Goal: Information Seeking & Learning: Learn about a topic

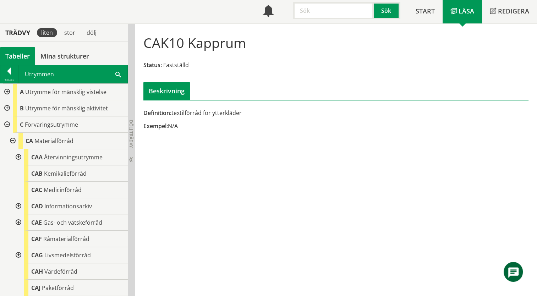
scroll to position [142, 0]
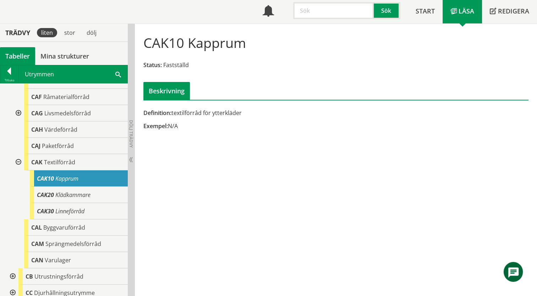
click at [115, 74] on span at bounding box center [118, 73] width 6 height 7
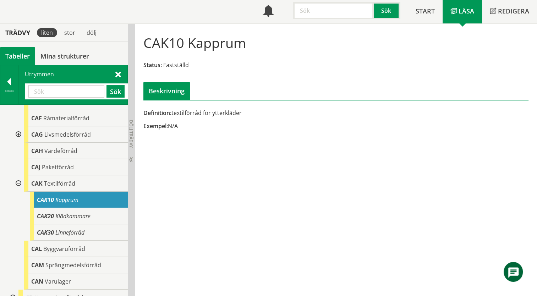
paste input "r"
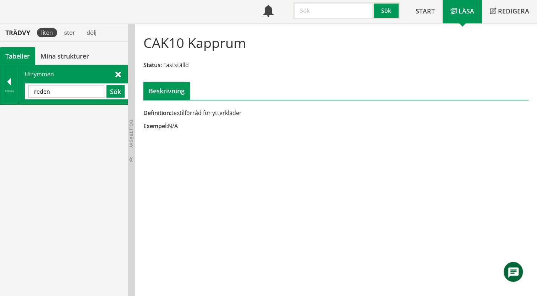
click at [34, 91] on input "reden" at bounding box center [66, 91] width 76 height 12
click at [114, 92] on button "Sök" at bounding box center [115, 91] width 18 height 12
drag, startPoint x: 71, startPoint y: 93, endPoint x: 22, endPoint y: 92, distance: 49.0
click at [22, 92] on div "Utrymmen bereden Sök" at bounding box center [72, 84] width 109 height 39
paste input "BEREDN.RUM"
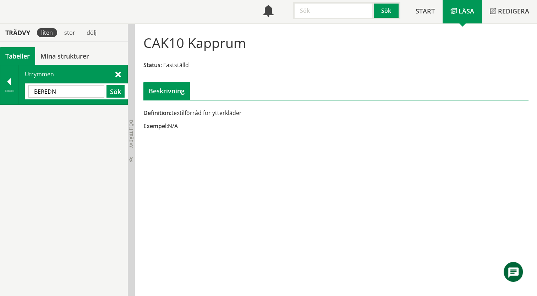
type input "BEREDN"
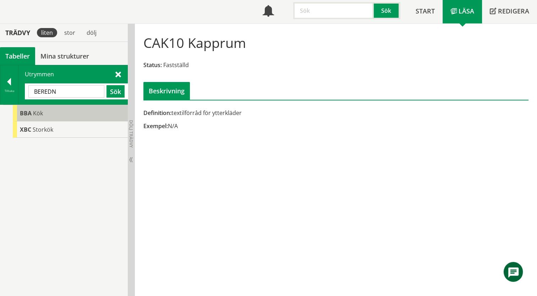
click at [18, 116] on div "BBA Kök" at bounding box center [70, 113] width 115 height 16
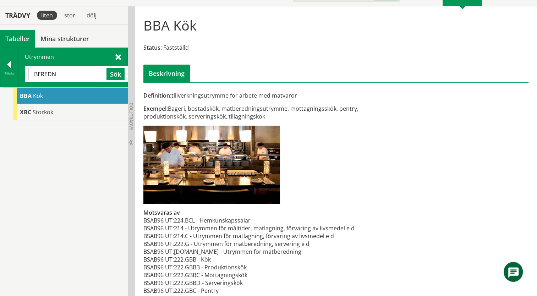
scroll to position [70, 0]
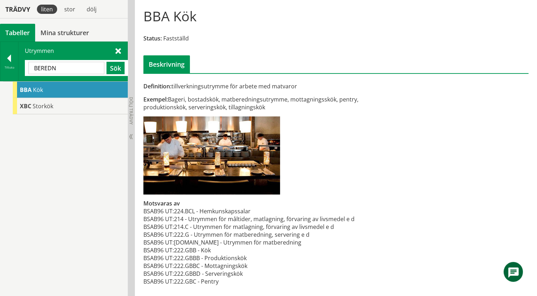
click at [72, 114] on div "BBA Kök XBC Storkök" at bounding box center [64, 189] width 128 height 216
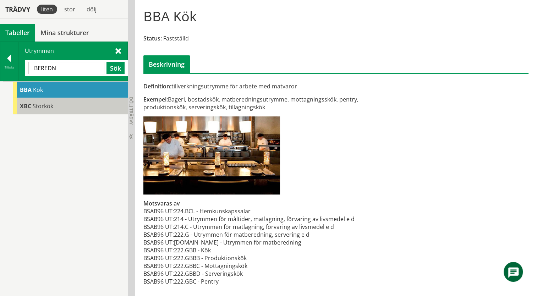
click at [70, 109] on div "XBC Storkök" at bounding box center [70, 106] width 115 height 16
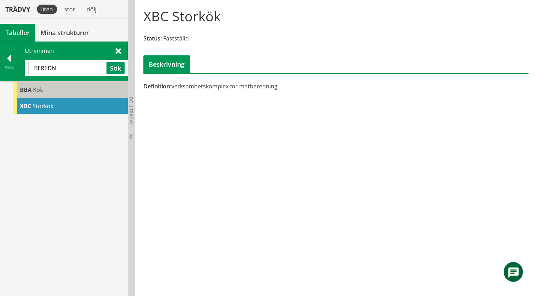
click at [87, 92] on div "BBA Kök" at bounding box center [70, 90] width 115 height 16
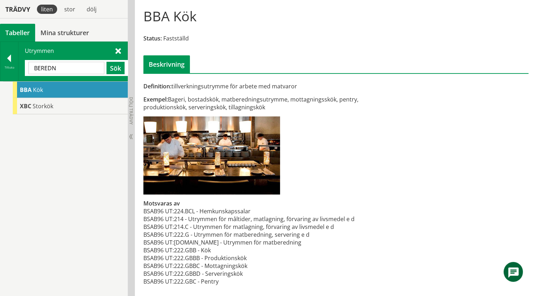
drag, startPoint x: 316, startPoint y: 123, endPoint x: 299, endPoint y: 116, distance: 17.9
click at [299, 116] on div "Definition: tillverkningsutrymme för arbete med matvaror Exempel: Bageri, bosta…" at bounding box center [269, 187] width 263 height 211
click at [33, 90] on span "Kök" at bounding box center [38, 90] width 10 height 8
click at [119, 45] on div "Utrymmen BEREDN Sök" at bounding box center [72, 61] width 109 height 39
drag, startPoint x: 89, startPoint y: 67, endPoint x: 28, endPoint y: 68, distance: 61.0
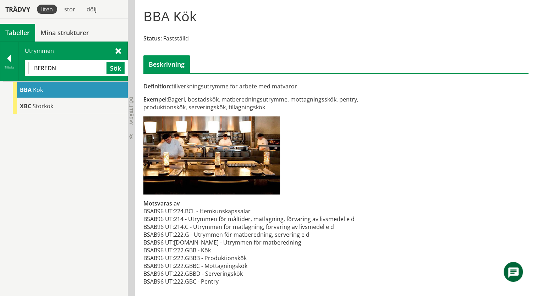
click at [28, 68] on input "BEREDN" at bounding box center [66, 68] width 76 height 12
click at [12, 61] on div at bounding box center [9, 60] width 18 height 10
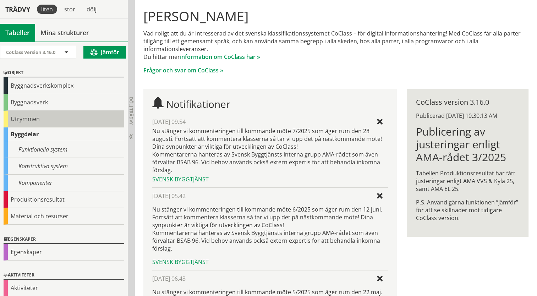
click at [13, 121] on div "Utrymmen" at bounding box center [64, 119] width 121 height 17
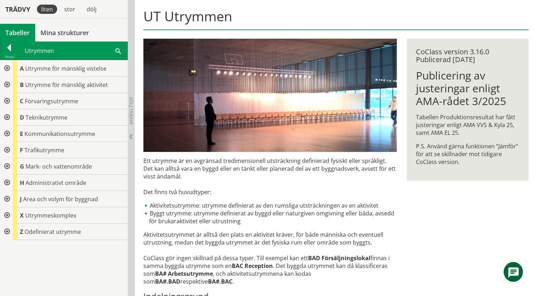
click at [9, 84] on div at bounding box center [6, 85] width 13 height 16
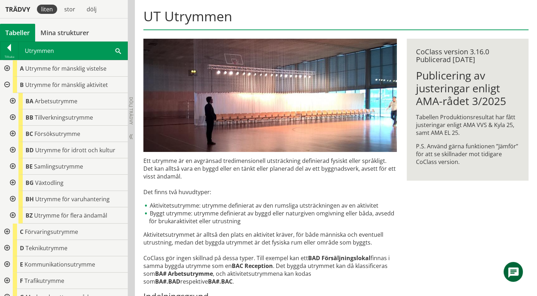
click at [13, 101] on div at bounding box center [12, 101] width 13 height 16
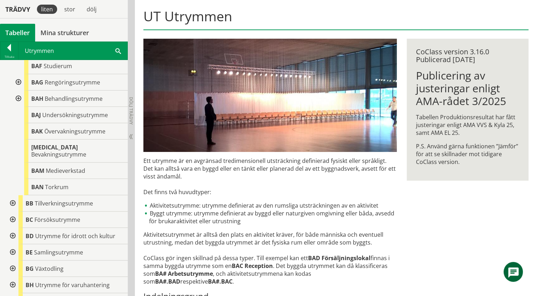
scroll to position [177, 0]
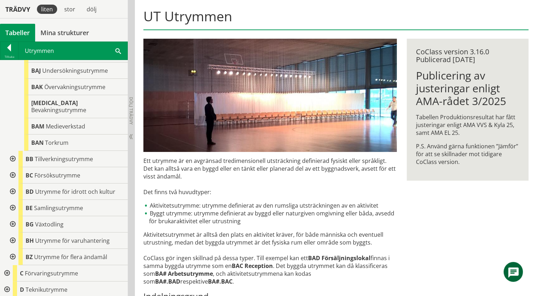
click at [12, 151] on div at bounding box center [12, 159] width 13 height 16
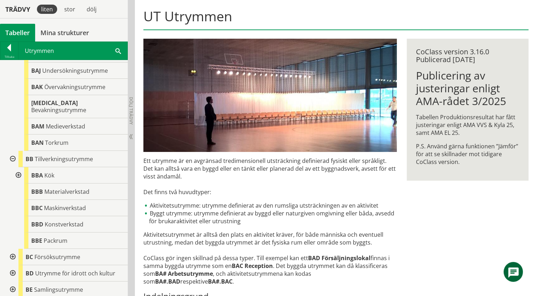
scroll to position [248, 0]
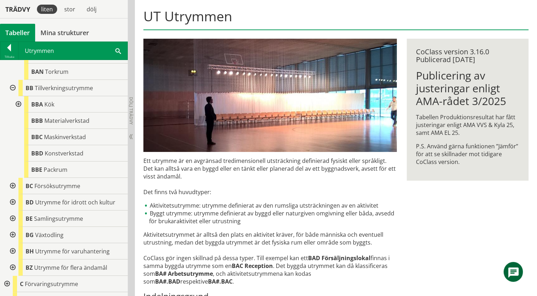
click at [17, 96] on div at bounding box center [17, 104] width 13 height 16
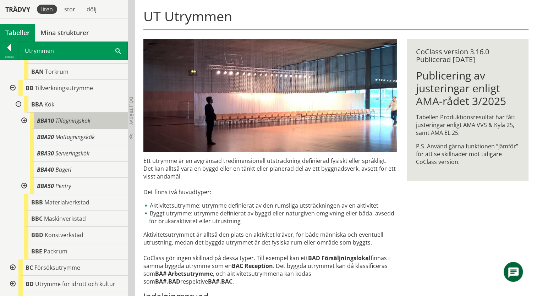
click at [65, 117] on span "Tillagningskök" at bounding box center [72, 121] width 35 height 8
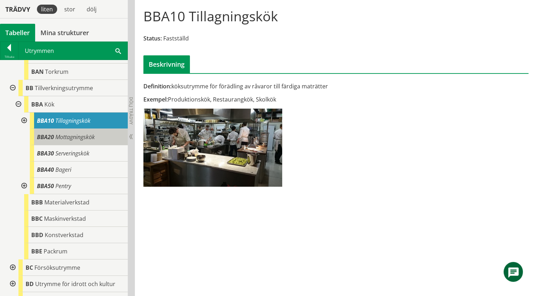
click at [62, 133] on span "Mottagningskök" at bounding box center [74, 137] width 39 height 8
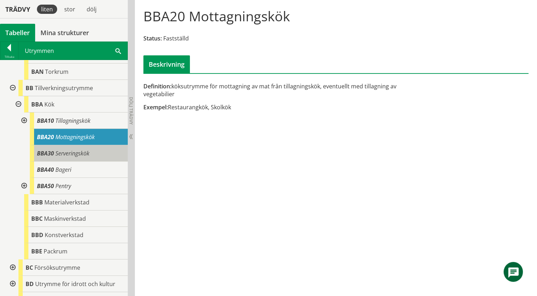
click at [62, 149] on span "Serveringskök" at bounding box center [72, 153] width 34 height 8
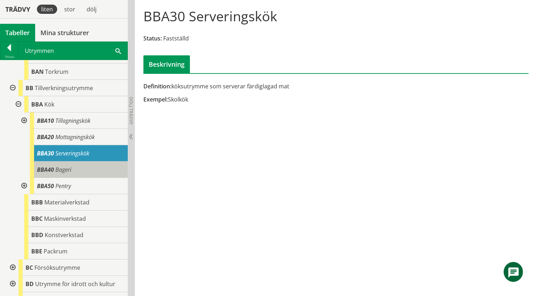
click at [61, 166] on span "Bageri" at bounding box center [63, 170] width 16 height 8
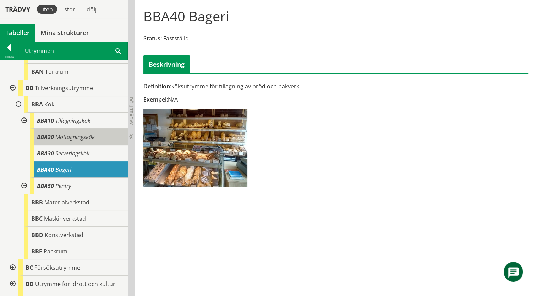
click at [57, 133] on span "Mottagningskök" at bounding box center [74, 137] width 39 height 8
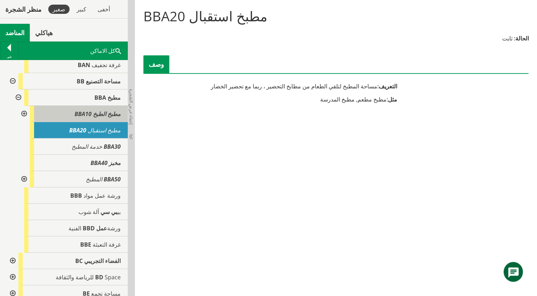
click at [106, 112] on span "مطبخ الطبخ BBA10" at bounding box center [97, 114] width 46 height 8
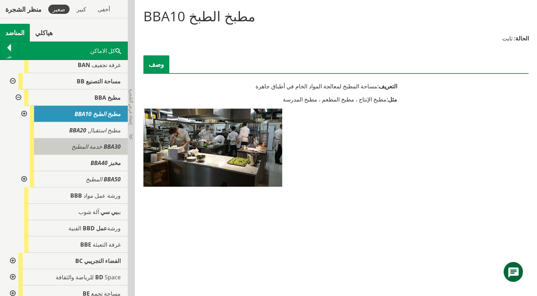
click at [97, 144] on font "BBA30 خدمة المطبخ" at bounding box center [96, 147] width 49 height 8
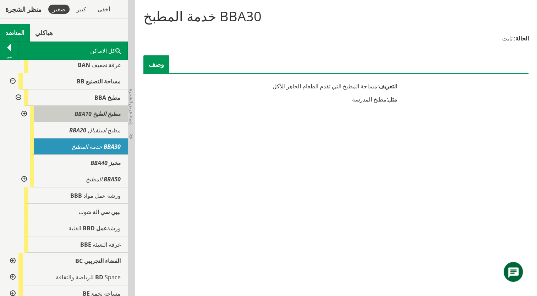
click at [89, 117] on div "مطبخ الطبخ BBA10" at bounding box center [79, 114] width 98 height 16
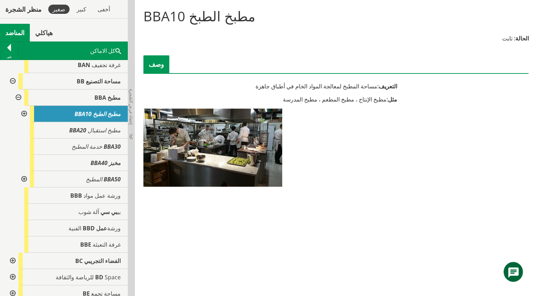
click at [20, 115] on div at bounding box center [23, 114] width 13 height 16
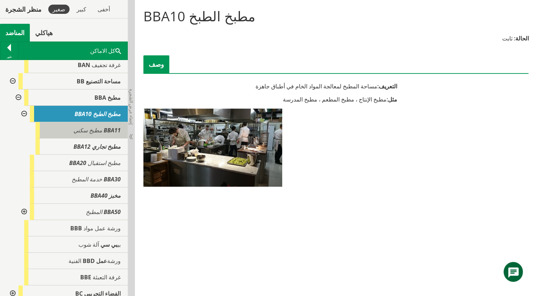
click at [91, 132] on span "مطبخ سكني" at bounding box center [87, 130] width 29 height 8
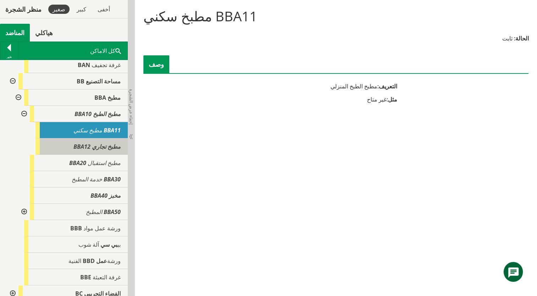
click at [92, 146] on span "مطبخ تجاري BBA12" at bounding box center [96, 147] width 47 height 8
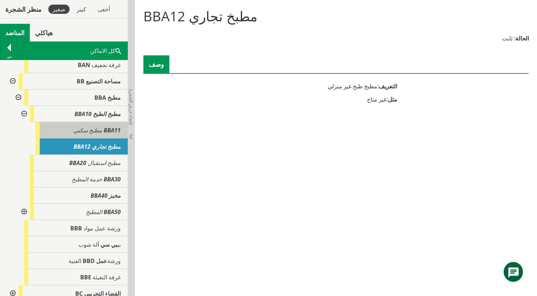
click at [91, 135] on div "BBA11 مطبخ سكني" at bounding box center [81, 130] width 92 height 16
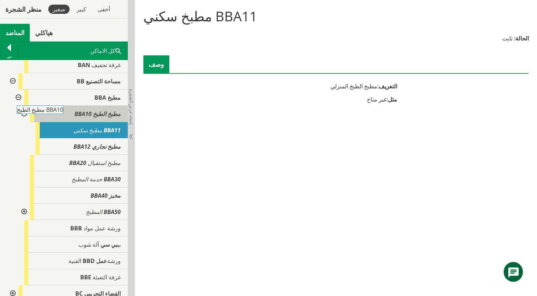
click at [88, 117] on span "مطبخ الطبخ BBA10" at bounding box center [97, 114] width 46 height 8
click at [105, 118] on div "مطبخ الطبخ BBA10" at bounding box center [79, 114] width 98 height 16
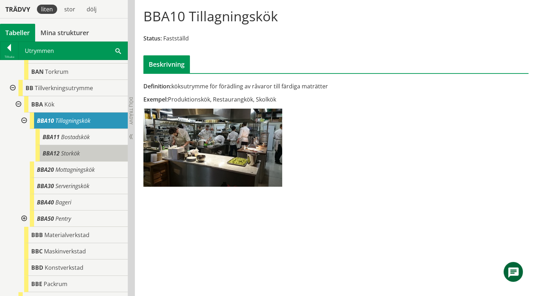
click at [79, 150] on div "BBA12 Storkök" at bounding box center [81, 153] width 92 height 16
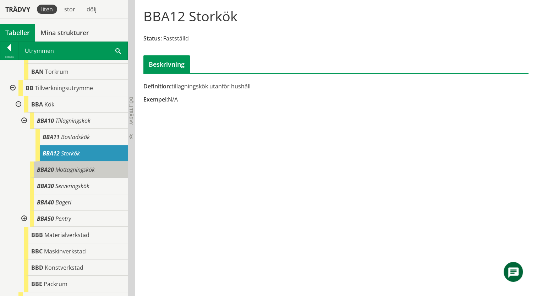
click at [94, 167] on div "BBA20 Mottagningskök" at bounding box center [79, 169] width 98 height 16
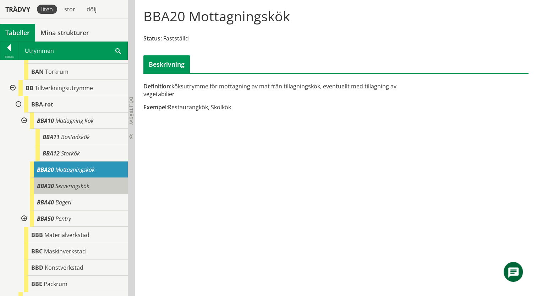
scroll to position [355, 0]
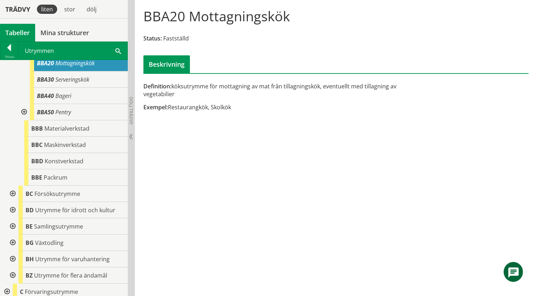
click at [11, 186] on div at bounding box center [12, 194] width 13 height 16
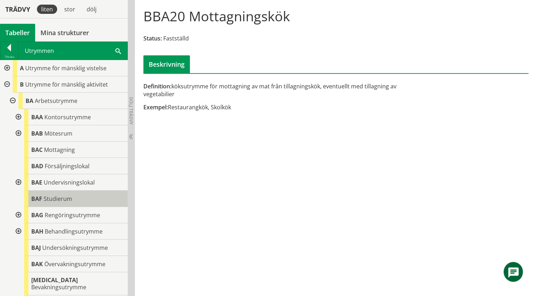
scroll to position [0, 0]
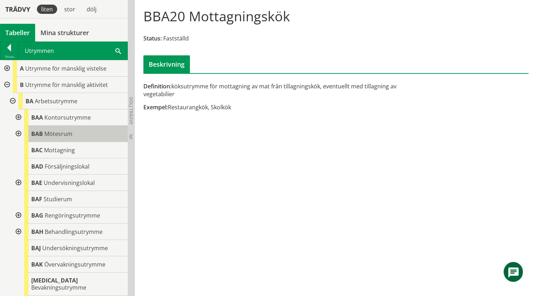
click at [63, 133] on span "Mötesrum" at bounding box center [58, 134] width 28 height 8
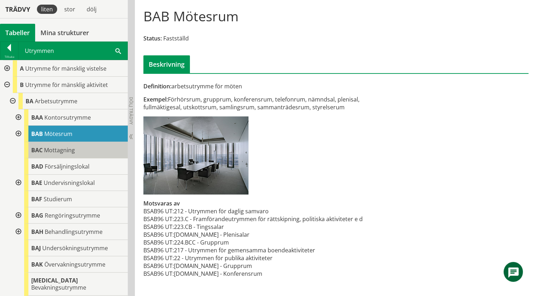
click at [75, 149] on div "BAC Mottagning" at bounding box center [76, 150] width 104 height 16
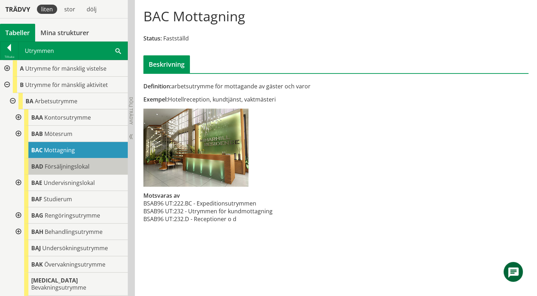
click at [76, 162] on span "Försäljningslokal" at bounding box center [67, 166] width 45 height 8
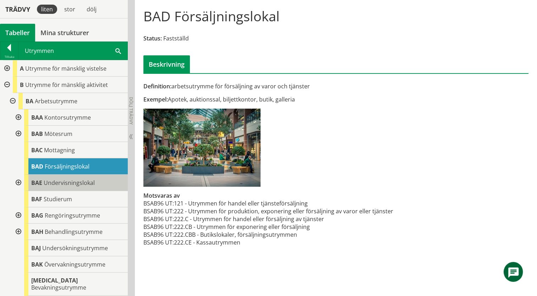
click at [77, 186] on div "BAE Undervisningslokal" at bounding box center [76, 183] width 104 height 16
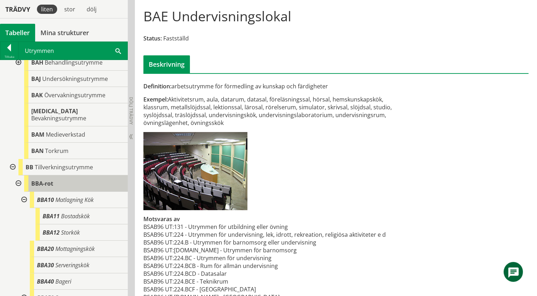
scroll to position [213, 0]
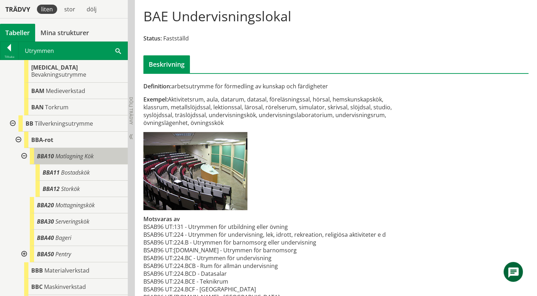
click at [58, 152] on span "Matlagning Kök" at bounding box center [74, 156] width 38 height 8
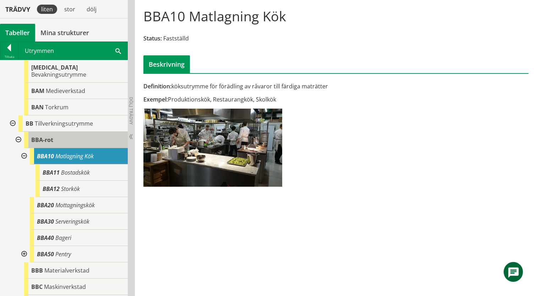
click at [88, 135] on div "BBA-rot" at bounding box center [76, 140] width 104 height 16
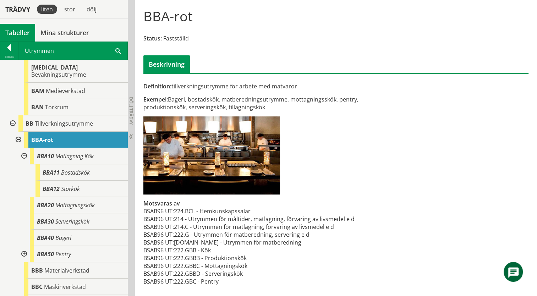
drag, startPoint x: 288, startPoint y: 98, endPoint x: 232, endPoint y: 99, distance: 55.7
click at [233, 99] on font "Exempel: Bageri, bostadskök, matberedningsutrymme, mottagningsskök, pentry, pro…" at bounding box center [250, 103] width 215 height 16
drag, startPoint x: 286, startPoint y: 98, endPoint x: 239, endPoint y: 100, distance: 47.2
click at [239, 100] on font "Exempel: Bageri, bostadskök, matberedningsutrymme, mottagningsskök, pentry, pro…" at bounding box center [250, 103] width 215 height 16
click at [117, 51] on span at bounding box center [118, 50] width 6 height 7
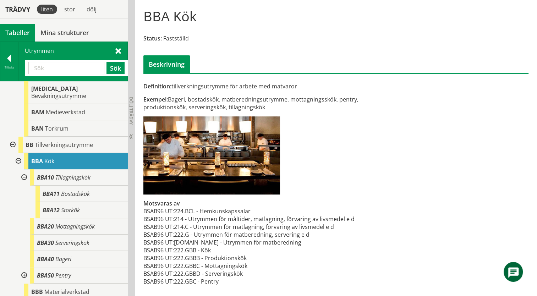
paste input "BESPISNING-SAMLINSSAL"
click at [114, 69] on button "Sök" at bounding box center [115, 68] width 18 height 12
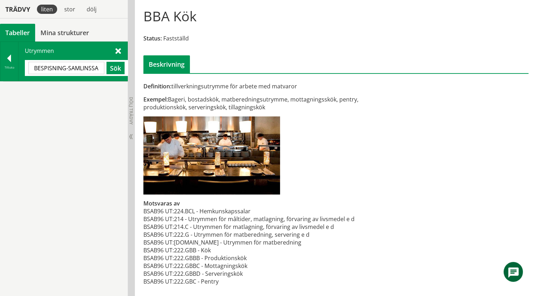
scroll to position [0, 2]
drag, startPoint x: 66, startPoint y: 68, endPoint x: 111, endPoint y: 70, distance: 44.7
click at [111, 70] on div "BESPISNING-SAMLINSSAL Sök" at bounding box center [76, 68] width 96 height 12
click at [116, 69] on button "Sök" at bounding box center [115, 68] width 18 height 12
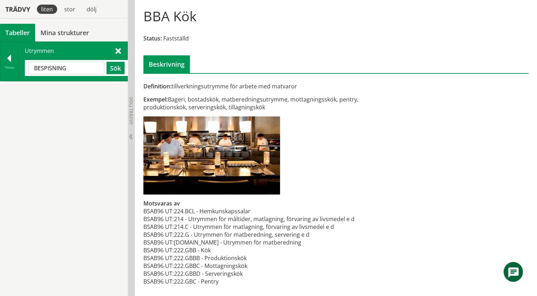
drag, startPoint x: 89, startPoint y: 67, endPoint x: 29, endPoint y: 67, distance: 60.3
click at [29, 67] on input "BESPISNING" at bounding box center [66, 68] width 76 height 12
paste input "-SAMLINSSAL"
drag, startPoint x: 67, startPoint y: 67, endPoint x: 23, endPoint y: 66, distance: 43.7
click at [23, 66] on div "Utrymmen BESPISNING-SAMLINSSAL Sök" at bounding box center [72, 61] width 109 height 39
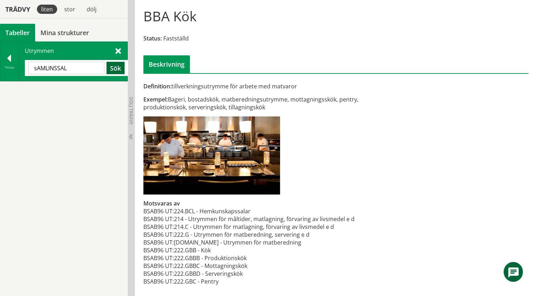
click at [116, 70] on button "Sök" at bounding box center [115, 68] width 18 height 12
drag, startPoint x: 76, startPoint y: 67, endPoint x: 58, endPoint y: 68, distance: 17.7
click at [58, 68] on input "sAMLINSSAL" at bounding box center [66, 68] width 76 height 12
type input "sAMLINS"
click at [119, 70] on button "Sök" at bounding box center [115, 68] width 18 height 12
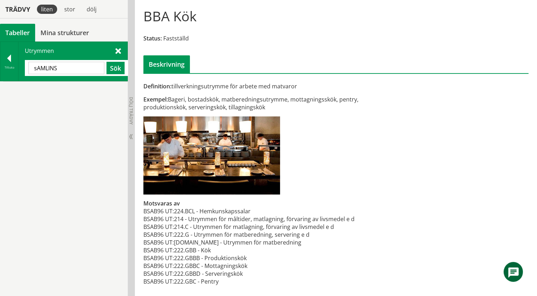
drag, startPoint x: 79, startPoint y: 67, endPoint x: 28, endPoint y: 68, distance: 51.1
click at [28, 68] on input "sAMLINS" at bounding box center [66, 68] width 76 height 12
click at [11, 57] on div at bounding box center [9, 60] width 18 height 10
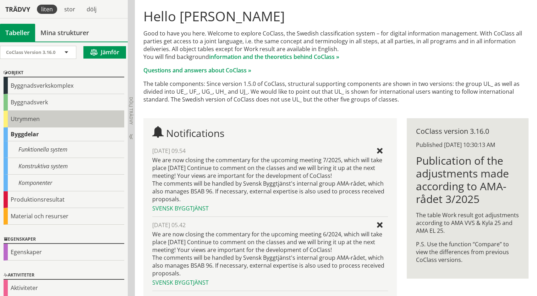
click at [23, 121] on div "Utrymmen" at bounding box center [64, 119] width 121 height 17
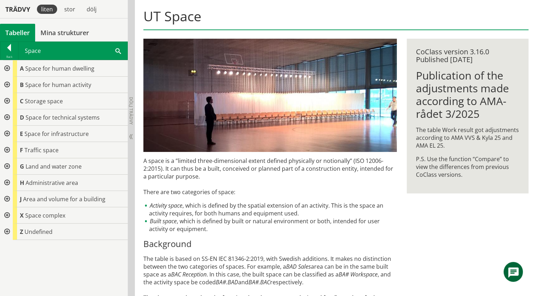
click at [7, 83] on div at bounding box center [6, 85] width 13 height 16
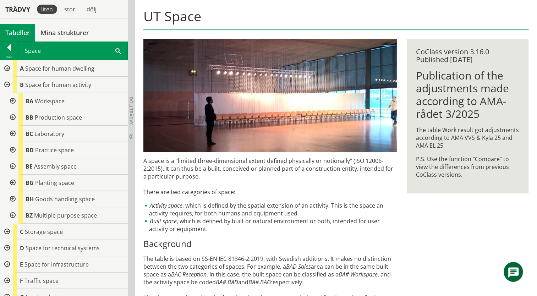
click at [16, 165] on div at bounding box center [12, 166] width 13 height 16
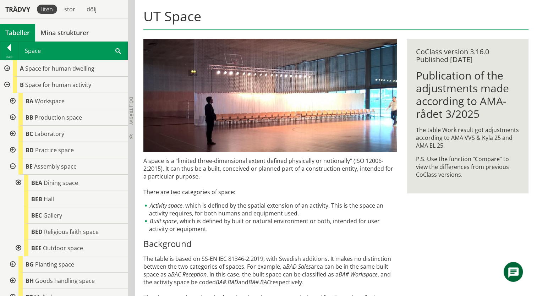
click at [18, 182] on div at bounding box center [17, 183] width 13 height 16
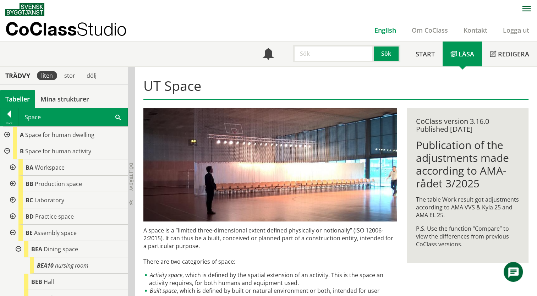
click at [382, 30] on link "English" at bounding box center [384, 30] width 37 height 9
click at [381, 33] on link "English" at bounding box center [384, 30] width 37 height 9
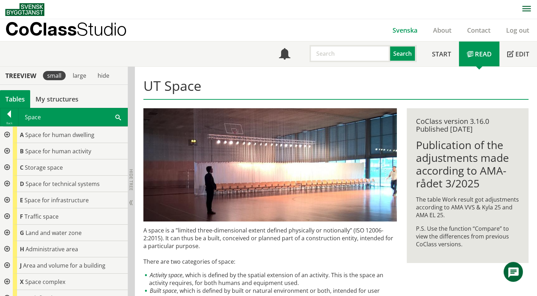
click at [407, 32] on link "Svenska" at bounding box center [404, 30] width 40 height 9
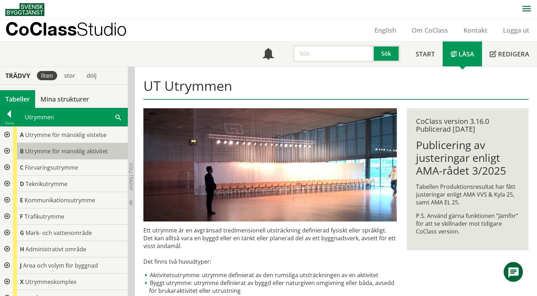
click at [75, 153] on span "Utrymme för mänsklig aktivitet" at bounding box center [66, 151] width 83 height 8
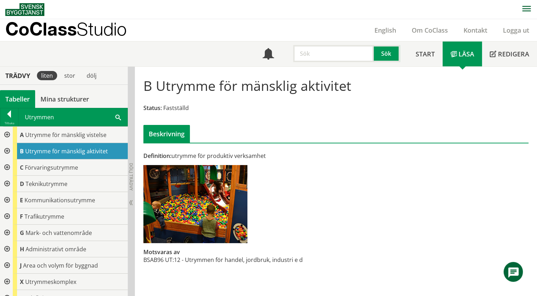
click at [5, 149] on div at bounding box center [6, 151] width 13 height 16
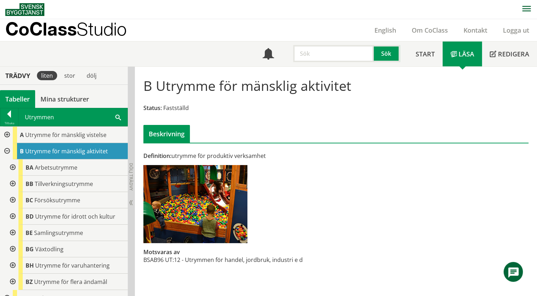
click at [6, 149] on div at bounding box center [6, 151] width 13 height 16
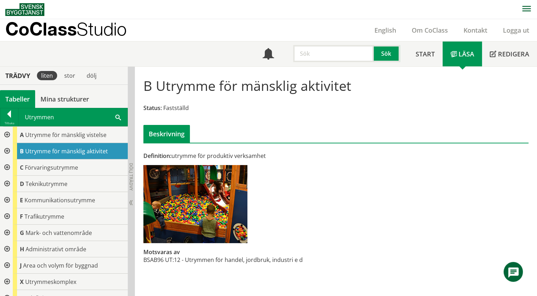
click at [6, 149] on div at bounding box center [6, 151] width 13 height 16
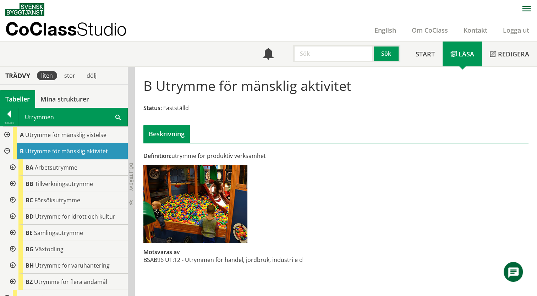
click at [13, 168] on div at bounding box center [12, 167] width 13 height 16
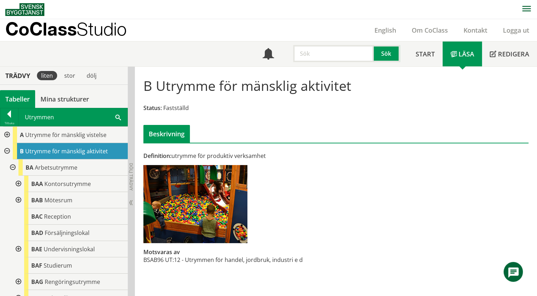
click at [18, 182] on div at bounding box center [17, 184] width 13 height 16
click at [18, 233] on div at bounding box center [17, 233] width 13 height 16
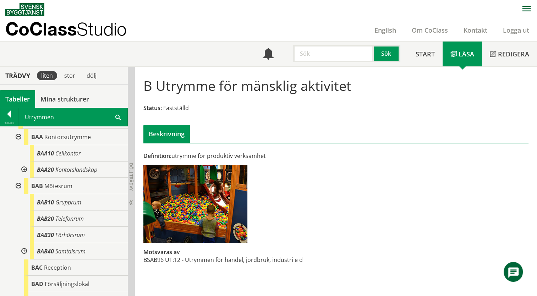
scroll to position [71, 0]
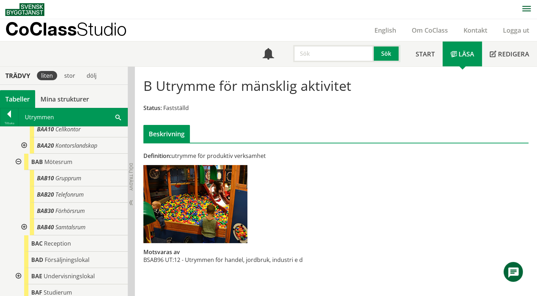
click at [21, 227] on div at bounding box center [23, 227] width 13 height 16
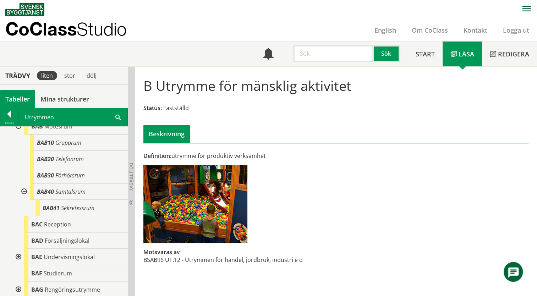
scroll to position [142, 0]
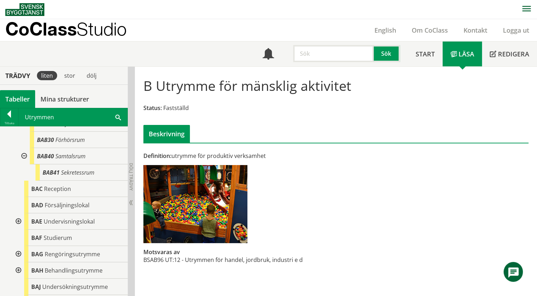
click at [20, 222] on div at bounding box center [17, 221] width 13 height 16
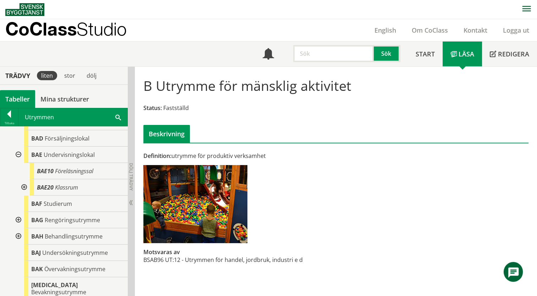
scroll to position [213, 0]
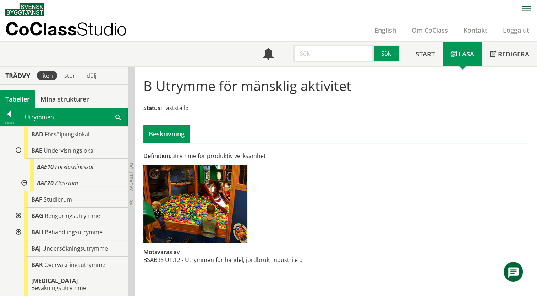
click at [16, 215] on div at bounding box center [17, 216] width 13 height 16
click at [19, 216] on div at bounding box center [17, 216] width 13 height 16
click at [17, 231] on div at bounding box center [17, 232] width 13 height 16
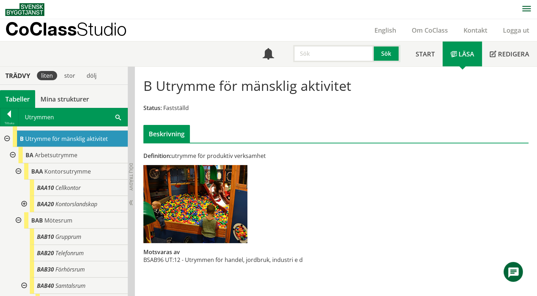
scroll to position [0, 0]
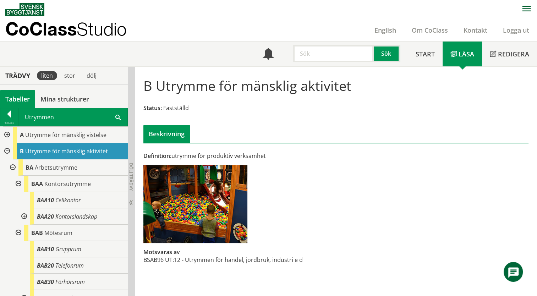
click at [24, 215] on div at bounding box center [23, 216] width 13 height 16
click at [119, 116] on span at bounding box center [118, 116] width 6 height 7
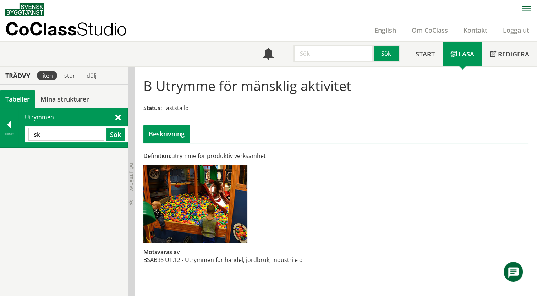
type input "s"
type input "kök"
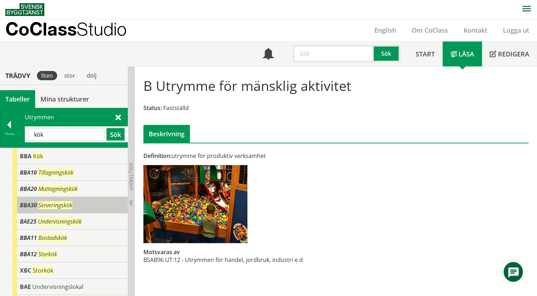
click at [41, 201] on span "Serveringskök" at bounding box center [55, 205] width 34 height 8
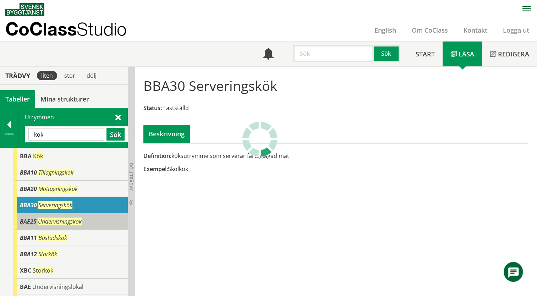
click at [39, 221] on span "Undervisningskök" at bounding box center [60, 221] width 44 height 8
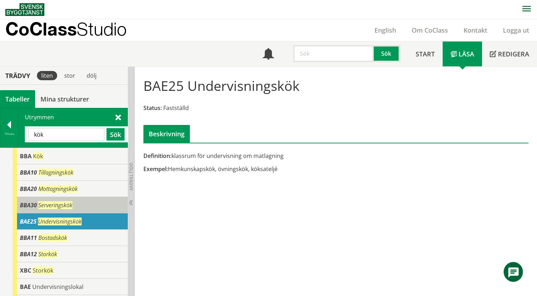
click at [42, 204] on span "Serveringskök" at bounding box center [55, 205] width 34 height 8
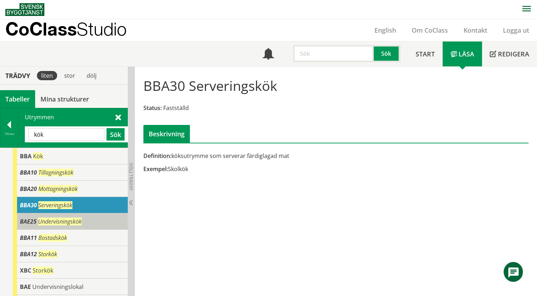
click at [39, 220] on span "Undervisningskök" at bounding box center [60, 221] width 44 height 8
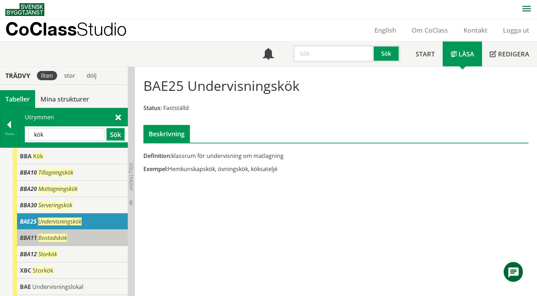
click at [41, 235] on span "Bostadskök" at bounding box center [52, 238] width 29 height 8
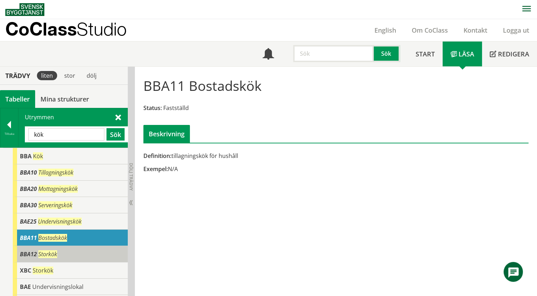
click at [82, 252] on div "BBA12 Storkök" at bounding box center [70, 254] width 115 height 16
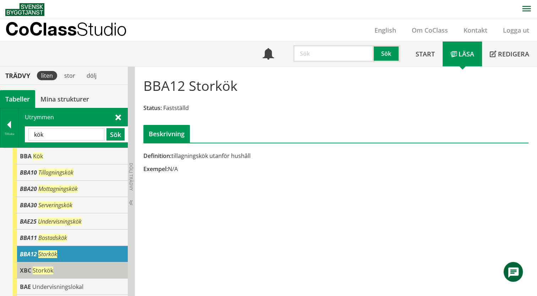
click at [80, 266] on div "XBC Storkök" at bounding box center [70, 270] width 115 height 16
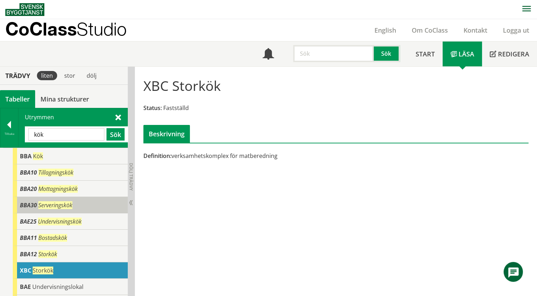
click at [70, 209] on div "BBA30 Serveringskök" at bounding box center [70, 205] width 115 height 16
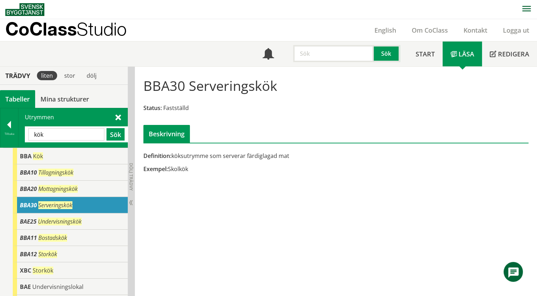
click at [11, 127] on div at bounding box center [9, 126] width 18 height 10
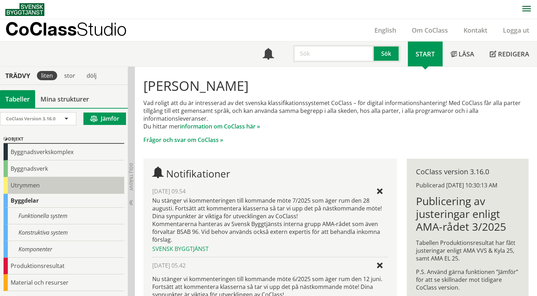
click at [4, 184] on div "Utrymmen" at bounding box center [64, 185] width 121 height 17
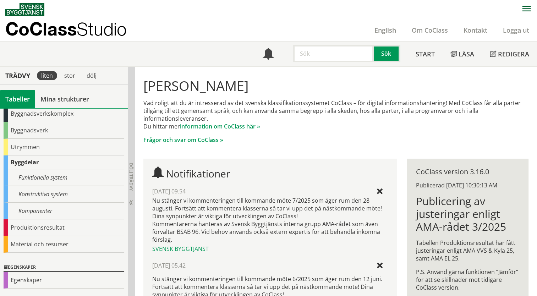
scroll to position [70, 0]
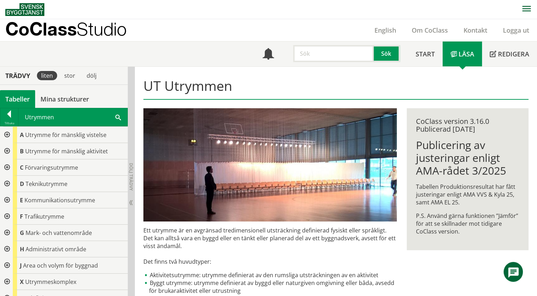
click at [9, 153] on div at bounding box center [6, 151] width 13 height 16
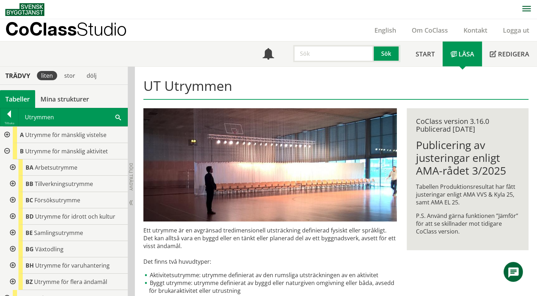
click at [11, 234] on div at bounding box center [12, 233] width 13 height 16
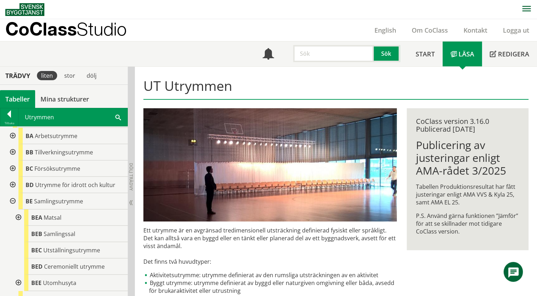
scroll to position [71, 0]
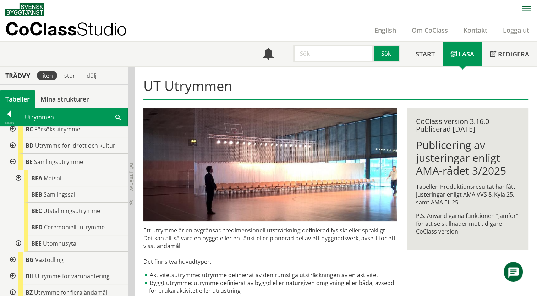
click at [18, 178] on div at bounding box center [17, 178] width 13 height 16
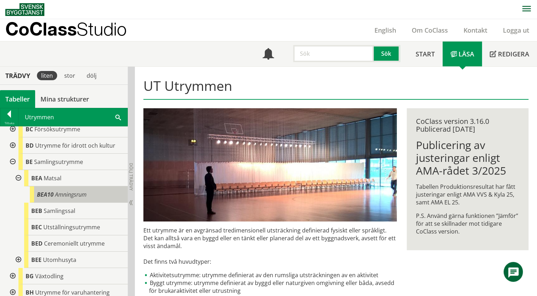
click at [65, 196] on span "Amningsrum" at bounding box center [71, 194] width 32 height 8
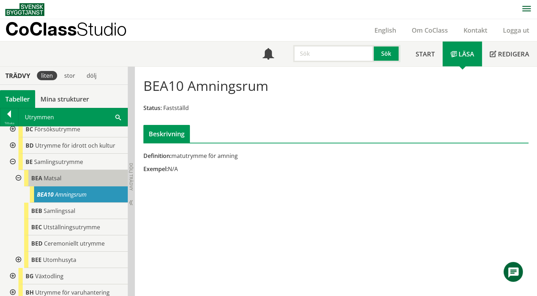
click at [64, 180] on div "BEA Matsal" at bounding box center [76, 178] width 104 height 16
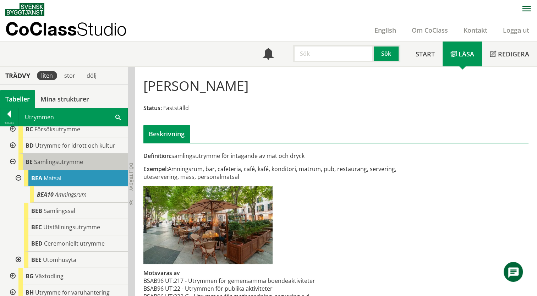
click at [49, 164] on span "Samlingsutrymme" at bounding box center [58, 162] width 49 height 8
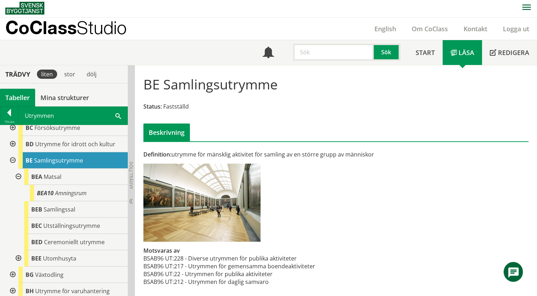
scroll to position [2, 0]
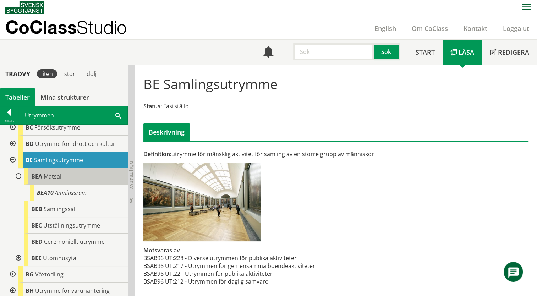
click at [42, 175] on div "BEA Matsal" at bounding box center [76, 176] width 104 height 16
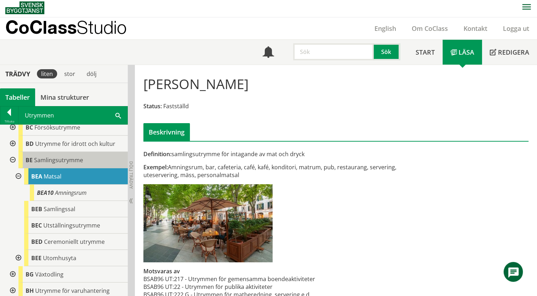
click at [50, 160] on span "Samlingsutrymme" at bounding box center [58, 160] width 49 height 8
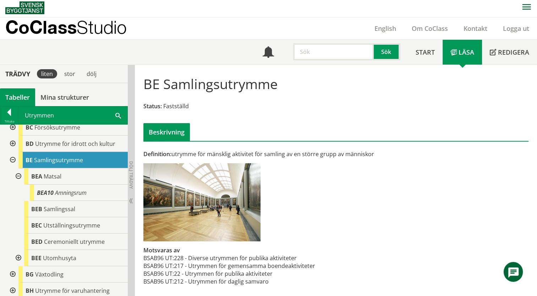
click at [15, 175] on div at bounding box center [17, 176] width 13 height 16
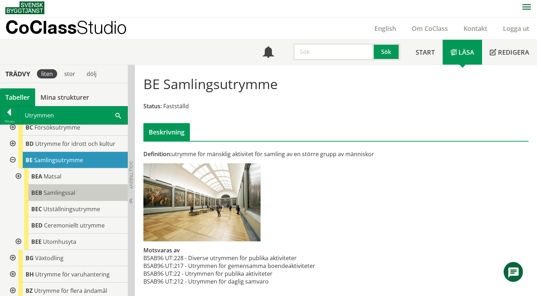
click at [69, 195] on span "Samlingssal" at bounding box center [60, 193] width 32 height 8
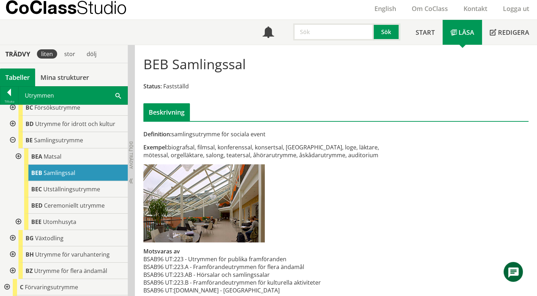
scroll to position [37, 0]
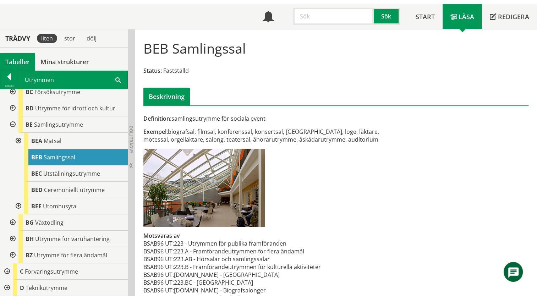
click at [21, 139] on div at bounding box center [17, 141] width 13 height 16
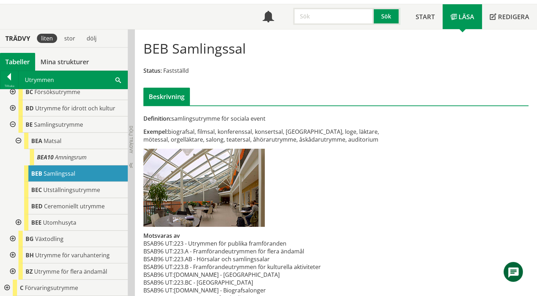
click at [21, 139] on div at bounding box center [17, 141] width 13 height 16
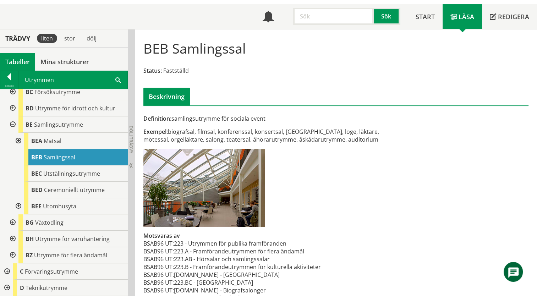
click at [65, 157] on span "Samlingssal" at bounding box center [60, 157] width 32 height 8
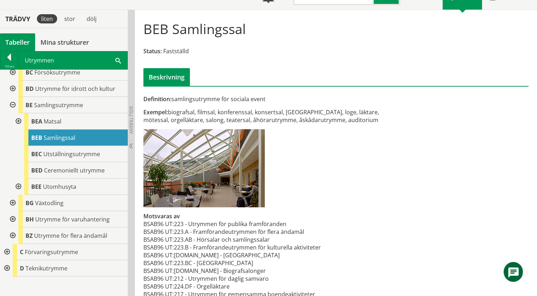
scroll to position [73, 0]
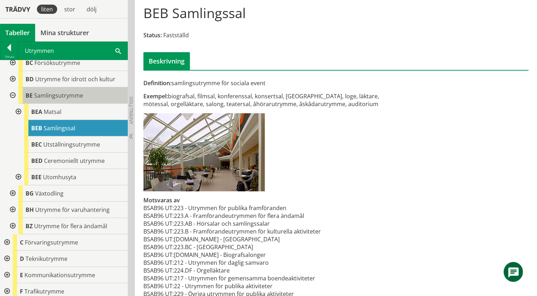
click at [27, 93] on span "BE" at bounding box center [29, 96] width 7 height 8
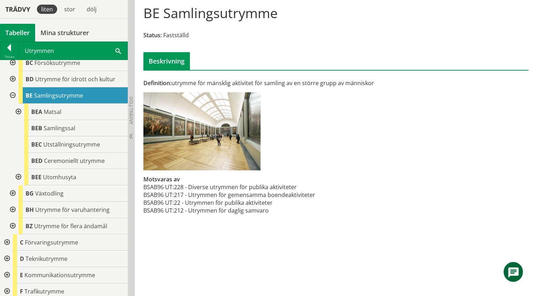
click at [84, 96] on div "BE Samlingsutrymme" at bounding box center [72, 95] width 109 height 16
click at [51, 115] on div "BEA Matsal" at bounding box center [76, 112] width 104 height 16
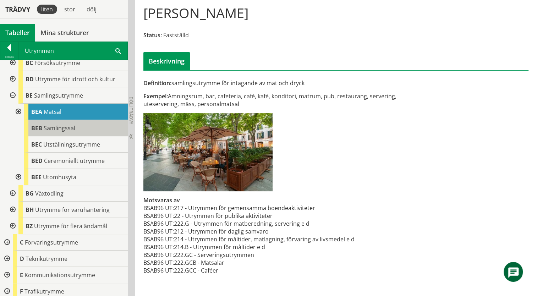
click at [59, 130] on span "Samlingssal" at bounding box center [60, 128] width 32 height 8
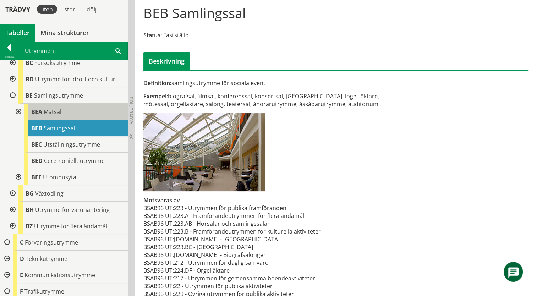
click at [53, 113] on span "Matsal" at bounding box center [53, 112] width 18 height 8
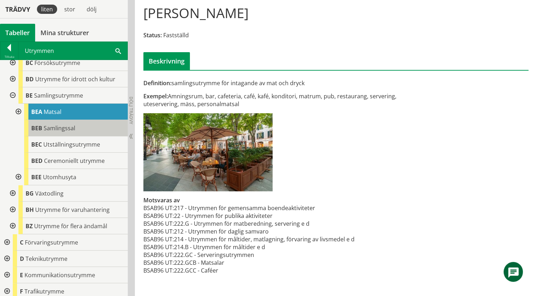
click at [54, 128] on span "Samlingssal" at bounding box center [60, 128] width 32 height 8
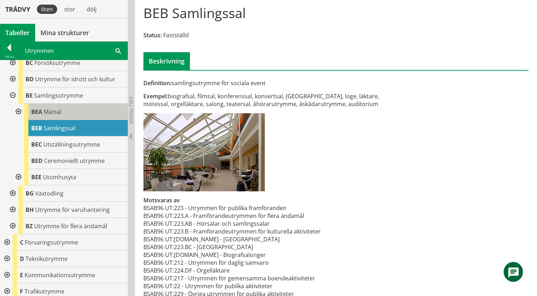
click at [57, 114] on span "Matsal" at bounding box center [53, 112] width 18 height 8
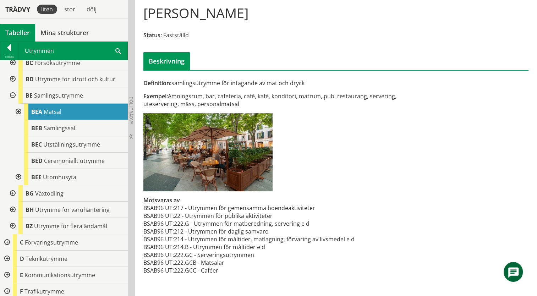
click at [119, 51] on span at bounding box center [118, 50] width 6 height 7
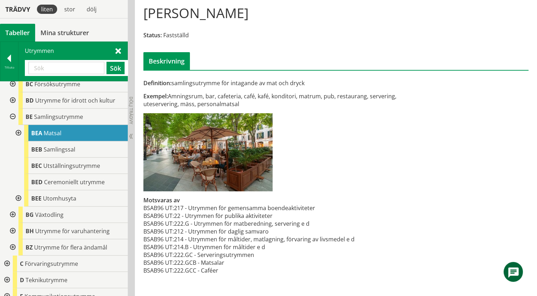
paste input "Katedralskolan"
drag, startPoint x: 77, startPoint y: 67, endPoint x: 24, endPoint y: 70, distance: 52.9
click at [25, 70] on div "Katedralskolan Sök" at bounding box center [76, 68] width 103 height 16
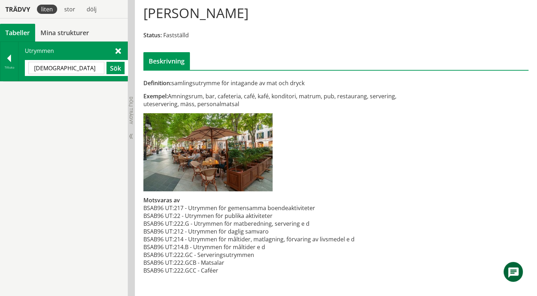
click at [54, 69] on input "biblitikare" at bounding box center [66, 68] width 76 height 12
click at [41, 68] on input "biblitikare" at bounding box center [66, 68] width 76 height 12
drag, startPoint x: 40, startPoint y: 71, endPoint x: 96, endPoint y: 62, distance: 56.3
click at [96, 62] on input "biblitikare" at bounding box center [66, 68] width 76 height 12
click at [45, 67] on input "biblitikare" at bounding box center [66, 68] width 76 height 12
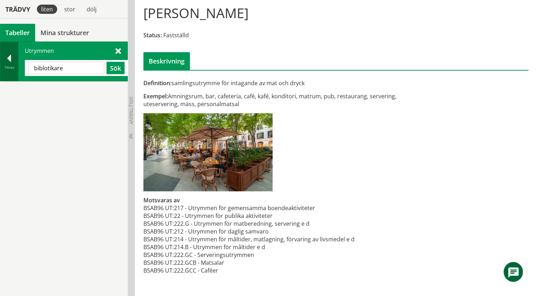
drag, startPoint x: 63, startPoint y: 73, endPoint x: 7, endPoint y: 60, distance: 57.9
click at [7, 60] on div "Tillbaka Utrymmen biblotikare Sök" at bounding box center [64, 62] width 128 height 40
paste input "BIBLIOTEKARIE"
click at [118, 68] on button "Sök" at bounding box center [115, 68] width 18 height 12
click at [80, 69] on input "BIBLIOTEKARIE" at bounding box center [66, 68] width 76 height 12
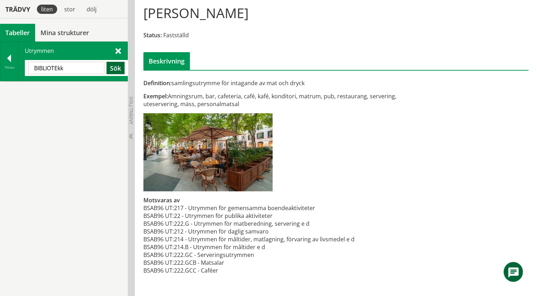
click at [112, 69] on button "Sök" at bounding box center [115, 68] width 18 height 12
click at [74, 69] on input "BIBLIOTEkk" at bounding box center [66, 68] width 76 height 12
type input "BIBLIOTEk"
click at [115, 67] on button "Sök" at bounding box center [115, 68] width 18 height 12
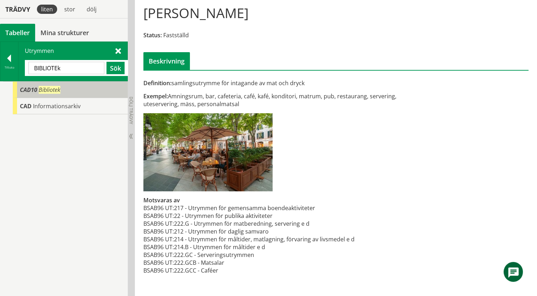
click at [27, 93] on span "CAD10" at bounding box center [28, 90] width 17 height 8
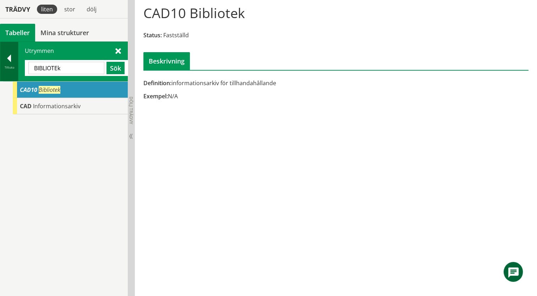
click at [7, 66] on div "Tillbaka" at bounding box center [9, 68] width 18 height 6
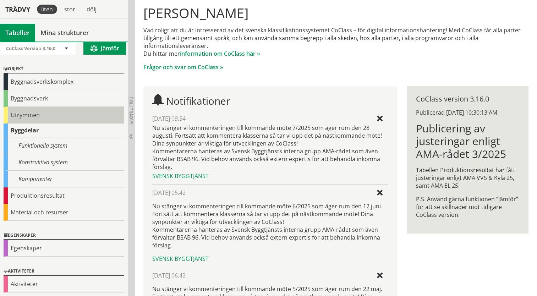
click at [15, 117] on div "Utrymmen" at bounding box center [64, 115] width 121 height 17
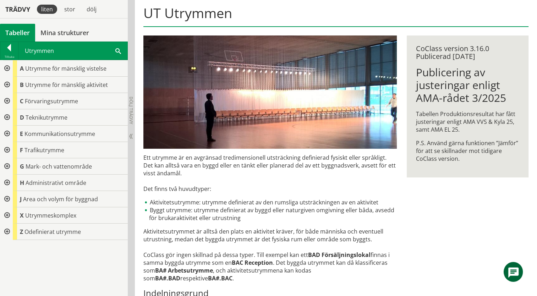
click at [7, 101] on div at bounding box center [6, 101] width 13 height 16
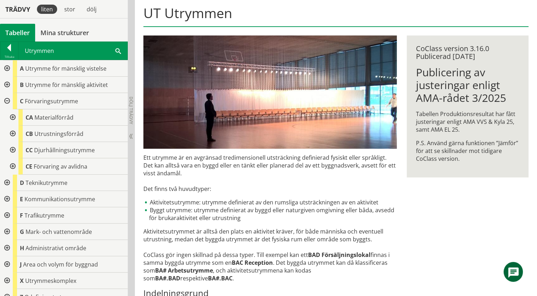
click at [11, 114] on div at bounding box center [12, 117] width 13 height 16
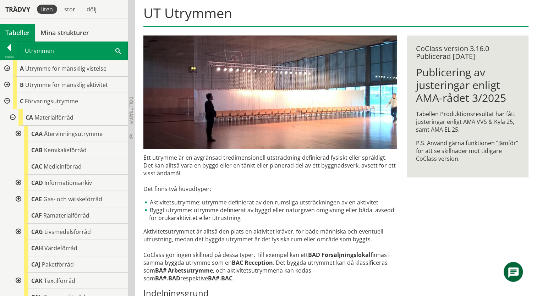
click at [20, 183] on div at bounding box center [17, 183] width 13 height 16
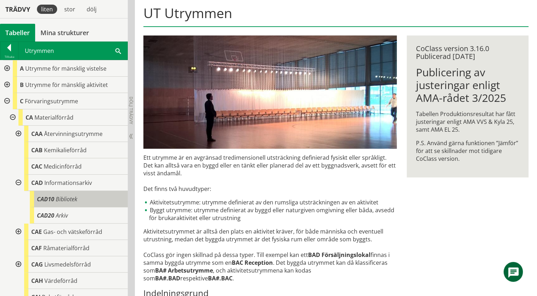
click at [55, 198] on div "CAD10 Bibliotek" at bounding box center [79, 199] width 98 height 16
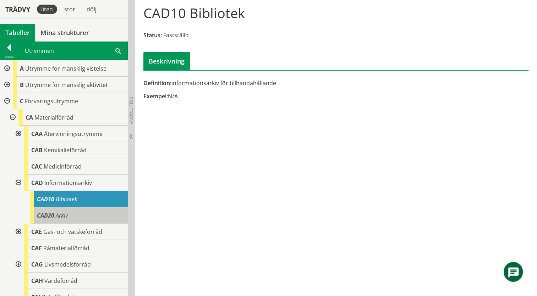
click at [61, 215] on span "Arkiv" at bounding box center [62, 215] width 12 height 8
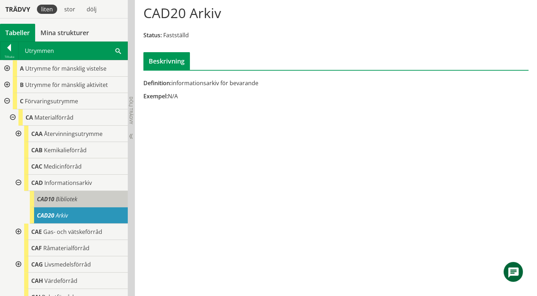
click at [59, 203] on div "CAD10 Bibliotek" at bounding box center [79, 199] width 98 height 16
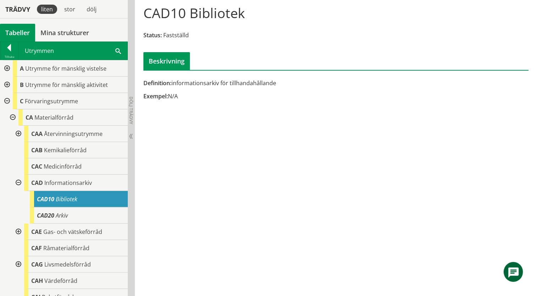
click at [7, 83] on div at bounding box center [6, 85] width 13 height 16
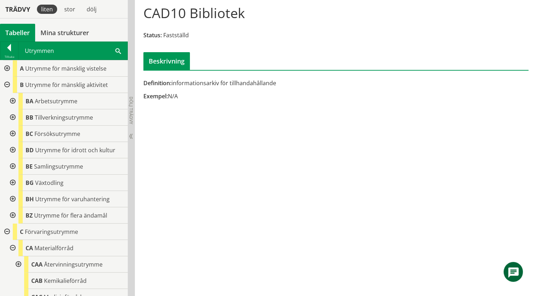
click at [13, 100] on div at bounding box center [12, 101] width 13 height 16
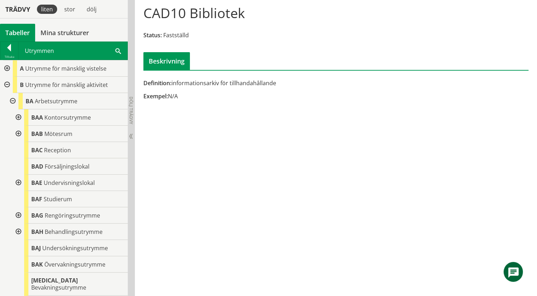
click at [17, 118] on div at bounding box center [17, 117] width 13 height 16
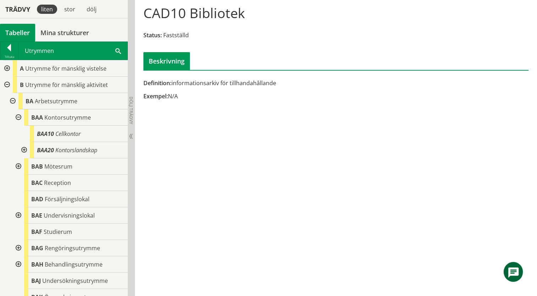
click at [17, 118] on div at bounding box center [17, 117] width 13 height 16
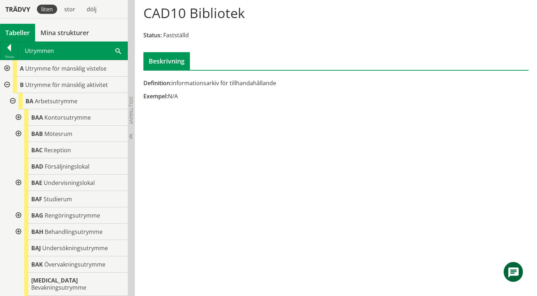
click at [18, 134] on div at bounding box center [17, 134] width 13 height 16
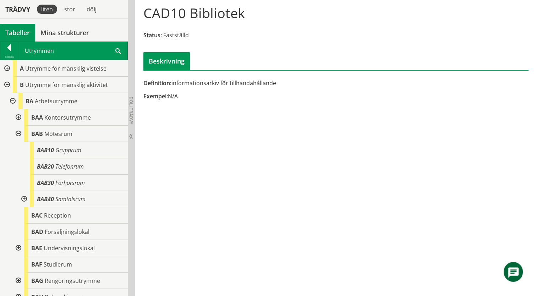
click at [18, 134] on div at bounding box center [17, 134] width 13 height 16
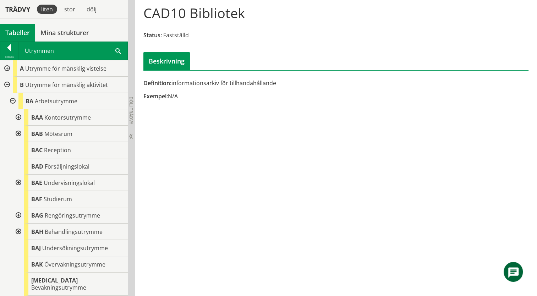
click at [17, 181] on div at bounding box center [17, 183] width 13 height 16
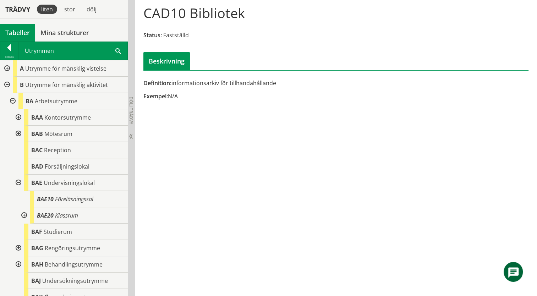
click at [17, 181] on div at bounding box center [17, 183] width 13 height 16
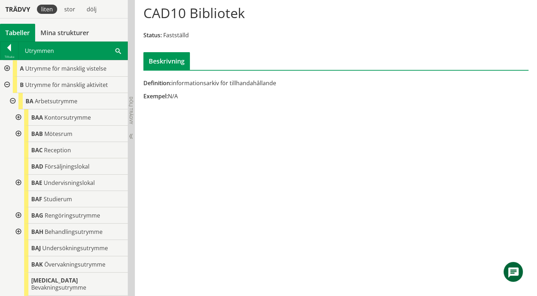
click at [20, 216] on div at bounding box center [17, 215] width 13 height 16
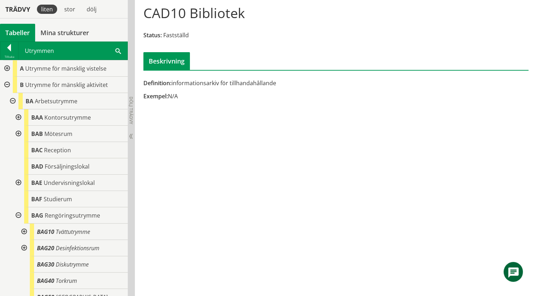
click at [20, 216] on div at bounding box center [17, 215] width 13 height 16
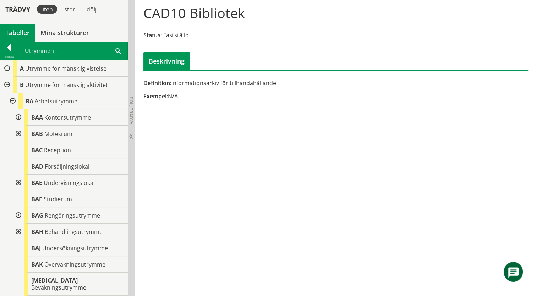
click at [17, 229] on div at bounding box center [17, 231] width 13 height 16
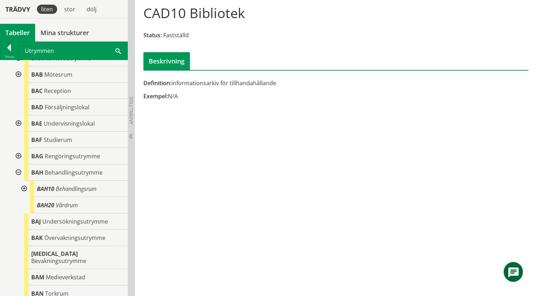
scroll to position [71, 0]
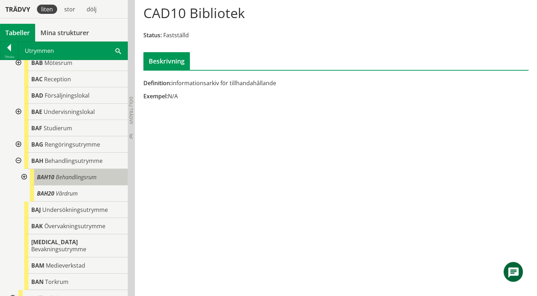
click at [52, 179] on span "BAH10" at bounding box center [45, 177] width 17 height 8
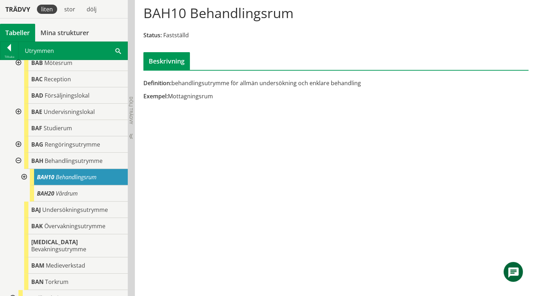
click at [23, 175] on div at bounding box center [23, 177] width 13 height 16
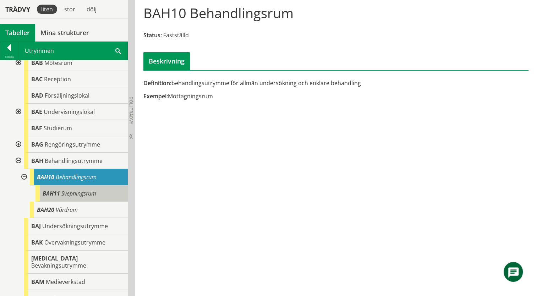
click at [77, 197] on div "BAH11 Svepningsrum" at bounding box center [81, 193] width 92 height 16
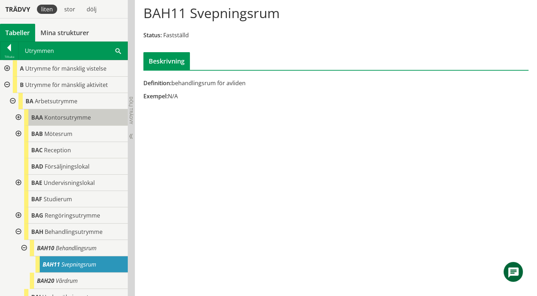
click at [52, 119] on span "Kontorsutrymme" at bounding box center [67, 118] width 46 height 8
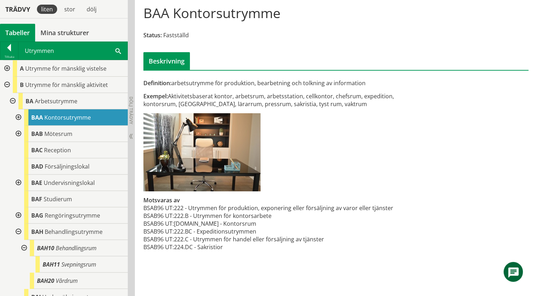
click at [15, 100] on div at bounding box center [12, 101] width 13 height 16
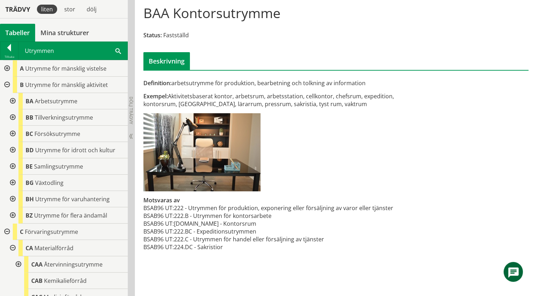
click at [11, 149] on div at bounding box center [12, 150] width 13 height 16
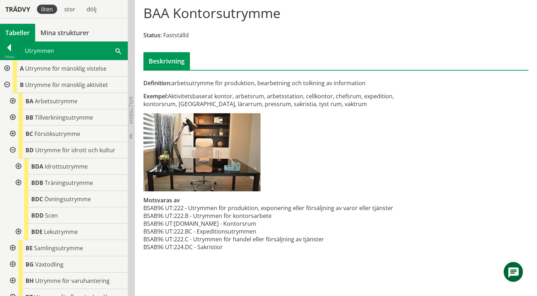
click at [118, 53] on span at bounding box center [118, 50] width 6 height 7
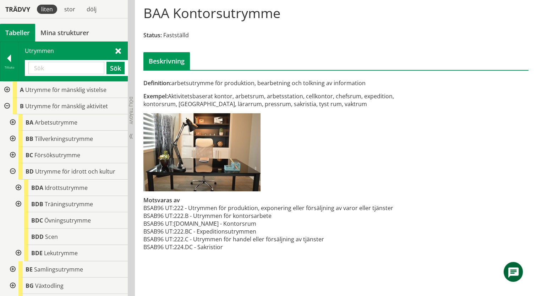
click at [71, 68] on input "text" at bounding box center [66, 68] width 76 height 12
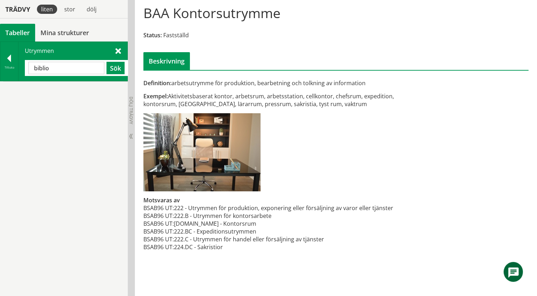
type input "biblio"
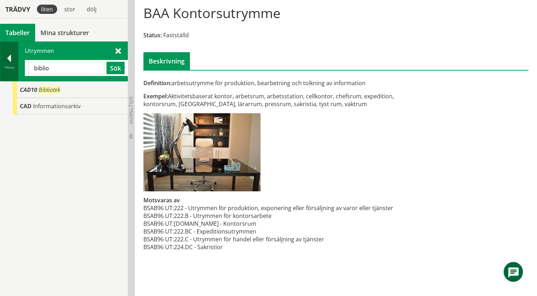
click at [5, 63] on div at bounding box center [9, 60] width 18 height 10
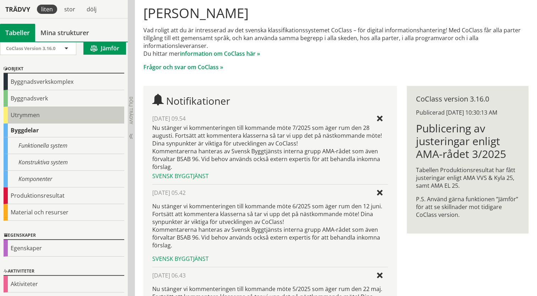
click at [16, 116] on div "Utrymmen" at bounding box center [64, 115] width 121 height 17
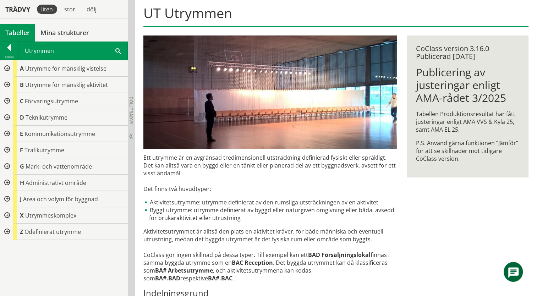
click at [7, 99] on div at bounding box center [6, 101] width 13 height 16
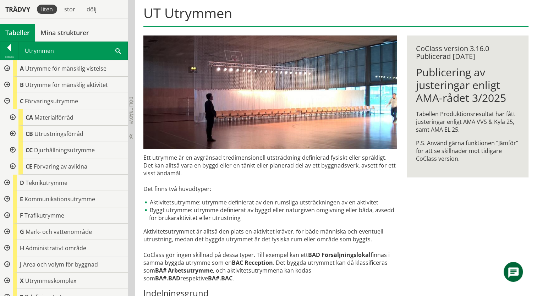
click at [11, 118] on div at bounding box center [12, 117] width 13 height 16
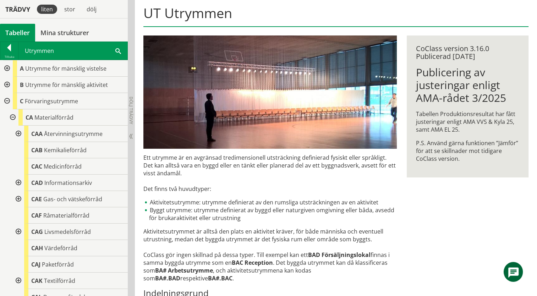
click at [17, 181] on div at bounding box center [17, 183] width 13 height 16
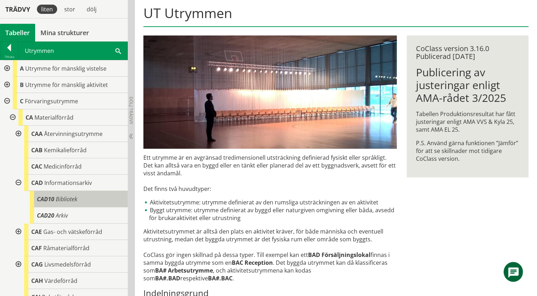
click at [57, 201] on span "Bibliotek" at bounding box center [67, 199] width 22 height 8
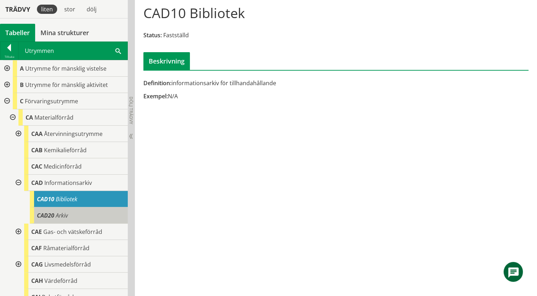
click at [61, 216] on span "Arkiv" at bounding box center [62, 215] width 12 height 8
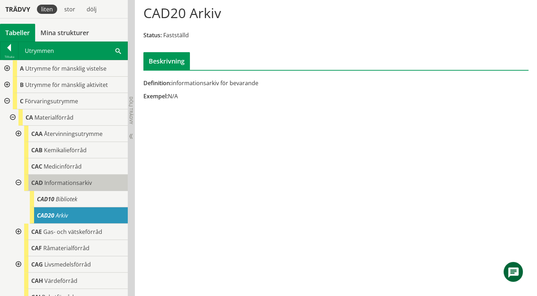
click at [62, 184] on span "Informationsarkiv" at bounding box center [68, 183] width 48 height 8
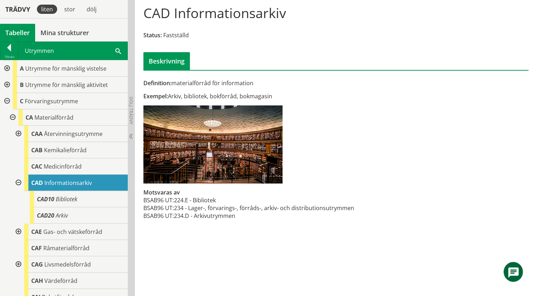
click at [5, 84] on div at bounding box center [6, 85] width 13 height 16
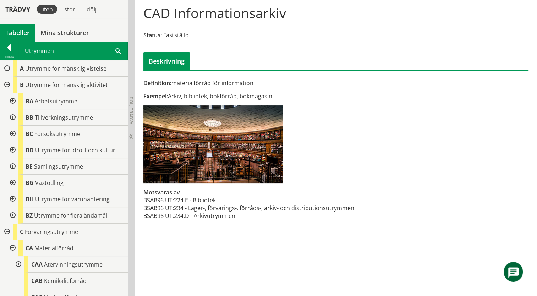
click at [13, 198] on div at bounding box center [12, 199] width 13 height 16
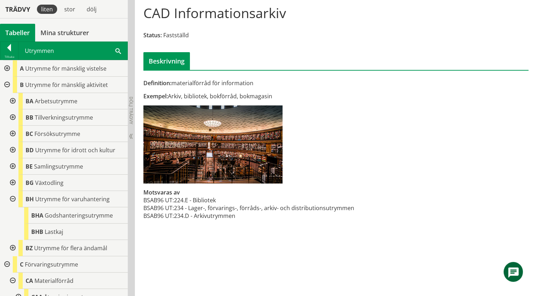
click at [14, 196] on div at bounding box center [12, 199] width 13 height 16
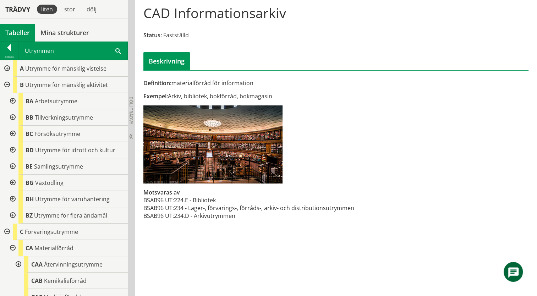
click at [13, 179] on div at bounding box center [12, 183] width 13 height 16
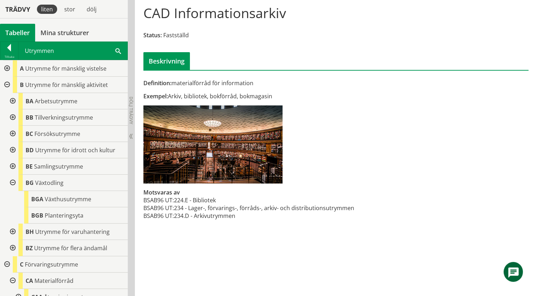
click at [14, 179] on div at bounding box center [12, 183] width 13 height 16
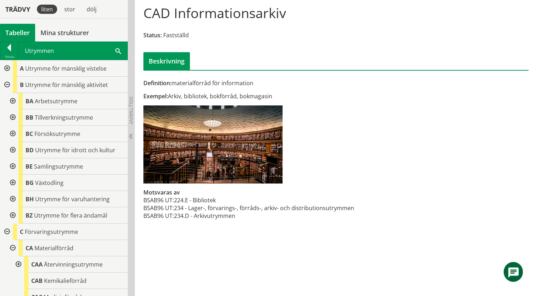
click at [14, 167] on div at bounding box center [12, 166] width 13 height 16
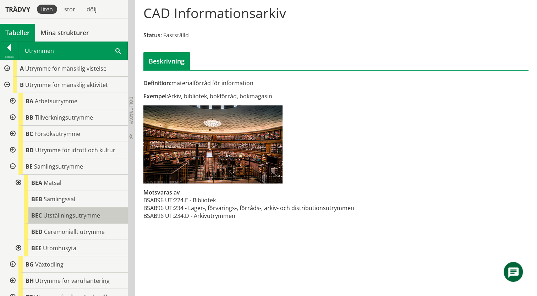
click at [105, 217] on div "BEC Utställningsutrymme" at bounding box center [76, 215] width 104 height 16
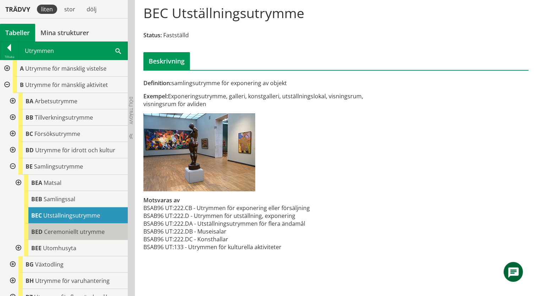
click at [100, 228] on span "Ceremoniellt utrymme" at bounding box center [74, 232] width 61 height 8
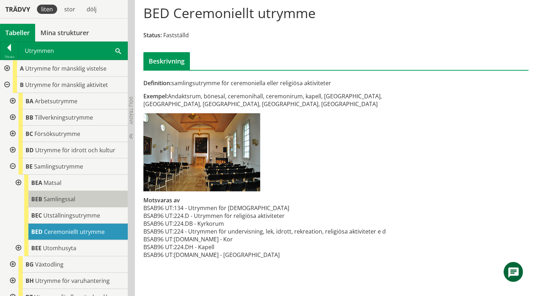
click at [83, 197] on div "BEB Samlingssal" at bounding box center [76, 199] width 104 height 16
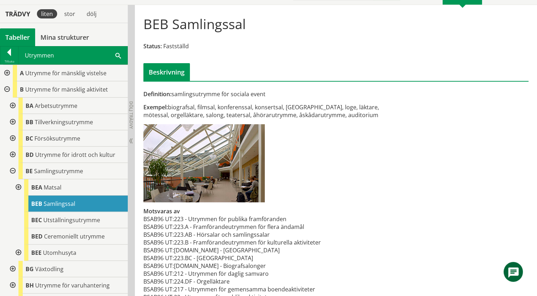
scroll to position [50, 0]
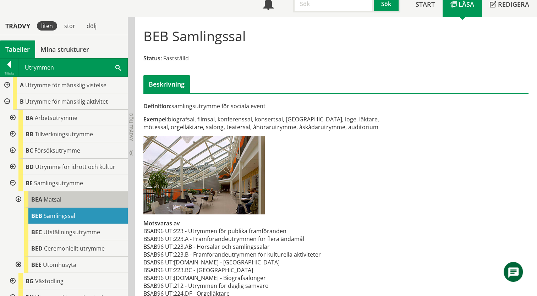
click at [61, 198] on span "Matsal" at bounding box center [53, 199] width 18 height 8
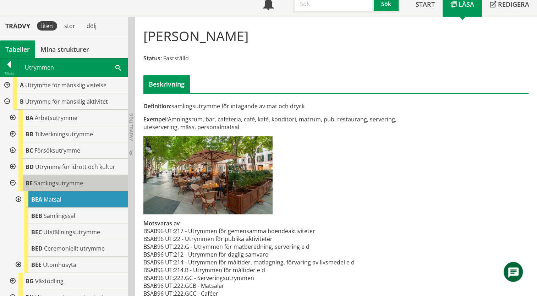
click at [35, 185] on span "Samlingsutrymme" at bounding box center [58, 183] width 49 height 8
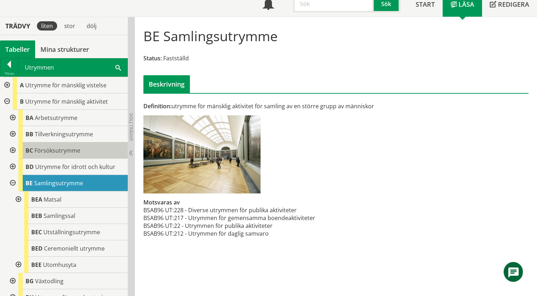
click at [70, 153] on div "BC Försöksutrymme" at bounding box center [72, 150] width 109 height 16
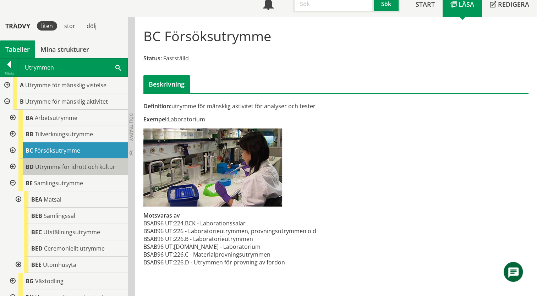
click at [67, 167] on span "Utrymme för idrott och kultur" at bounding box center [75, 167] width 80 height 8
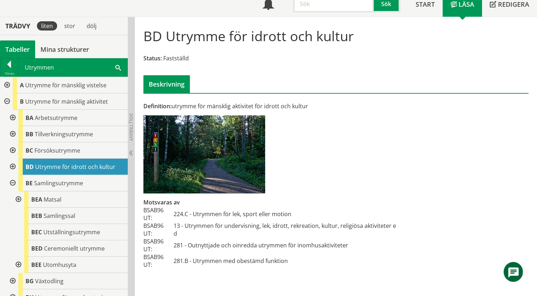
click at [12, 164] on div at bounding box center [12, 167] width 13 height 16
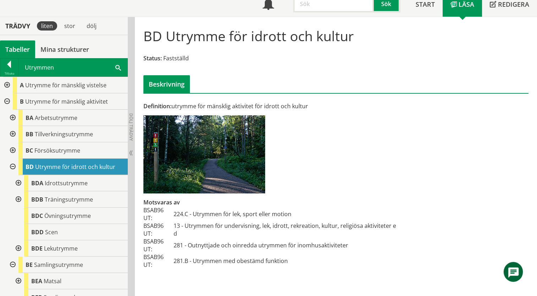
click at [12, 147] on div at bounding box center [12, 150] width 13 height 16
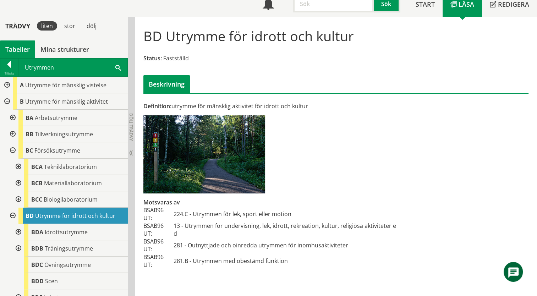
click at [16, 133] on div at bounding box center [12, 134] width 13 height 16
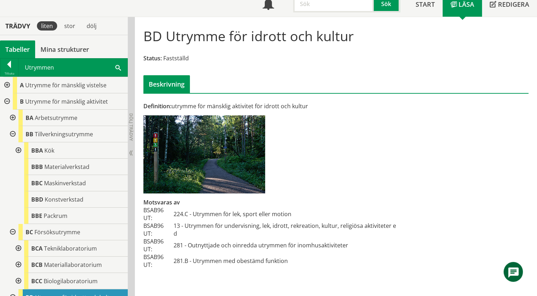
click at [13, 117] on div at bounding box center [12, 118] width 13 height 16
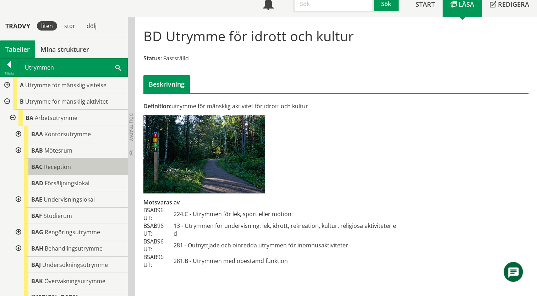
click at [38, 167] on span "BAC" at bounding box center [36, 167] width 11 height 8
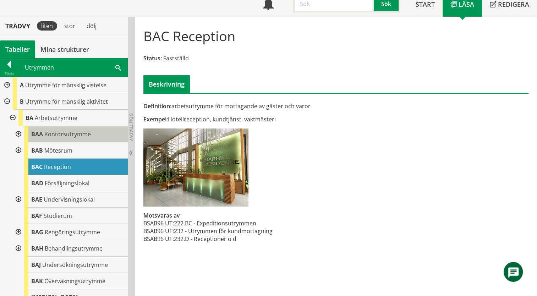
click at [60, 138] on div "BAA Kontorsutrymme" at bounding box center [76, 134] width 104 height 16
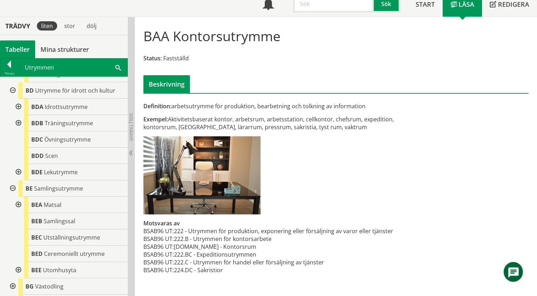
scroll to position [461, 0]
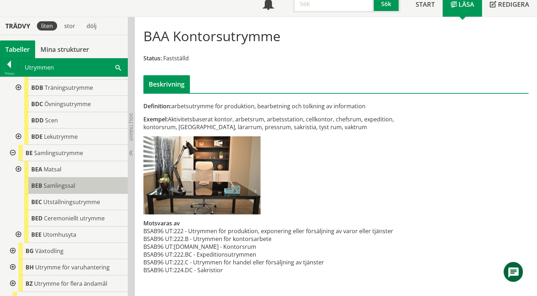
click at [55, 182] on span "Samlingssal" at bounding box center [60, 186] width 32 height 8
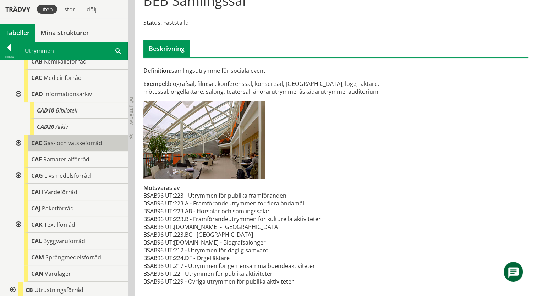
scroll to position [674, 0]
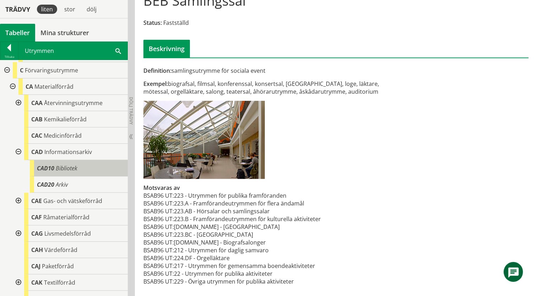
click at [84, 161] on div "CAD10 Bibliotek" at bounding box center [79, 168] width 98 height 16
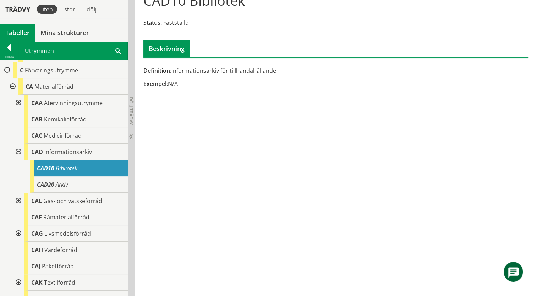
click at [82, 160] on div "CAD10 Bibliotek" at bounding box center [79, 168] width 98 height 16
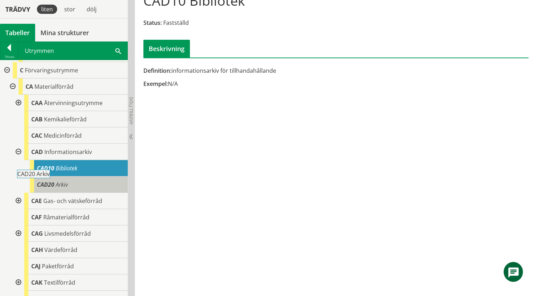
click at [75, 176] on div "CAD20 Arkiv" at bounding box center [79, 184] width 98 height 16
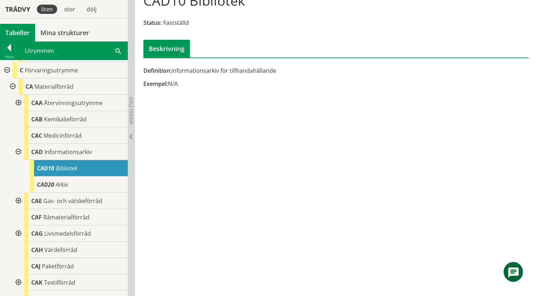
click at [85, 161] on div "CAD10 Bibliotek" at bounding box center [79, 168] width 98 height 16
click at [118, 48] on span at bounding box center [118, 50] width 6 height 7
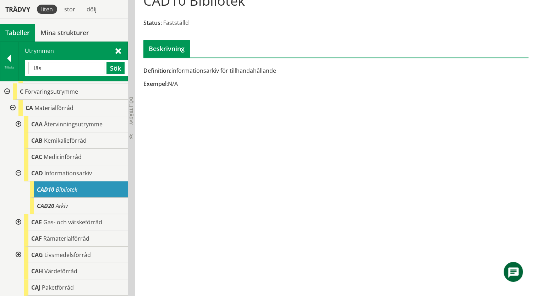
type input "läs"
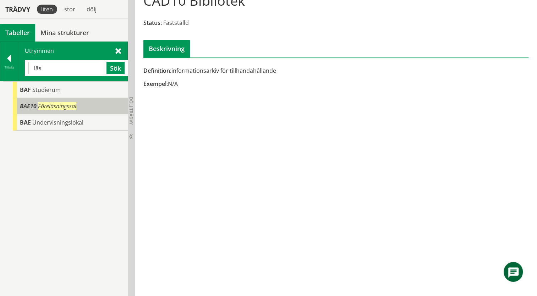
click at [27, 106] on span "BAE10" at bounding box center [28, 106] width 17 height 8
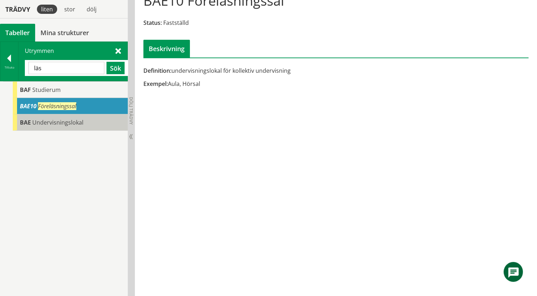
click at [43, 122] on span "Undervisningslokal" at bounding box center [57, 122] width 51 height 8
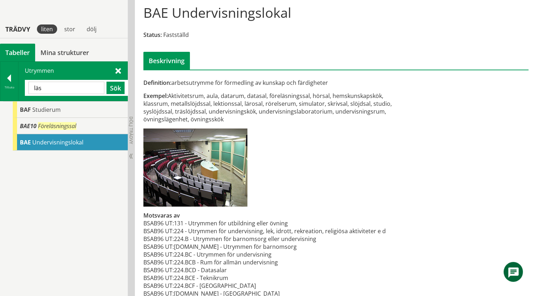
scroll to position [57, 0]
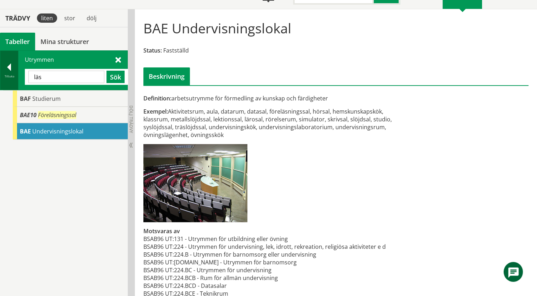
click at [6, 67] on div at bounding box center [9, 68] width 18 height 10
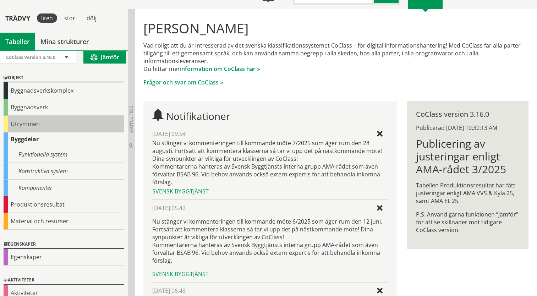
click at [8, 122] on div "Utrymmen" at bounding box center [64, 124] width 121 height 17
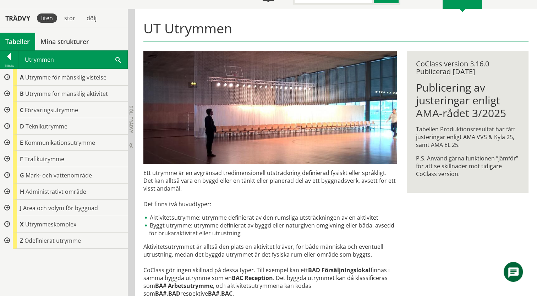
click at [9, 90] on div at bounding box center [6, 93] width 13 height 16
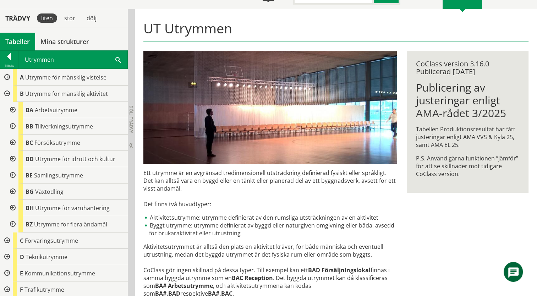
click at [15, 174] on div at bounding box center [12, 175] width 13 height 16
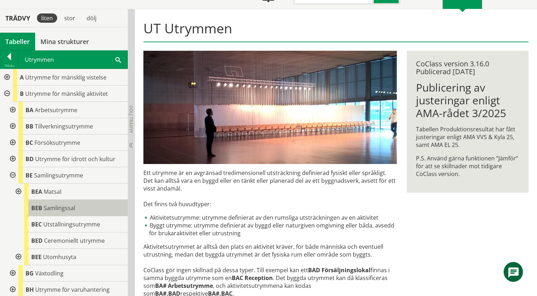
click at [53, 212] on div "BEB Samlingssal" at bounding box center [76, 208] width 104 height 16
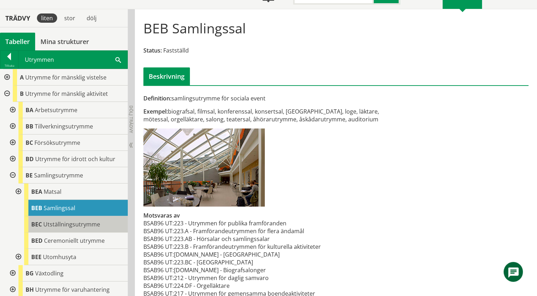
click at [56, 230] on div "BEC Utställningsutrymme" at bounding box center [76, 224] width 104 height 16
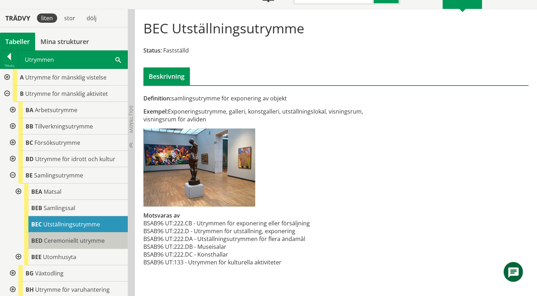
click at [60, 241] on span "Ceremoniellt utrymme" at bounding box center [74, 241] width 61 height 8
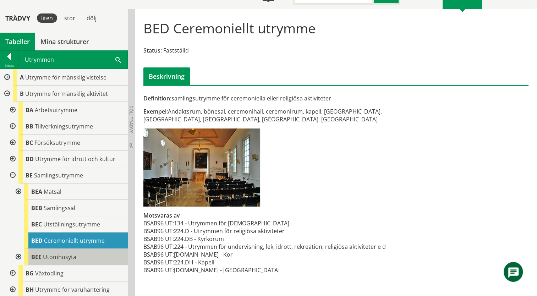
click at [62, 253] on span "Utomhusyta" at bounding box center [59, 257] width 33 height 8
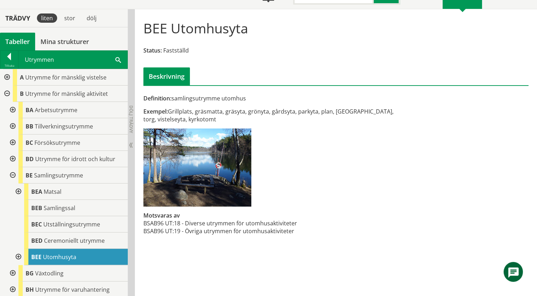
click at [13, 108] on div at bounding box center [12, 110] width 13 height 16
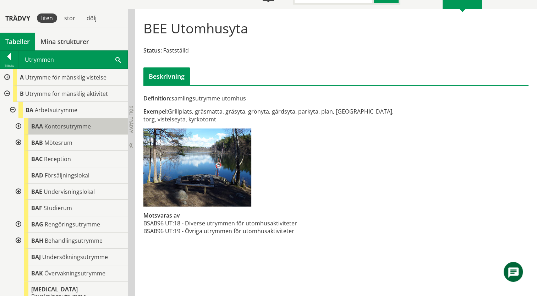
click at [51, 126] on span "Kontorsutrymme" at bounding box center [67, 126] width 46 height 8
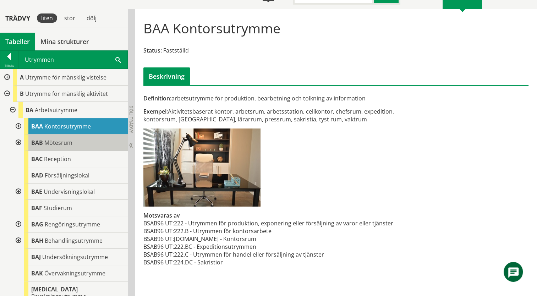
click at [56, 145] on span "Mötesrum" at bounding box center [58, 143] width 28 height 8
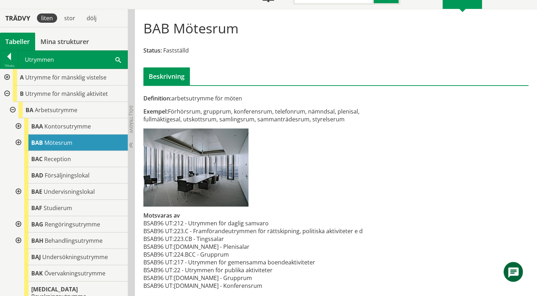
click at [16, 139] on div at bounding box center [17, 142] width 13 height 16
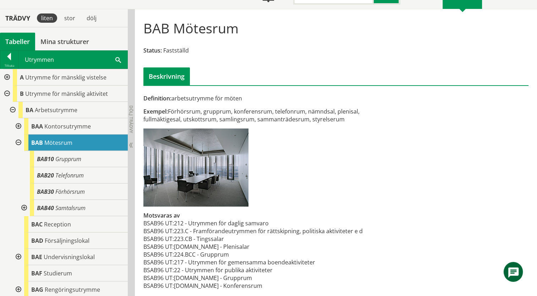
click at [16, 139] on div at bounding box center [17, 142] width 13 height 16
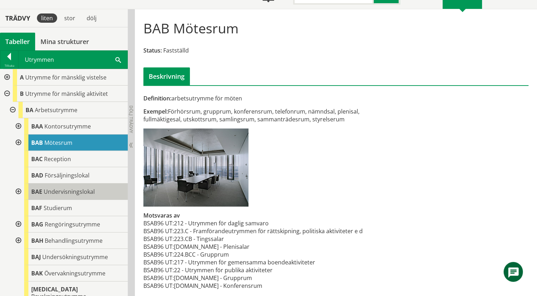
click at [68, 191] on span "Undervisningslokal" at bounding box center [69, 192] width 51 height 8
click at [19, 191] on div at bounding box center [17, 191] width 13 height 16
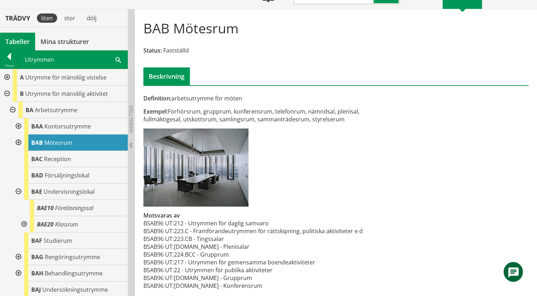
click at [24, 222] on div at bounding box center [23, 224] width 13 height 16
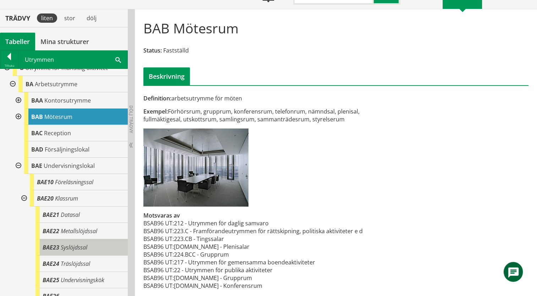
scroll to position [35, 0]
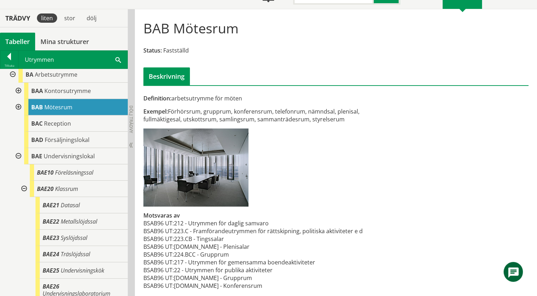
click at [20, 186] on div at bounding box center [23, 189] width 13 height 16
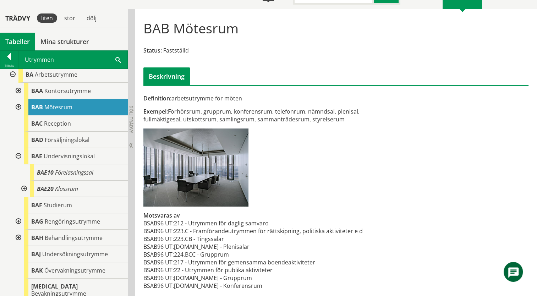
click at [17, 157] on div at bounding box center [17, 156] width 13 height 16
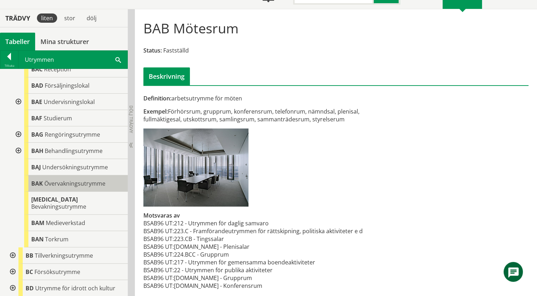
scroll to position [106, 0]
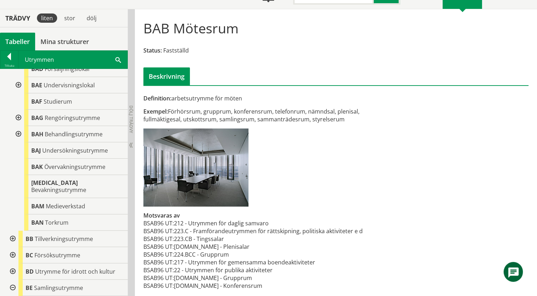
click at [11, 231] on div at bounding box center [12, 239] width 13 height 16
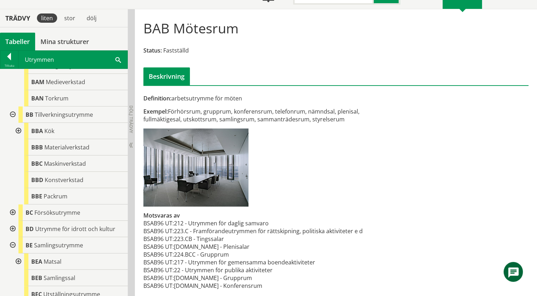
scroll to position [248, 0]
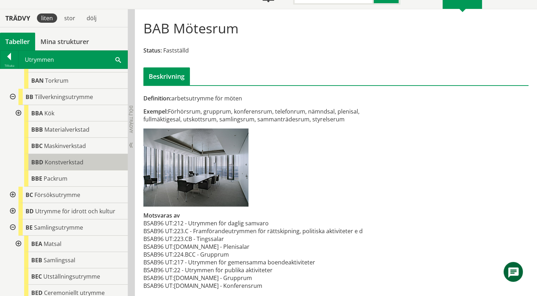
click at [65, 158] on span "Konstverkstad" at bounding box center [64, 162] width 39 height 8
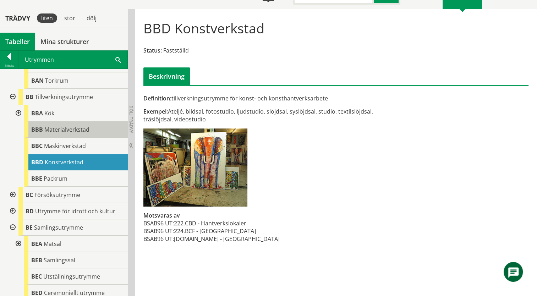
click at [71, 127] on div "BBB Materialverkstad" at bounding box center [76, 129] width 104 height 16
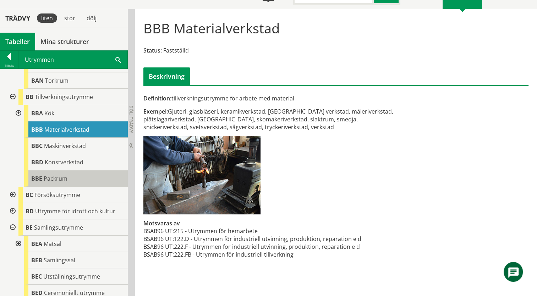
click at [65, 175] on span "Packrum" at bounding box center [56, 179] width 24 height 8
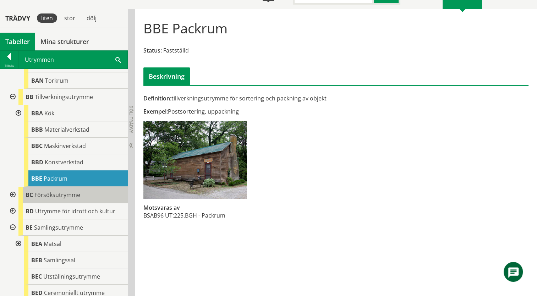
click at [65, 191] on span "Försöksutrymme" at bounding box center [57, 195] width 46 height 8
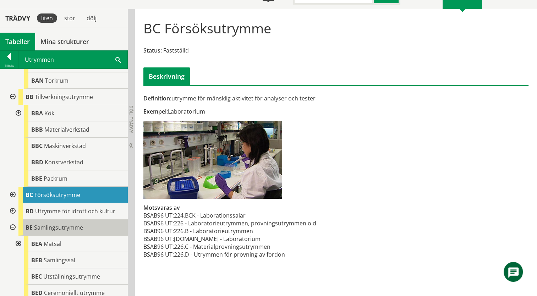
click at [73, 223] on span "Samlingsutrymme" at bounding box center [58, 227] width 49 height 8
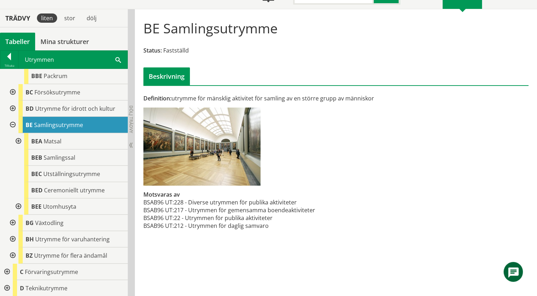
scroll to position [355, 0]
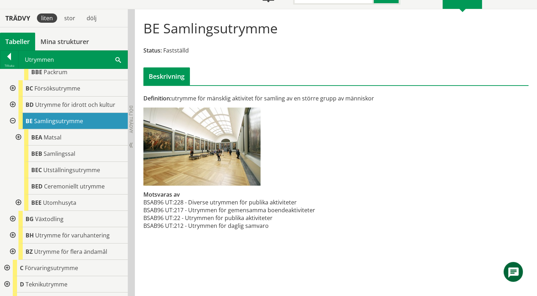
click at [18, 131] on div at bounding box center [17, 137] width 13 height 16
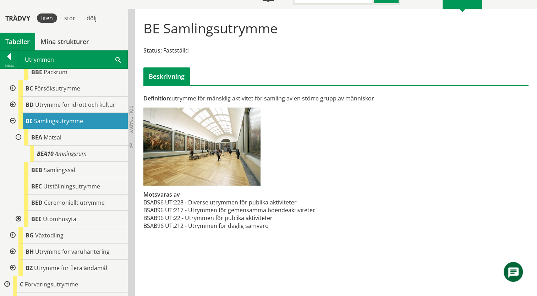
click at [18, 132] on div at bounding box center [17, 137] width 13 height 16
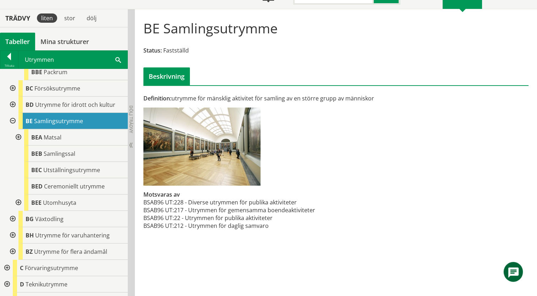
click at [18, 195] on div at bounding box center [17, 202] width 13 height 16
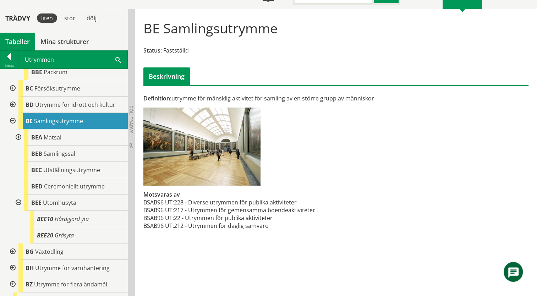
click at [18, 195] on div at bounding box center [17, 202] width 13 height 16
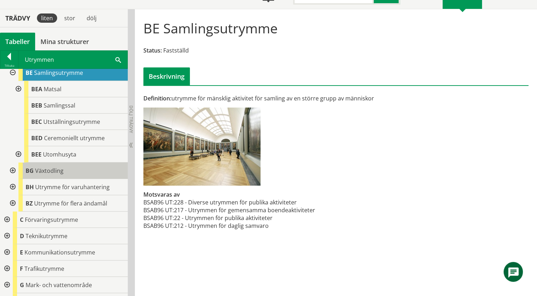
scroll to position [426, 0]
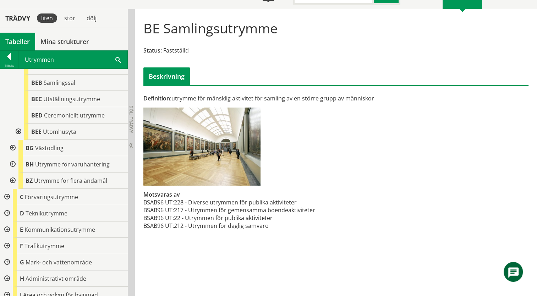
click at [7, 189] on div at bounding box center [6, 197] width 13 height 16
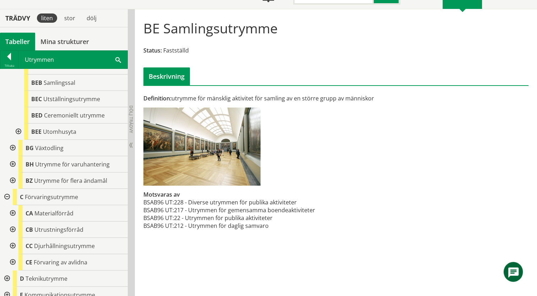
click at [10, 206] on div at bounding box center [12, 213] width 13 height 16
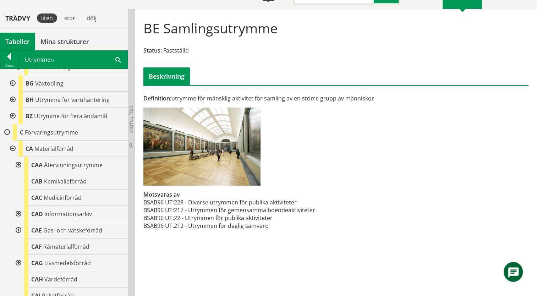
scroll to position [497, 0]
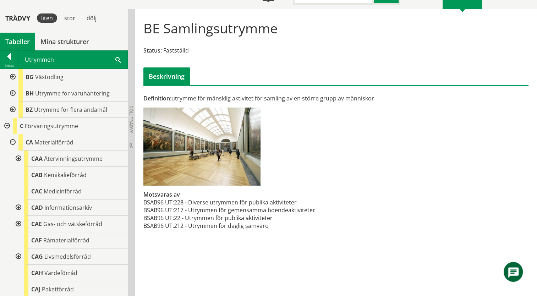
click at [18, 199] on div at bounding box center [17, 207] width 13 height 16
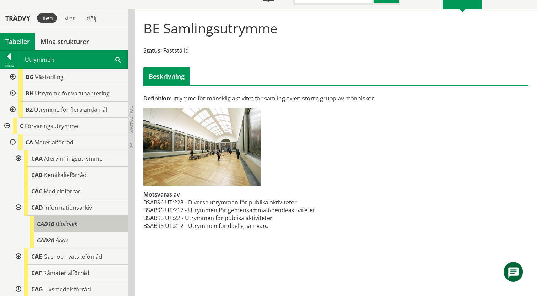
click at [60, 220] on span "Bibliotek" at bounding box center [67, 224] width 22 height 8
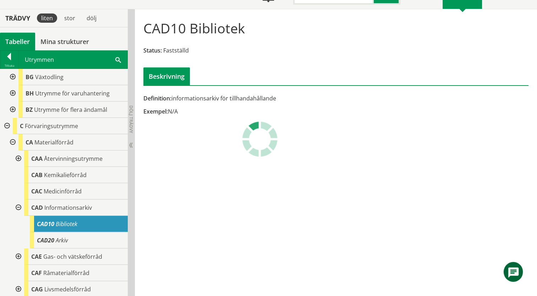
click at [117, 59] on span at bounding box center [118, 59] width 6 height 7
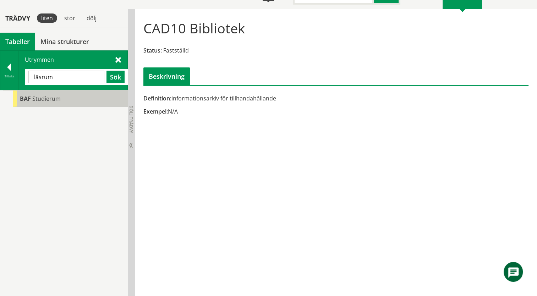
click at [72, 96] on div "BAF Studierum" at bounding box center [70, 98] width 115 height 16
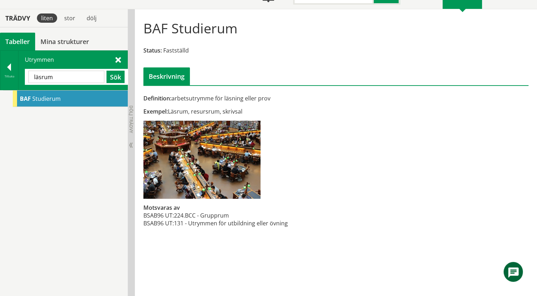
click at [27, 96] on span "BAF" at bounding box center [25, 99] width 11 height 8
click at [45, 99] on span "Studierum" at bounding box center [46, 99] width 28 height 8
drag, startPoint x: 57, startPoint y: 77, endPoint x: 13, endPoint y: 75, distance: 44.4
click at [13, 75] on div "Tillbaka Utrymmen läsrum Sök" at bounding box center [64, 70] width 128 height 40
type input "cad"
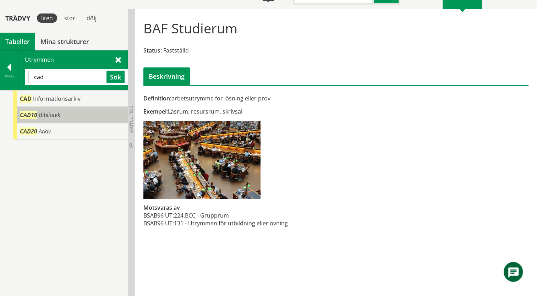
click at [49, 114] on span "Bibliotek" at bounding box center [50, 115] width 22 height 8
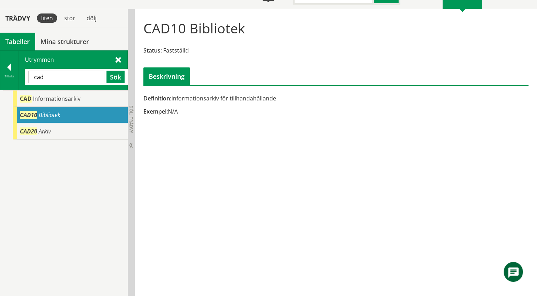
drag, startPoint x: 282, startPoint y: 99, endPoint x: 224, endPoint y: 100, distance: 58.2
click at [224, 100] on div "Definition: informationsarkiv för tillhandahållande" at bounding box center [270, 98] width 254 height 8
click at [47, 117] on span "Bibliotek" at bounding box center [50, 115] width 22 height 8
click at [392, 181] on div "CAD10 Bibliotek Status: Fastställd Beskrivning Definition: informationsarkiv fö…" at bounding box center [336, 152] width 402 height 287
click at [7, 68] on div at bounding box center [9, 68] width 18 height 10
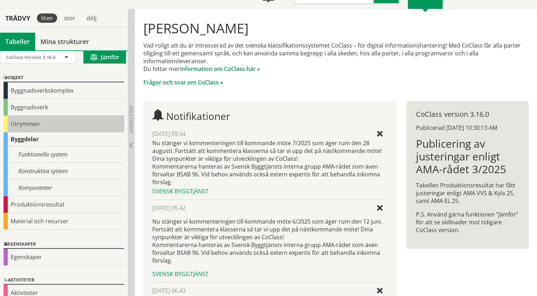
click at [9, 124] on div "Utrymmen" at bounding box center [64, 124] width 121 height 17
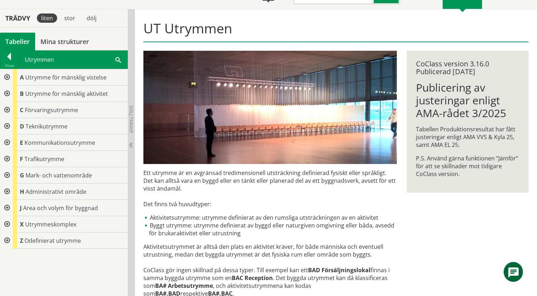
click at [7, 90] on div at bounding box center [6, 93] width 13 height 16
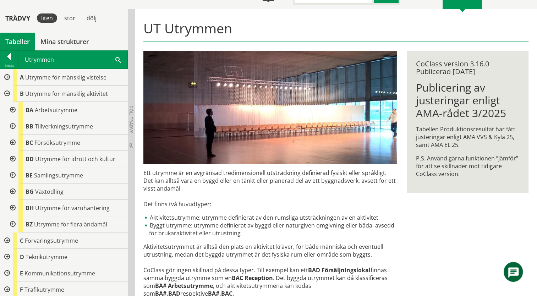
click at [13, 142] on div at bounding box center [12, 142] width 13 height 16
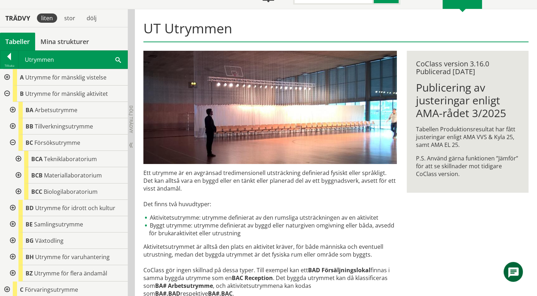
click at [17, 158] on div at bounding box center [17, 159] width 13 height 16
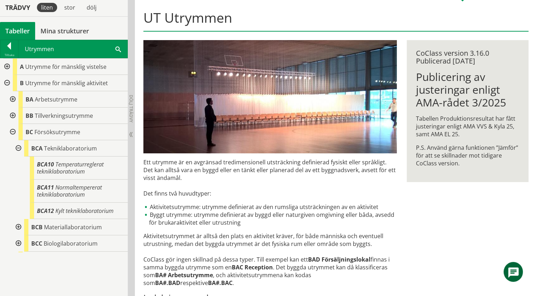
scroll to position [71, 0]
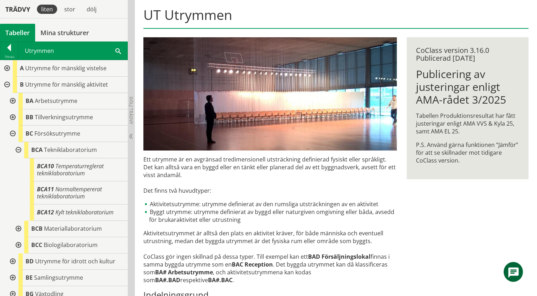
click at [12, 100] on div at bounding box center [12, 101] width 13 height 16
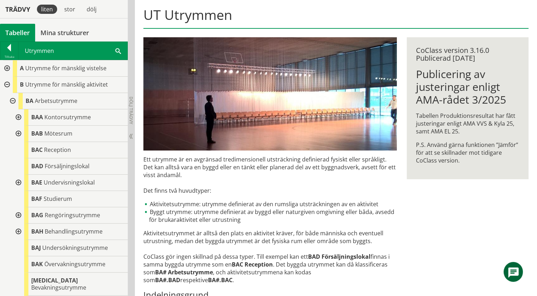
click at [16, 184] on div at bounding box center [17, 183] width 13 height 16
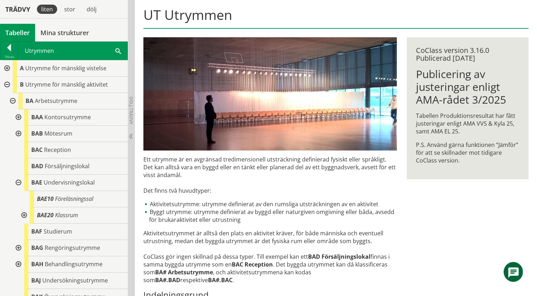
click at [20, 217] on div at bounding box center [23, 215] width 13 height 16
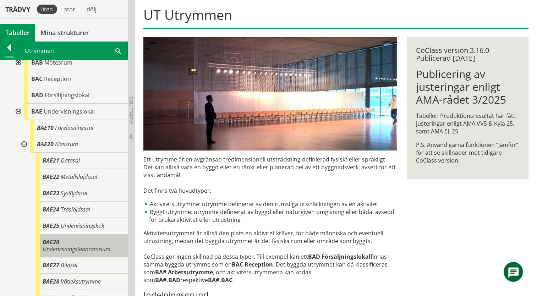
click at [62, 245] on span "Undervisningslaboratorium" at bounding box center [77, 249] width 68 height 8
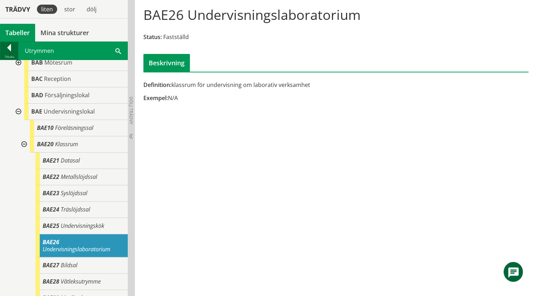
click at [11, 49] on div at bounding box center [9, 49] width 18 height 10
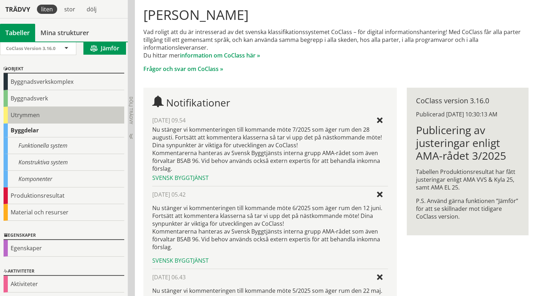
click at [11, 116] on div "Utrymmen" at bounding box center [64, 115] width 121 height 17
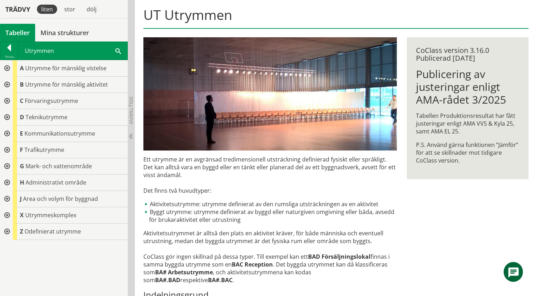
click at [7, 82] on div at bounding box center [6, 85] width 13 height 16
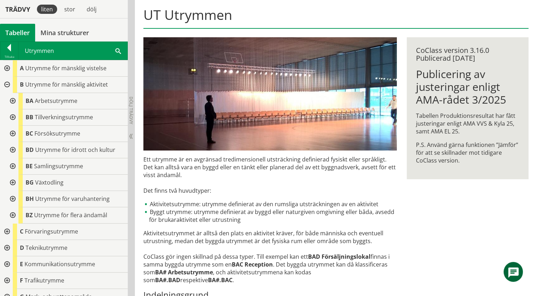
click at [13, 101] on div at bounding box center [12, 101] width 13 height 16
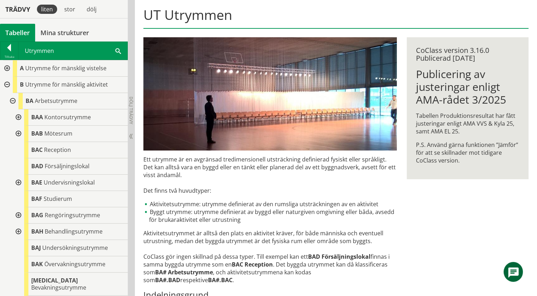
click at [17, 117] on div at bounding box center [17, 117] width 13 height 16
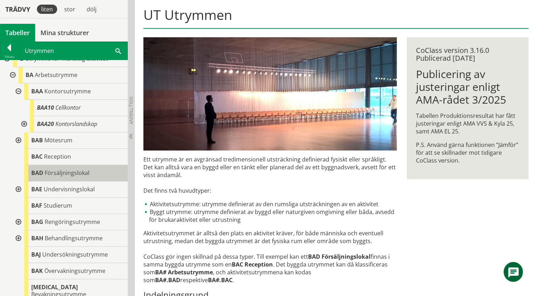
scroll to position [35, 0]
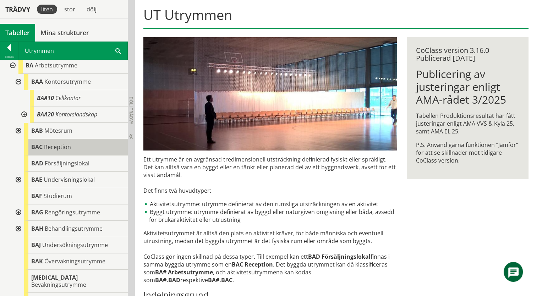
click at [46, 148] on span "Reception" at bounding box center [57, 147] width 27 height 8
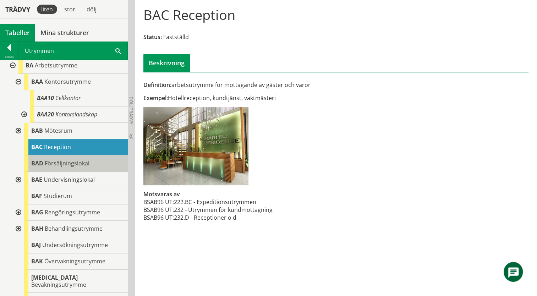
click at [55, 161] on span "Försäljningslokal" at bounding box center [67, 163] width 45 height 8
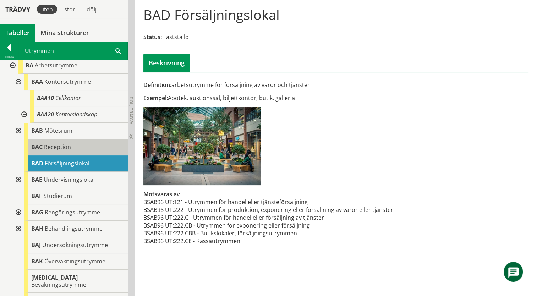
click at [62, 149] on span "Reception" at bounding box center [57, 147] width 27 height 8
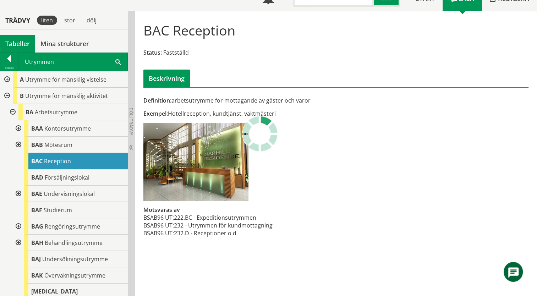
scroll to position [55, 0]
click at [116, 62] on span at bounding box center [118, 61] width 6 height 7
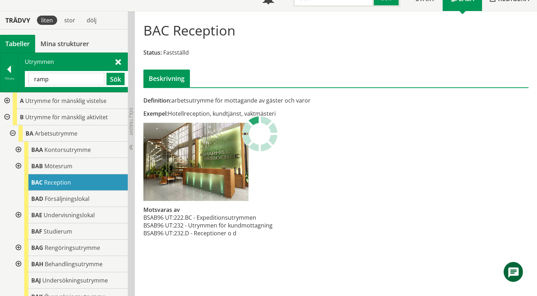
type input "ramp"
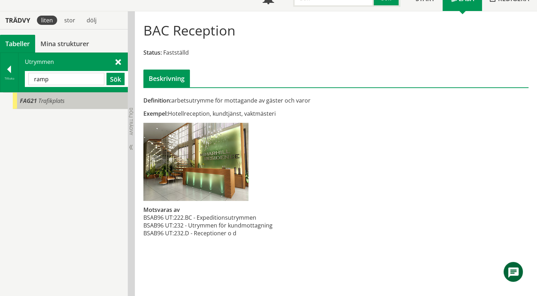
click at [49, 104] on span "Trafikplats" at bounding box center [51, 101] width 26 height 8
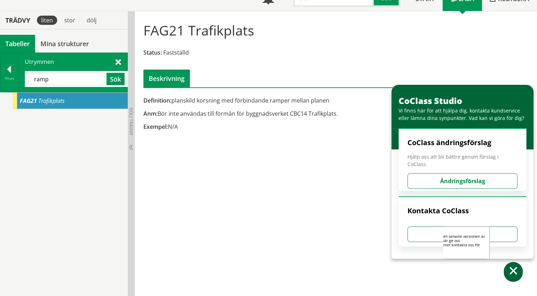
click at [512, 272] on span at bounding box center [513, 272] width 10 height 10
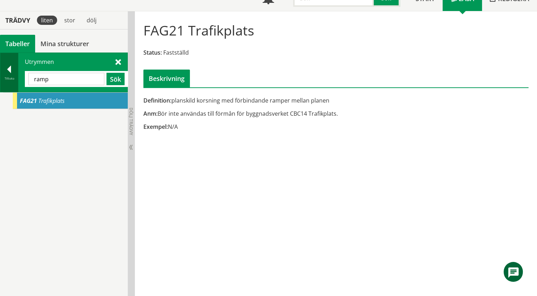
click at [10, 69] on div at bounding box center [9, 71] width 18 height 10
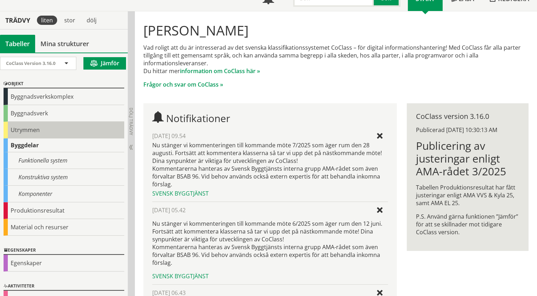
click at [23, 130] on div "Utrymmen" at bounding box center [64, 130] width 121 height 17
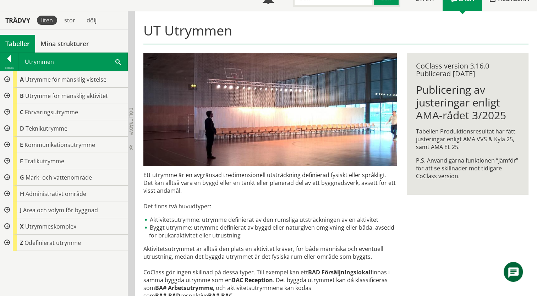
click at [5, 159] on div at bounding box center [6, 161] width 13 height 16
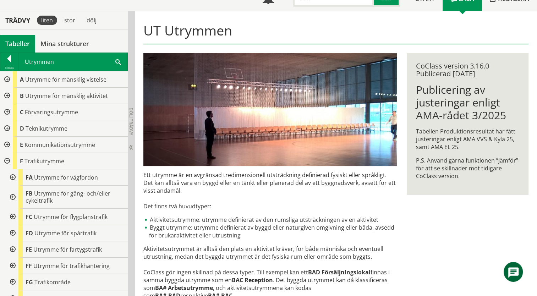
click at [7, 160] on div at bounding box center [6, 161] width 13 height 16
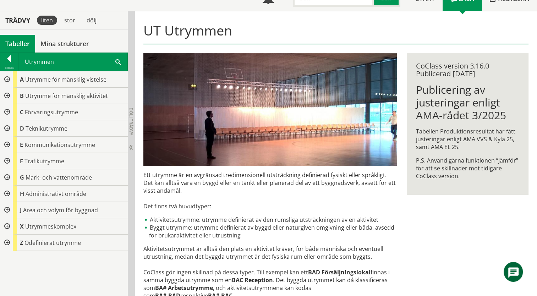
click at [7, 160] on div at bounding box center [6, 161] width 13 height 16
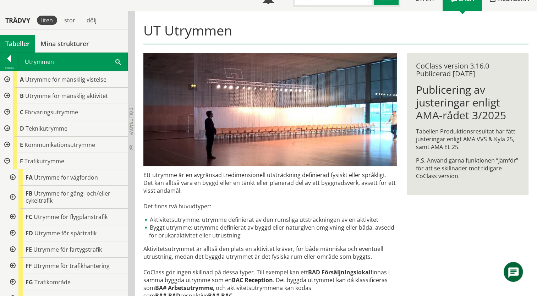
click at [13, 178] on div at bounding box center [12, 177] width 13 height 16
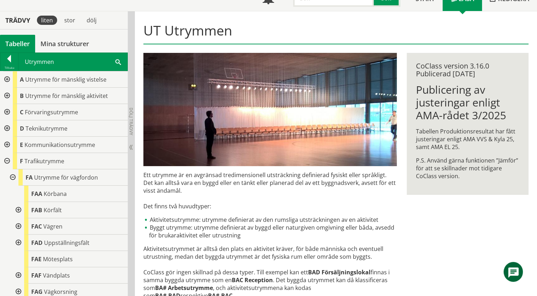
scroll to position [71, 0]
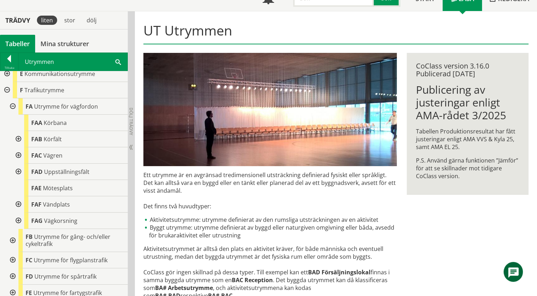
click at [18, 221] on div at bounding box center [17, 220] width 13 height 16
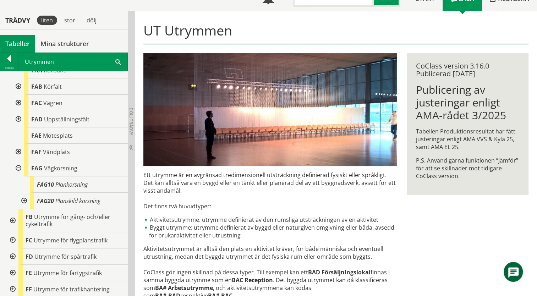
scroll to position [142, 0]
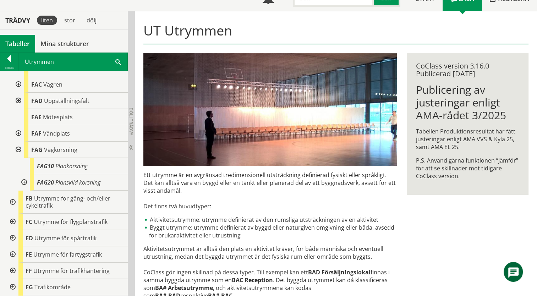
click at [25, 183] on div at bounding box center [23, 182] width 13 height 16
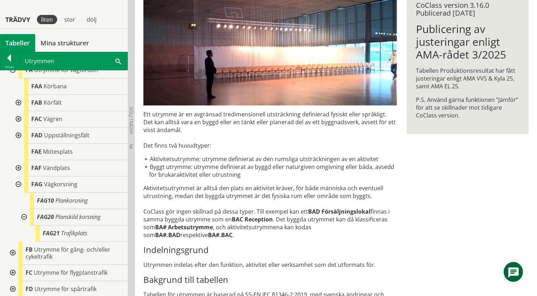
scroll to position [126, 0]
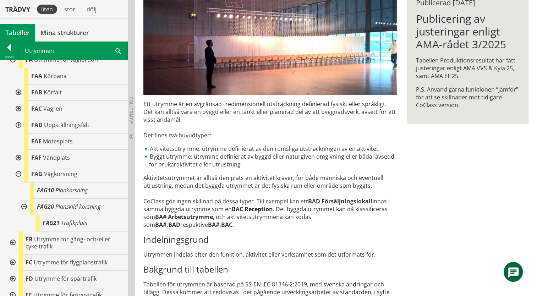
drag, startPoint x: 380, startPoint y: 242, endPoint x: 329, endPoint y: 205, distance: 63.5
click at [329, 205] on div "Ett utrymme är en avgränsad tredimensionell utsträckning definierad fysiskt ell…" at bounding box center [270, 252] width 254 height 304
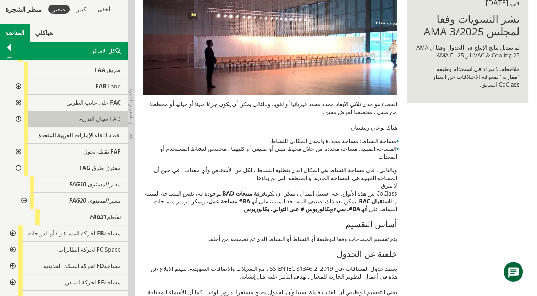
scroll to position [142, 0]
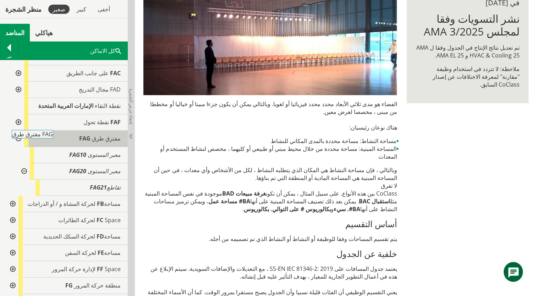
click at [76, 140] on div "مفترق طرق FAG" at bounding box center [76, 139] width 104 height 16
click at [95, 138] on span "مفترق طرق" at bounding box center [106, 138] width 29 height 8
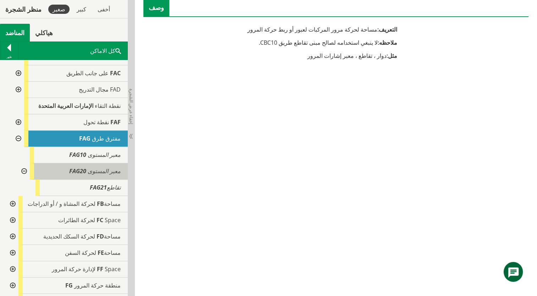
click at [94, 172] on span "معبر المستوى" at bounding box center [104, 171] width 33 height 8
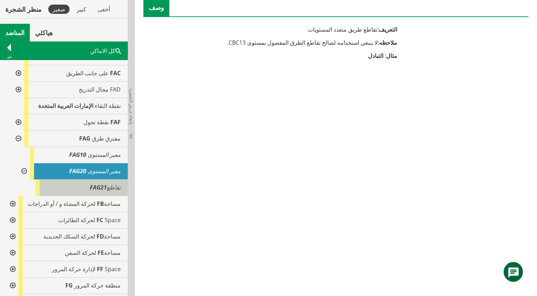
click at [93, 188] on span "FAG21" at bounding box center [98, 187] width 17 height 8
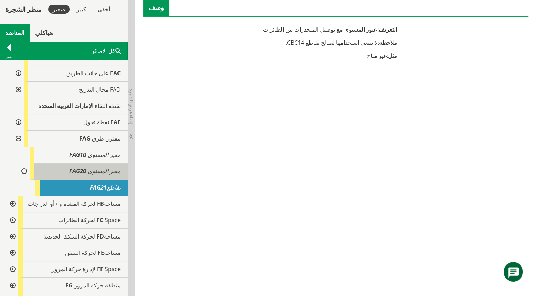
click at [92, 175] on div "معبر المستوى FAG20" at bounding box center [79, 171] width 98 height 16
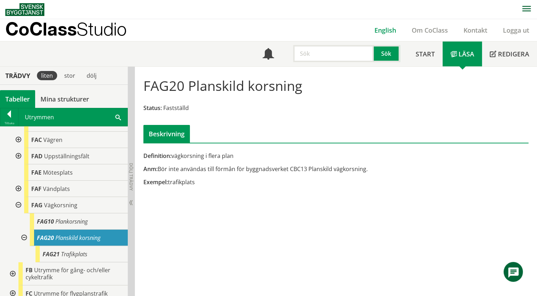
click at [390, 29] on link "English" at bounding box center [384, 30] width 37 height 9
click at [385, 33] on link "English" at bounding box center [384, 30] width 37 height 9
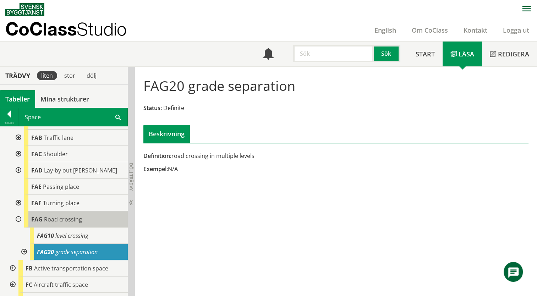
scroll to position [142, 0]
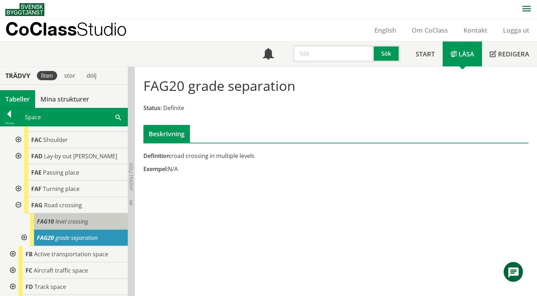
click at [71, 220] on span "level crossing" at bounding box center [71, 221] width 33 height 8
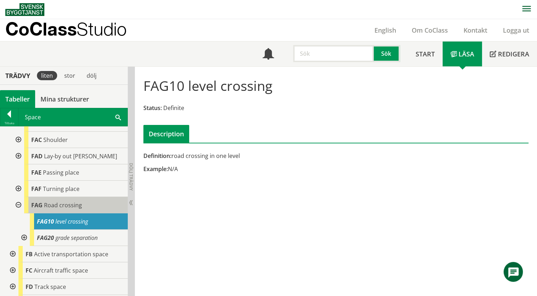
click at [78, 207] on span "Road crossing" at bounding box center [63, 205] width 38 height 8
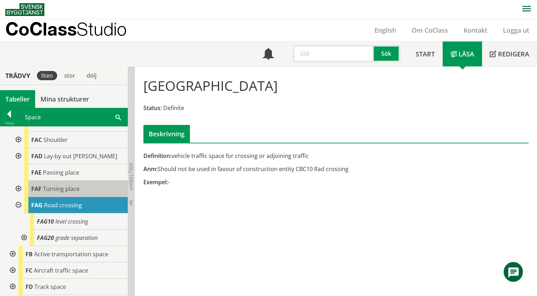
click at [88, 191] on div "FAF Turning place" at bounding box center [76, 189] width 104 height 16
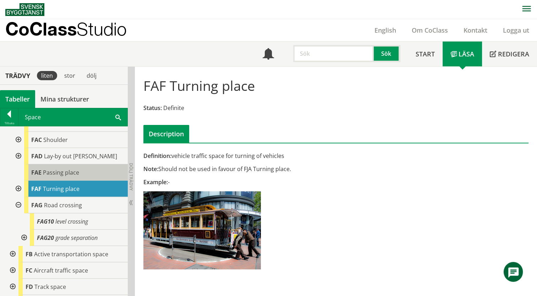
click at [80, 171] on div "FAE Passing place" at bounding box center [76, 172] width 104 height 16
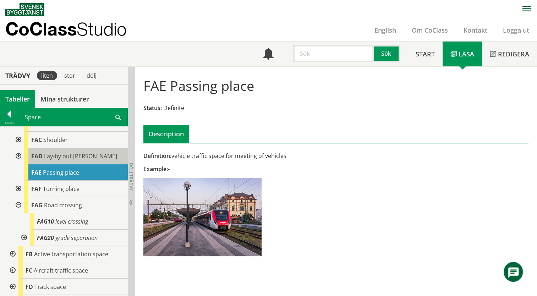
click at [92, 155] on div "FAD Lay-by out [PERSON_NAME]" at bounding box center [76, 156] width 104 height 16
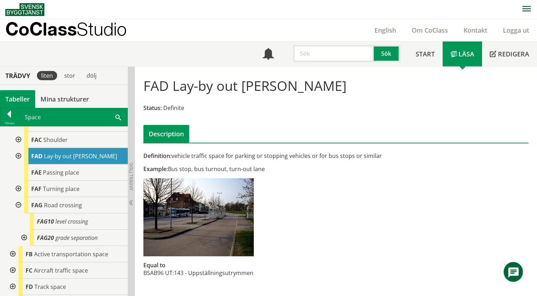
click at [91, 156] on div "FAD Lay-by out [PERSON_NAME]" at bounding box center [76, 156] width 104 height 16
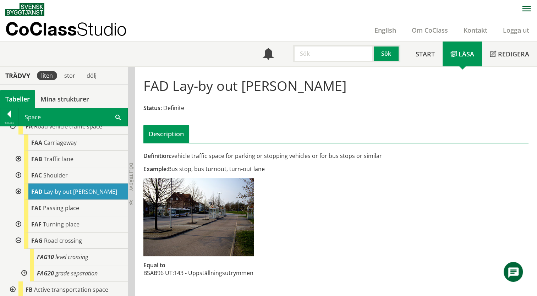
click at [16, 156] on div at bounding box center [17, 159] width 13 height 16
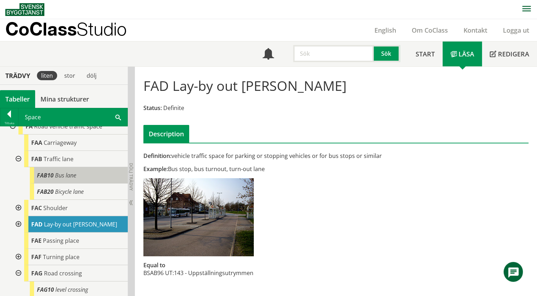
click at [45, 172] on body "AMA AMA Beskrivningsverktyg AMA Funktion BSAB Bygginfo Byggjura Byggkatalogen […" at bounding box center [268, 148] width 537 height 296
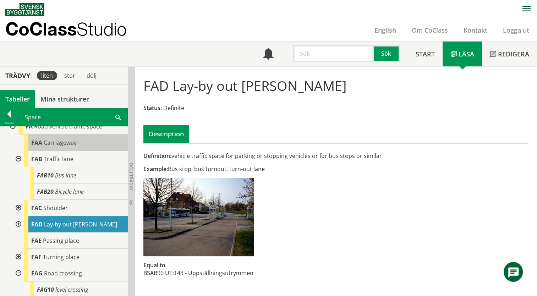
click at [59, 145] on span "Carriageway" at bounding box center [60, 143] width 33 height 8
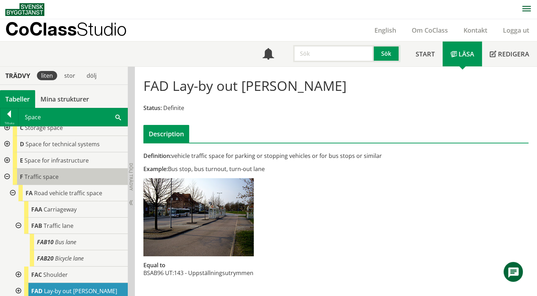
scroll to position [35, 0]
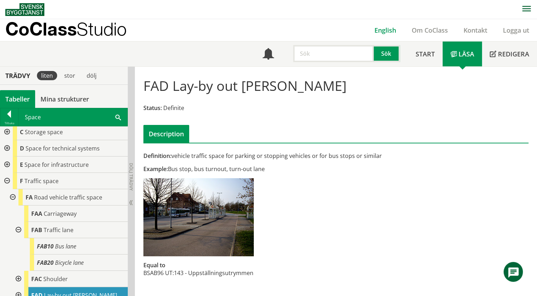
click at [387, 29] on link "English" at bounding box center [384, 30] width 37 height 9
click at [379, 29] on link "English" at bounding box center [384, 30] width 37 height 9
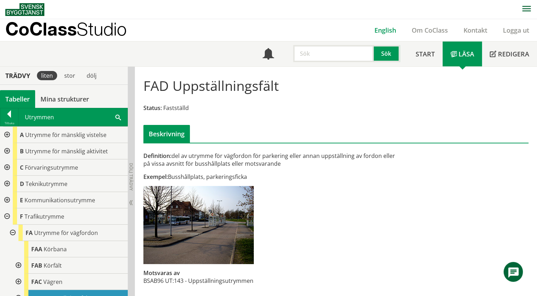
click at [385, 30] on link "English" at bounding box center [384, 30] width 37 height 9
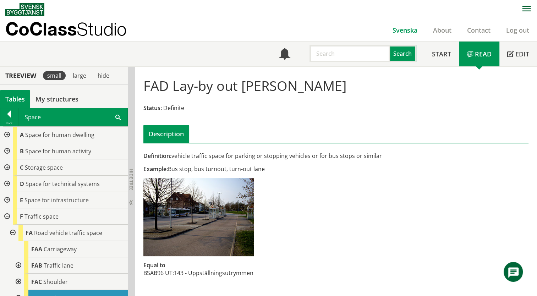
click at [404, 31] on link "Svenska" at bounding box center [404, 30] width 40 height 9
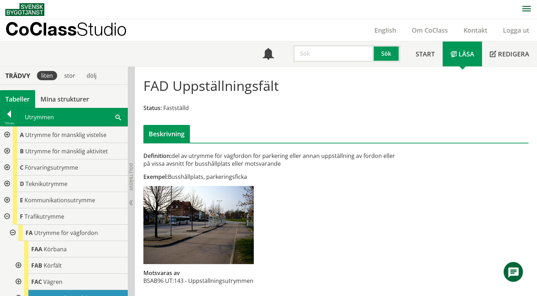
click at [314, 56] on input "text" at bounding box center [333, 53] width 81 height 17
type input "ramp"
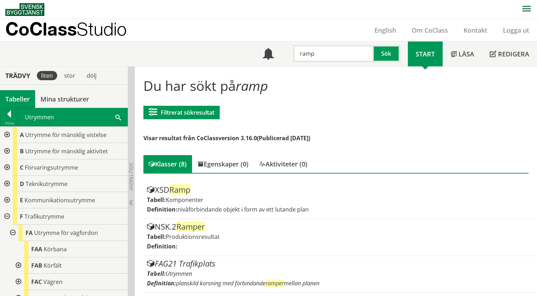
click at [116, 115] on span at bounding box center [118, 116] width 6 height 7
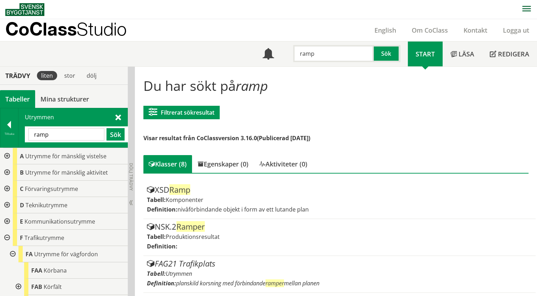
type input "ramp"
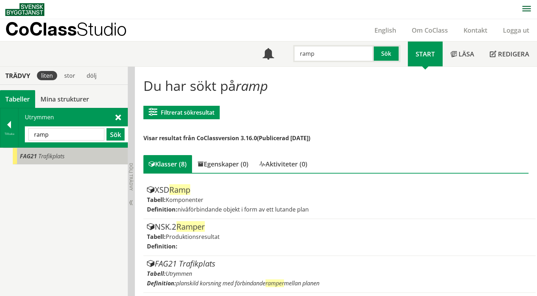
click at [37, 154] on div "FAG21 Trafikplats" at bounding box center [70, 156] width 115 height 16
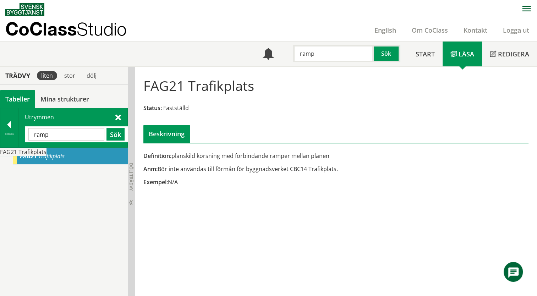
click at [50, 153] on span "Trafikplats" at bounding box center [51, 156] width 26 height 8
click at [70, 156] on div "FAG21 Trafikplats" at bounding box center [70, 156] width 115 height 16
drag, startPoint x: 140, startPoint y: 154, endPoint x: 215, endPoint y: 175, distance: 77.3
click at [215, 175] on div "Definition: planskild korsning med förbindande ramper mellan planen Anm: Bör in…" at bounding box center [269, 171] width 263 height 39
click at [458, 59] on link "Läsa" at bounding box center [461, 54] width 39 height 25
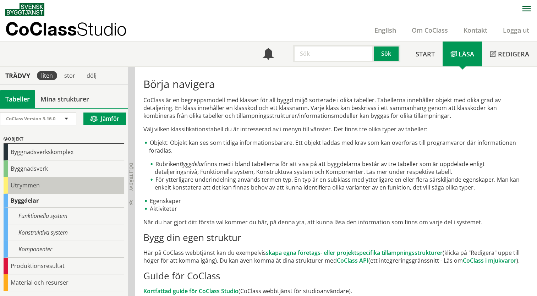
click at [26, 184] on div "Utrymmen" at bounding box center [64, 185] width 121 height 17
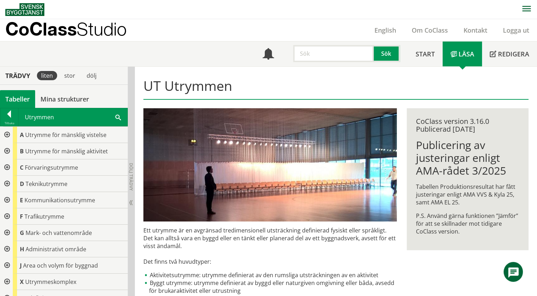
click at [79, 116] on div "Utrymmen Sök" at bounding box center [72, 117] width 109 height 18
click at [118, 116] on span at bounding box center [118, 116] width 6 height 7
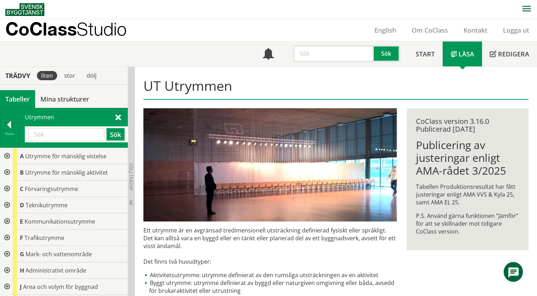
click at [71, 134] on input "text" at bounding box center [66, 134] width 76 height 12
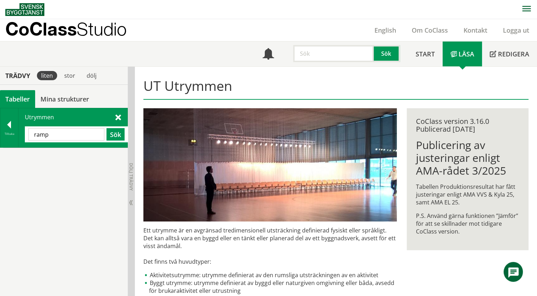
type input "ramp"
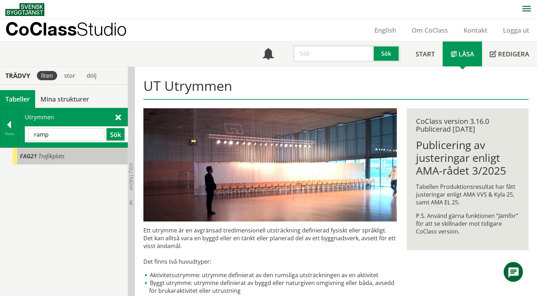
click at [40, 154] on span "Trafikplats" at bounding box center [51, 156] width 26 height 8
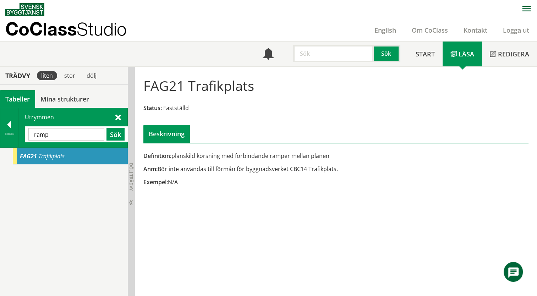
click at [9, 129] on div at bounding box center [9, 126] width 18 height 10
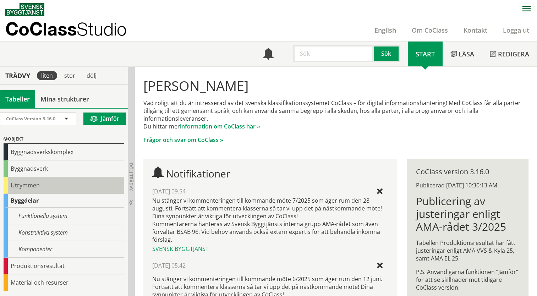
click at [18, 180] on div "Utrymmen" at bounding box center [64, 185] width 121 height 17
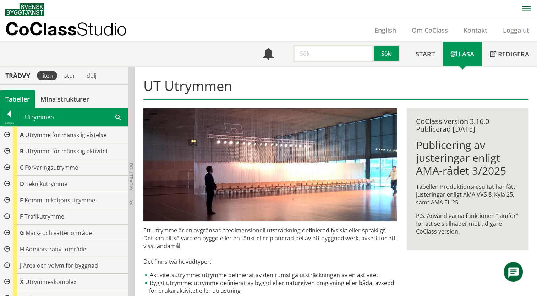
click at [6, 214] on div at bounding box center [6, 216] width 13 height 16
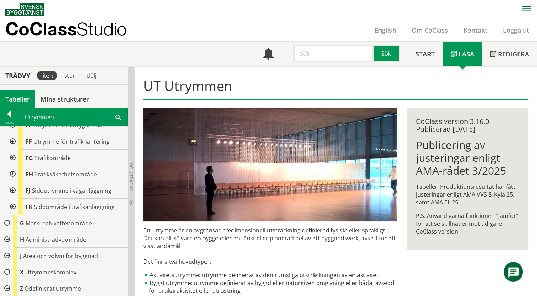
scroll to position [38, 0]
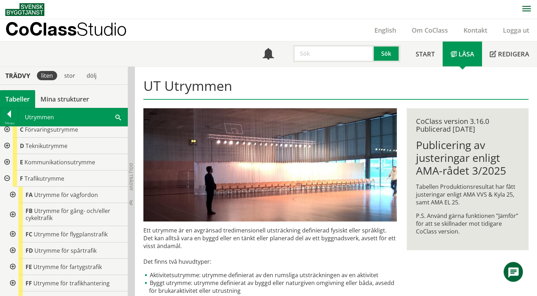
click at [12, 194] on div at bounding box center [12, 195] width 13 height 16
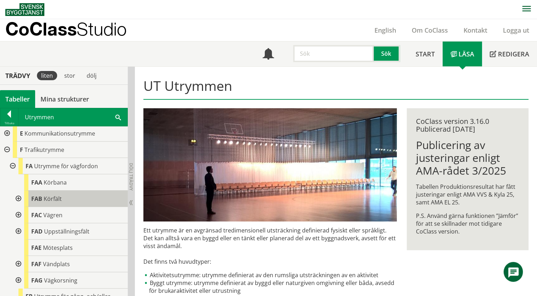
scroll to position [144, 0]
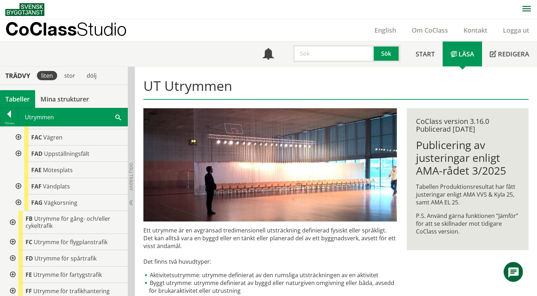
click at [18, 203] on div at bounding box center [17, 202] width 13 height 16
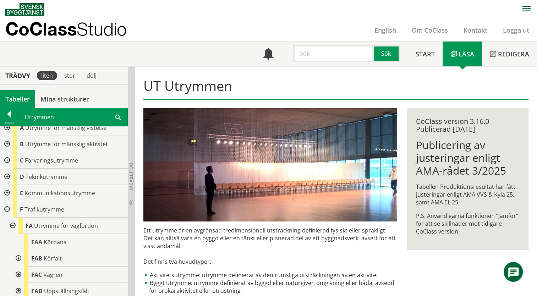
scroll to position [2, 0]
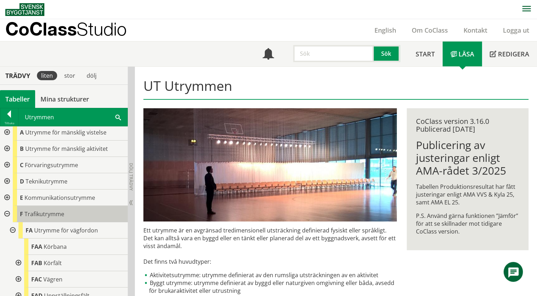
click at [45, 215] on span "Trafikutrymme" at bounding box center [44, 214] width 40 height 8
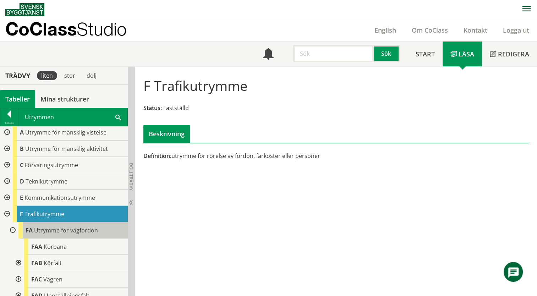
click at [57, 229] on span "Utrymme för vägfordon" at bounding box center [66, 230] width 64 height 8
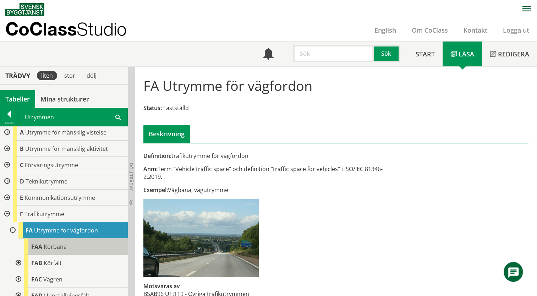
scroll to position [38, 0]
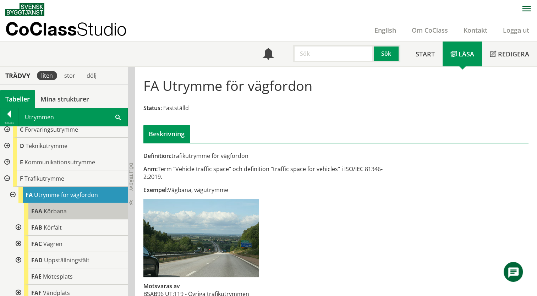
click at [76, 211] on div "FAA Körbana" at bounding box center [76, 211] width 104 height 16
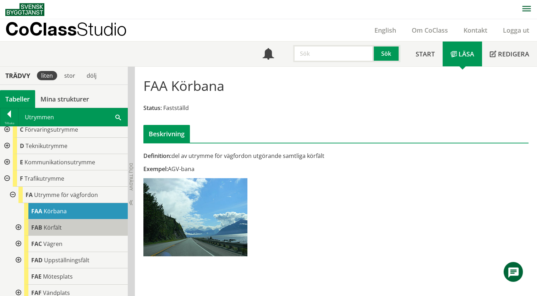
click at [78, 229] on div "FAB Körfält" at bounding box center [76, 227] width 104 height 16
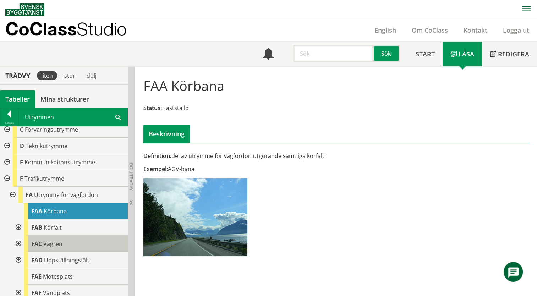
click at [78, 242] on div "FAC Vägren" at bounding box center [76, 244] width 104 height 16
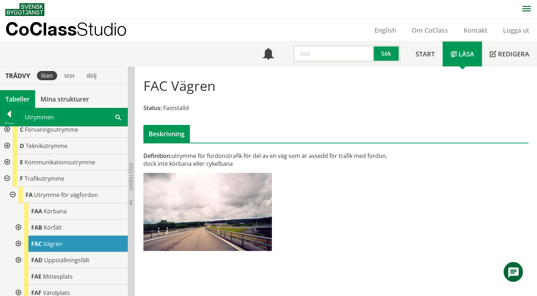
click at [17, 224] on div at bounding box center [17, 227] width 13 height 16
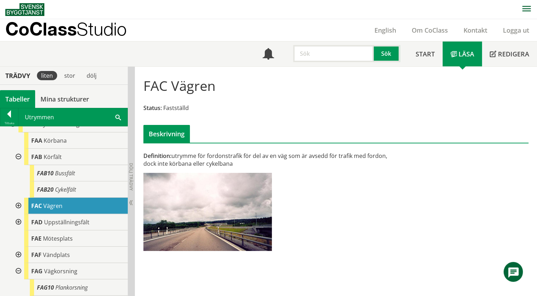
scroll to position [109, 0]
click at [18, 204] on div at bounding box center [17, 205] width 13 height 16
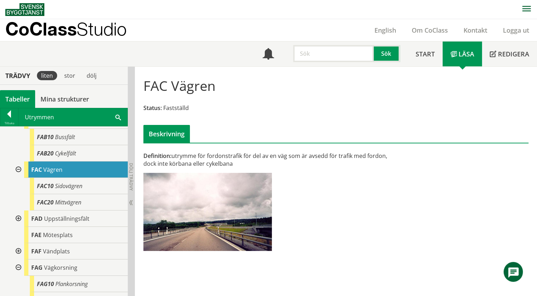
scroll to position [180, 0]
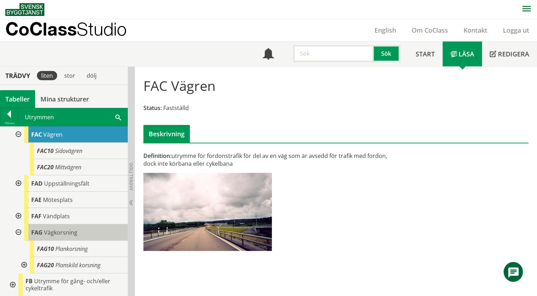
click at [61, 234] on span "Vägkorsning" at bounding box center [60, 232] width 33 height 8
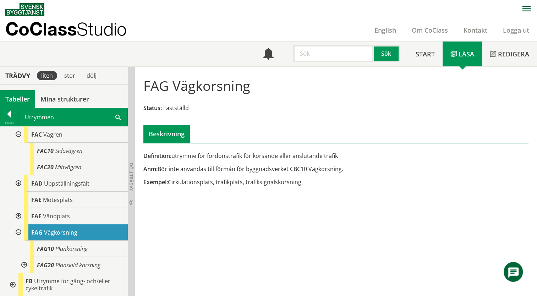
drag, startPoint x: 346, startPoint y: 155, endPoint x: 245, endPoint y: 170, distance: 101.8
click at [245, 170] on div "Definition: utrymme för fordonstrafik för korsande eller anslutande trafik Anm:…" at bounding box center [269, 171] width 263 height 39
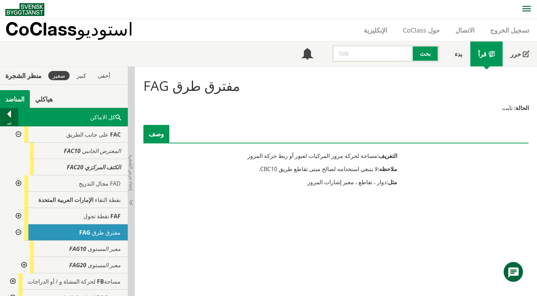
click at [7, 115] on div at bounding box center [9, 115] width 18 height 10
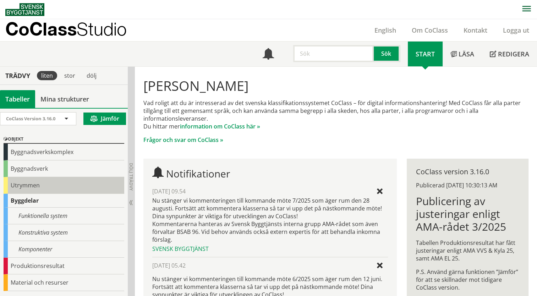
click at [11, 183] on div "Utrymmen" at bounding box center [64, 185] width 121 height 17
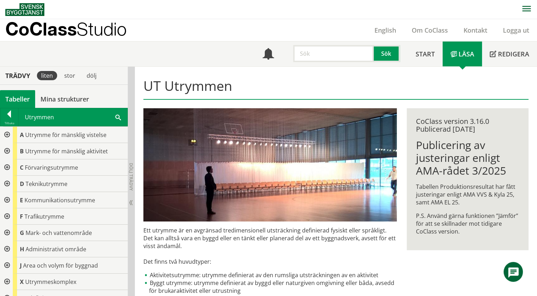
click at [7, 148] on div at bounding box center [6, 151] width 13 height 16
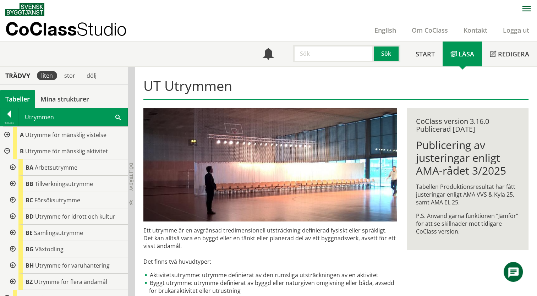
click at [7, 148] on div at bounding box center [6, 151] width 13 height 16
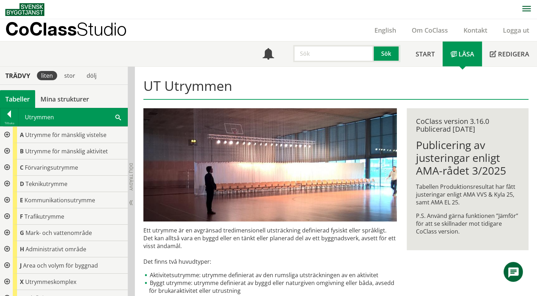
click at [8, 169] on div at bounding box center [6, 167] width 13 height 16
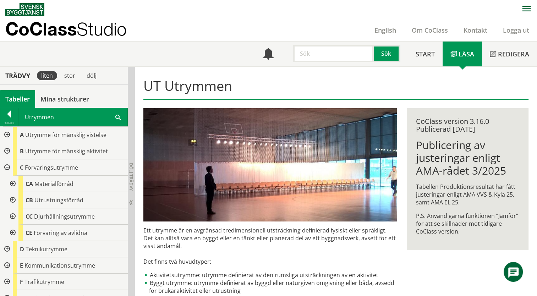
click at [13, 199] on div at bounding box center [12, 200] width 13 height 16
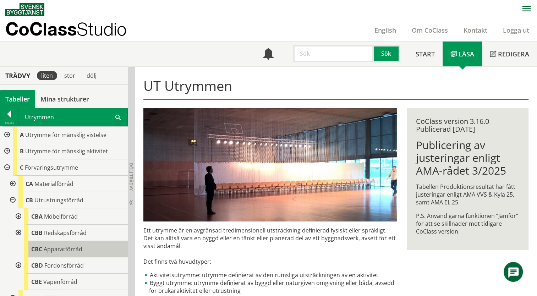
click at [47, 250] on span "Apparatförråd" at bounding box center [63, 249] width 39 height 8
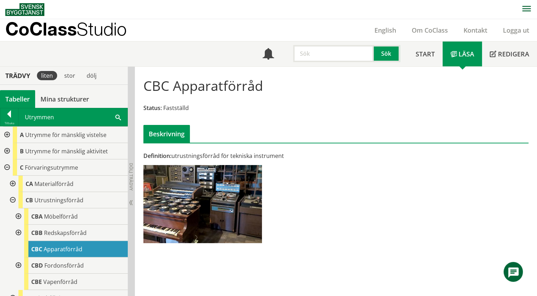
click at [116, 117] on span at bounding box center [118, 116] width 6 height 7
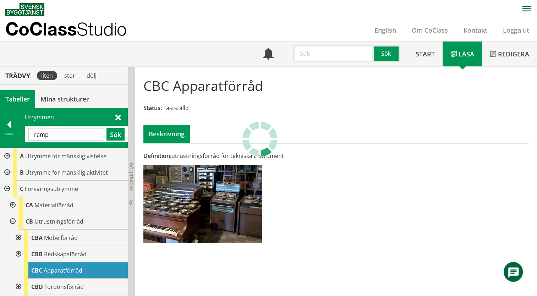
type input "ramp"
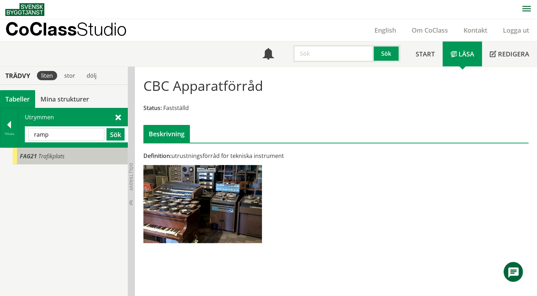
click at [47, 154] on span "Trafikplats" at bounding box center [51, 156] width 26 height 8
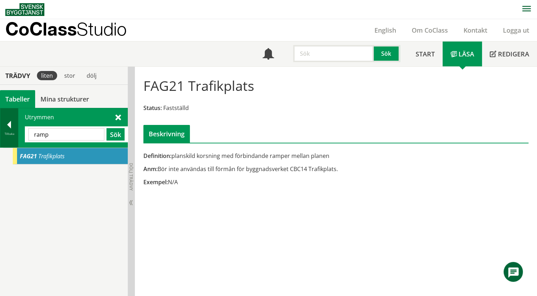
click at [10, 127] on div at bounding box center [9, 126] width 18 height 10
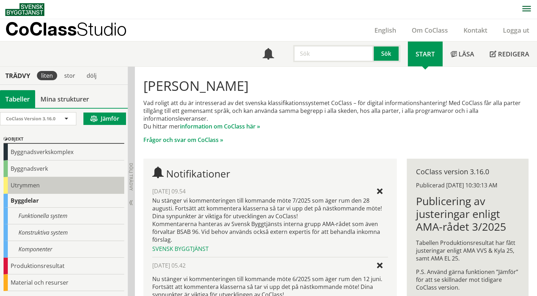
click at [20, 181] on div "Utrymmen" at bounding box center [64, 185] width 121 height 17
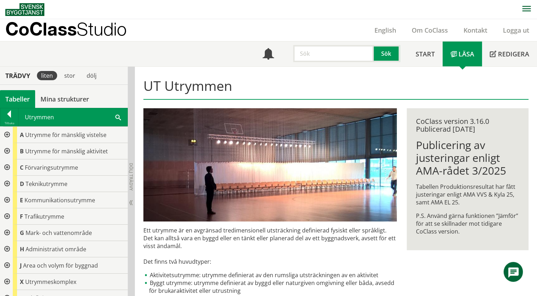
click at [6, 164] on div at bounding box center [6, 167] width 13 height 16
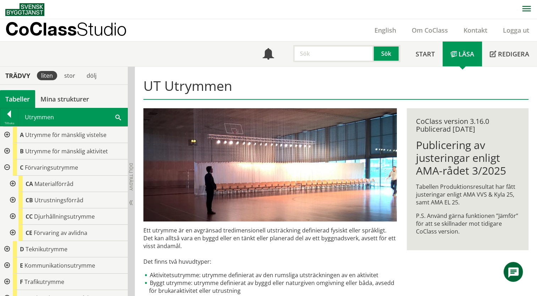
click at [13, 200] on div at bounding box center [12, 200] width 13 height 16
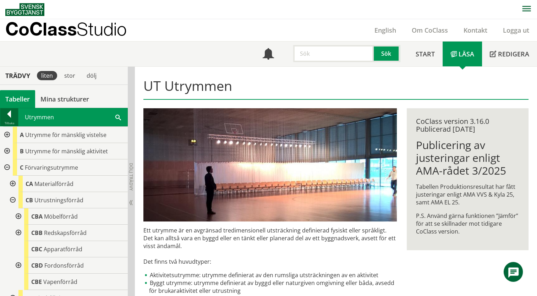
click at [6, 116] on div at bounding box center [9, 115] width 18 height 10
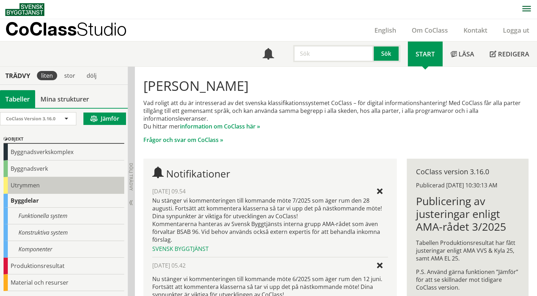
click at [43, 188] on div "Utrymmen" at bounding box center [64, 185] width 121 height 17
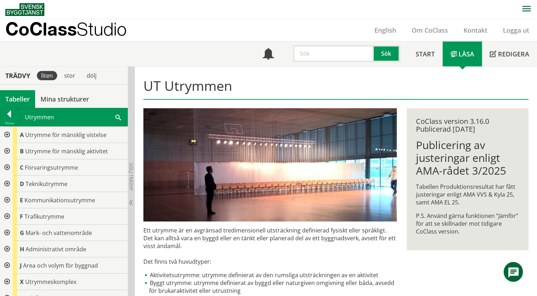
click at [120, 120] on span at bounding box center [118, 116] width 6 height 7
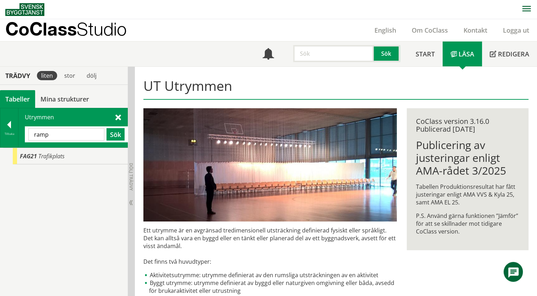
click at [34, 134] on input "ramp" at bounding box center [66, 134] width 76 height 12
type input "ramp"
click at [114, 135] on button "Sök" at bounding box center [115, 134] width 18 height 12
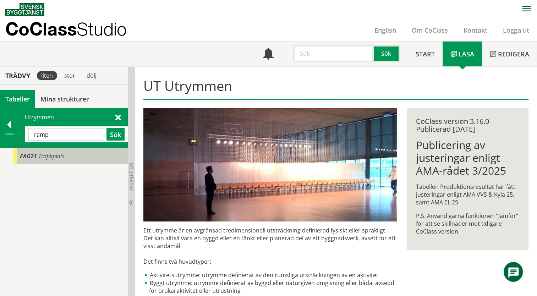
click at [54, 155] on span "Trafikplats" at bounding box center [51, 156] width 26 height 8
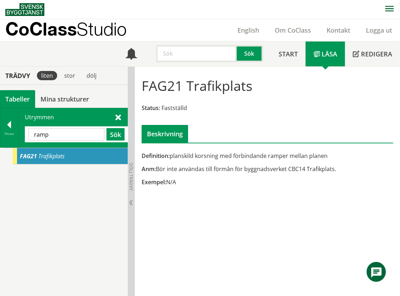
click at [11, 121] on div at bounding box center [9, 126] width 18 height 10
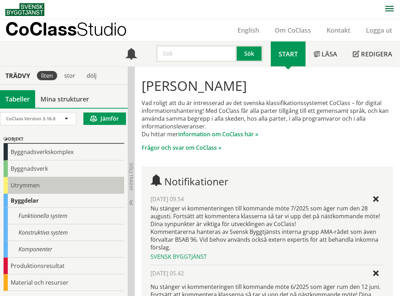
click at [11, 185] on div "Utrymmen" at bounding box center [64, 185] width 121 height 17
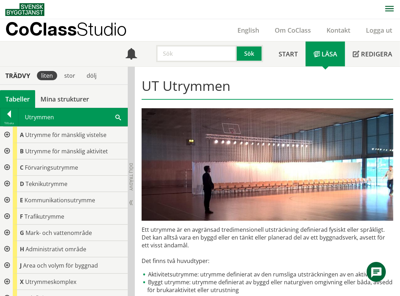
click at [9, 150] on div at bounding box center [6, 151] width 13 height 16
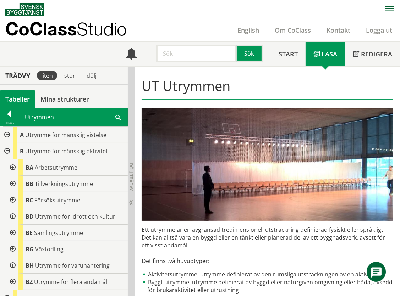
click at [14, 167] on div at bounding box center [12, 167] width 13 height 16
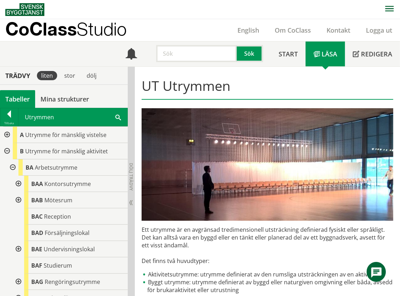
click at [18, 198] on div at bounding box center [17, 200] width 13 height 16
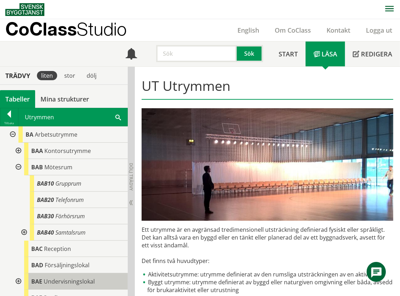
scroll to position [71, 0]
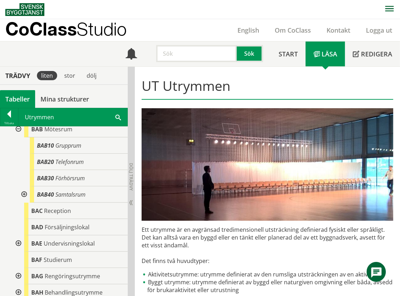
click at [21, 241] on div at bounding box center [17, 243] width 13 height 16
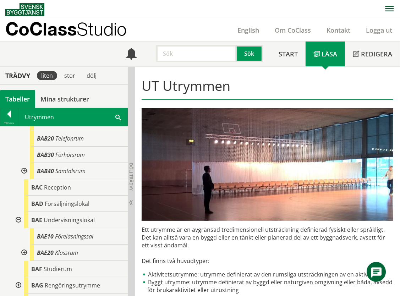
scroll to position [142, 0]
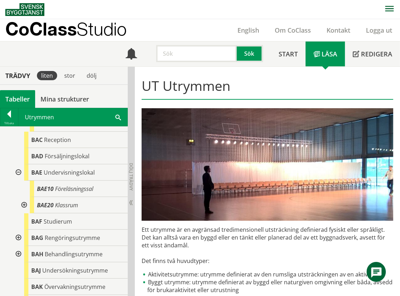
click at [24, 205] on div at bounding box center [23, 205] width 13 height 16
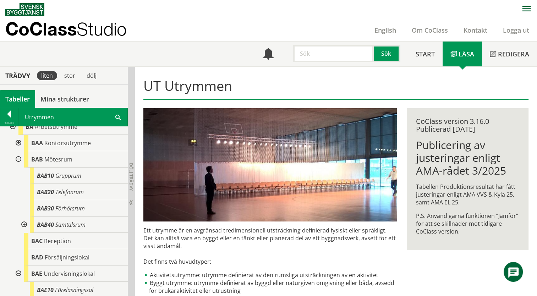
scroll to position [35, 0]
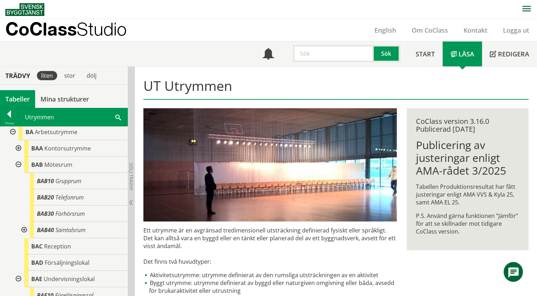
click at [64, 120] on div "Utrymmen Sök" at bounding box center [72, 117] width 109 height 18
click at [116, 116] on span at bounding box center [118, 116] width 6 height 7
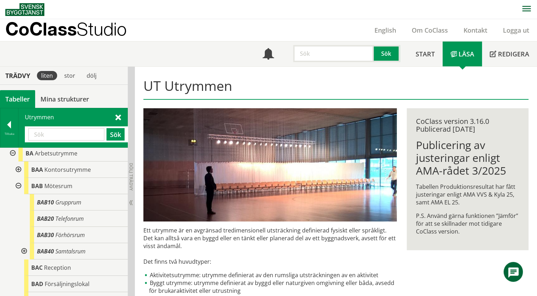
paste input "BIOLOGIPREP."
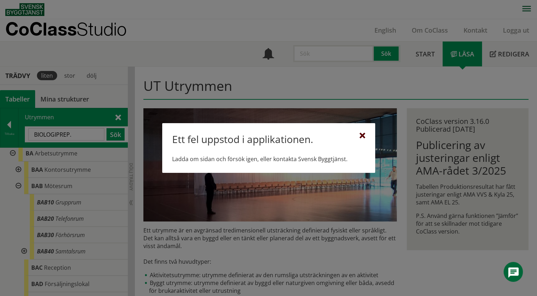
click at [364, 135] on div at bounding box center [362, 136] width 6 height 6
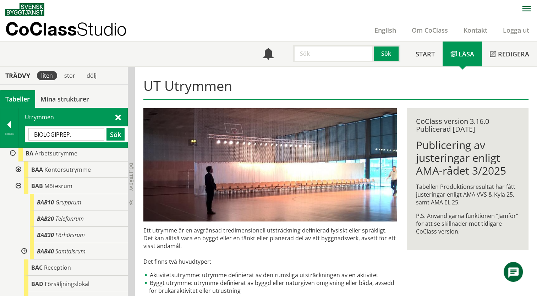
click at [75, 135] on input "BIOLOGIPREP." at bounding box center [66, 134] width 76 height 12
type input "BIOLOGIPREPeration"
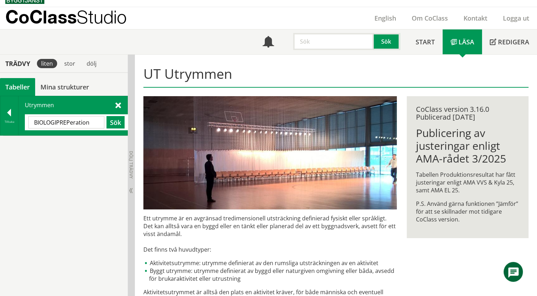
scroll to position [0, 0]
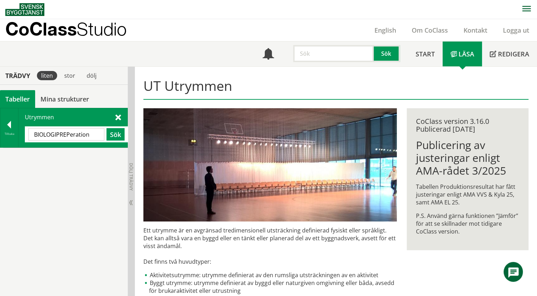
drag, startPoint x: 56, startPoint y: 137, endPoint x: 107, endPoint y: 92, distance: 68.4
click at [107, 92] on div "Tabeller Mina strukturer" at bounding box center [64, 99] width 128 height 18
type input "u"
click at [11, 131] on div "Tillbaka" at bounding box center [9, 134] width 18 height 6
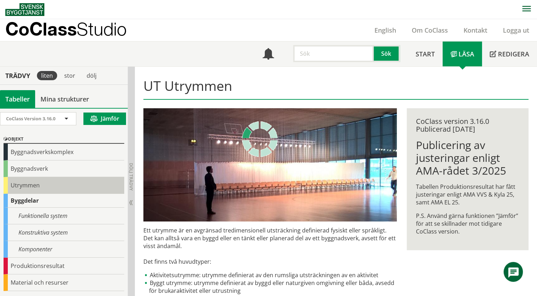
click at [20, 189] on div "Utrymmen" at bounding box center [64, 185] width 121 height 17
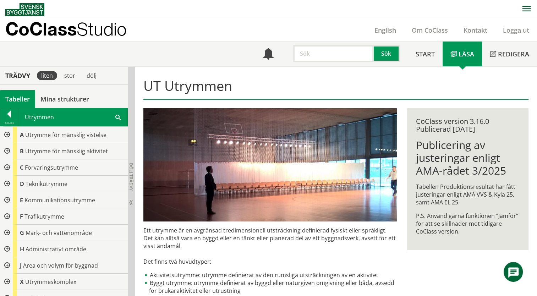
click at [9, 135] on div at bounding box center [6, 135] width 13 height 16
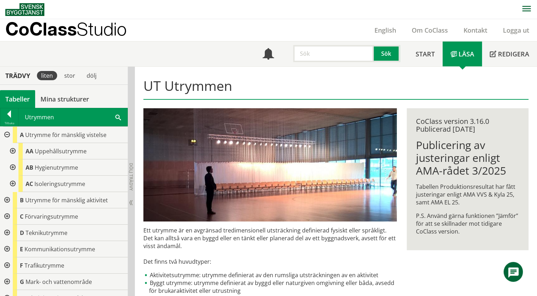
click at [15, 154] on div at bounding box center [12, 151] width 13 height 16
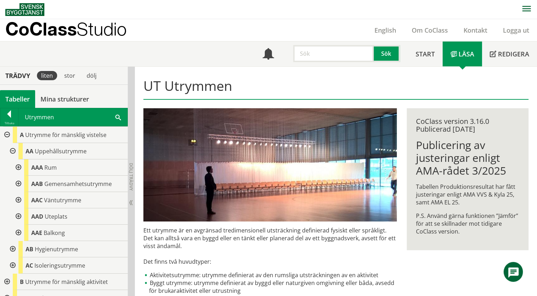
click at [17, 167] on div at bounding box center [17, 167] width 13 height 16
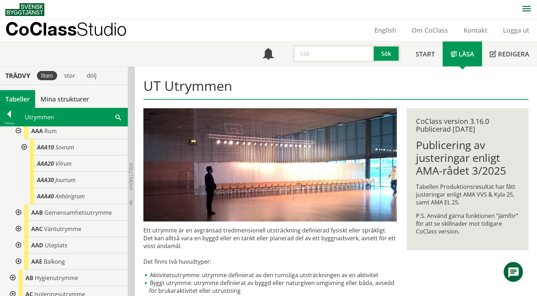
scroll to position [71, 0]
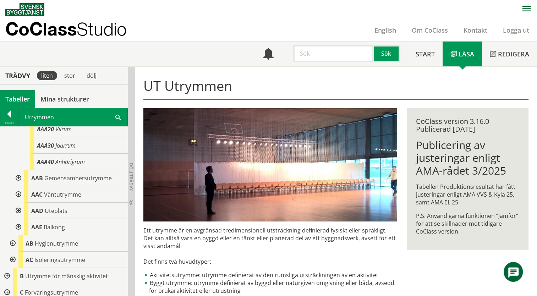
click at [18, 178] on div at bounding box center [17, 178] width 13 height 16
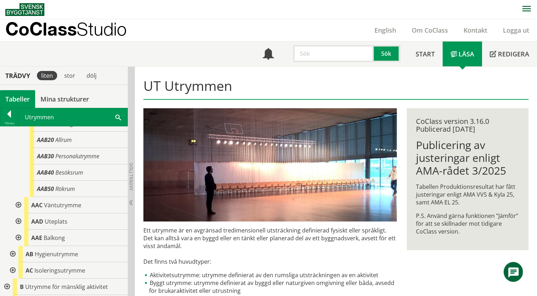
scroll to position [177, 0]
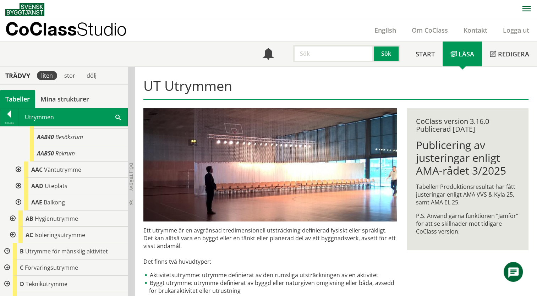
click at [16, 168] on div at bounding box center [17, 169] width 13 height 16
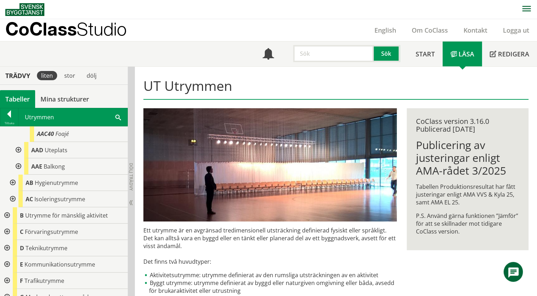
scroll to position [355, 0]
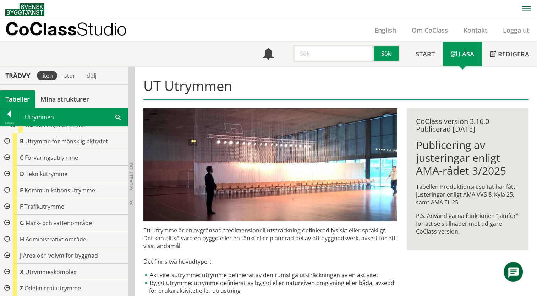
click at [6, 149] on div at bounding box center [6, 141] width 13 height 16
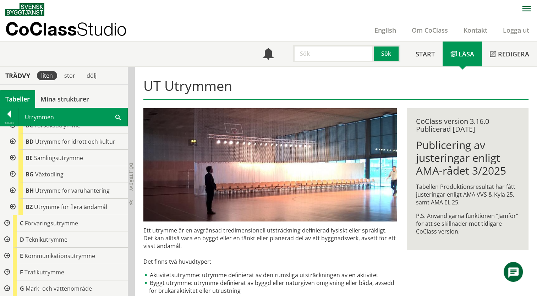
scroll to position [426, 0]
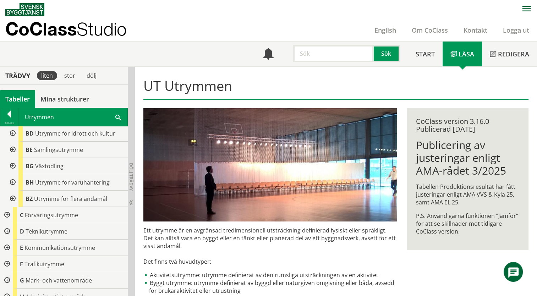
click at [13, 158] on div at bounding box center [12, 150] width 13 height 16
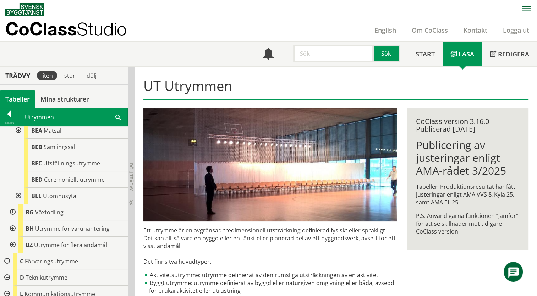
scroll to position [497, 0]
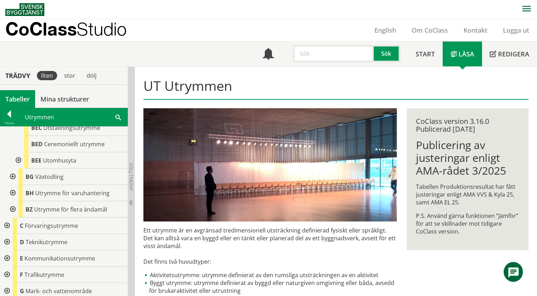
click at [15, 217] on div at bounding box center [12, 209] width 13 height 16
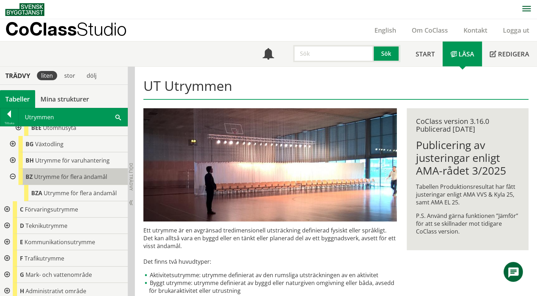
scroll to position [568, 0]
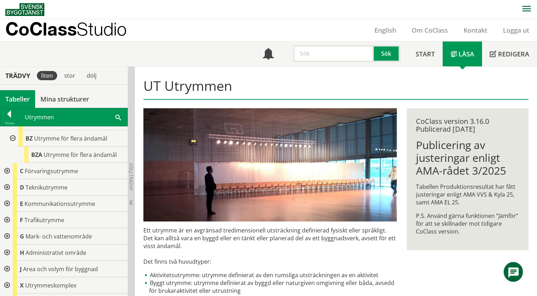
click at [7, 179] on div at bounding box center [6, 171] width 13 height 16
click at [14, 195] on div at bounding box center [12, 187] width 13 height 16
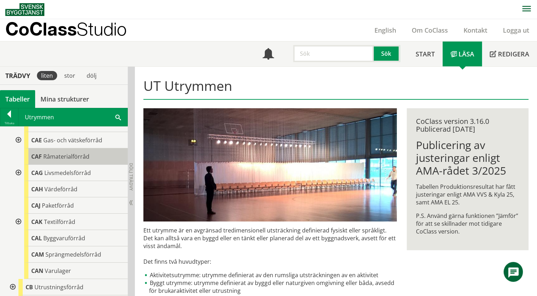
scroll to position [638, 0]
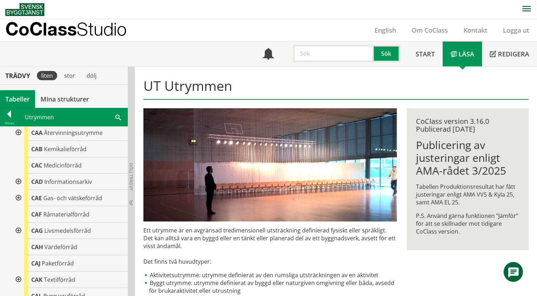
click at [17, 239] on div at bounding box center [17, 230] width 13 height 16
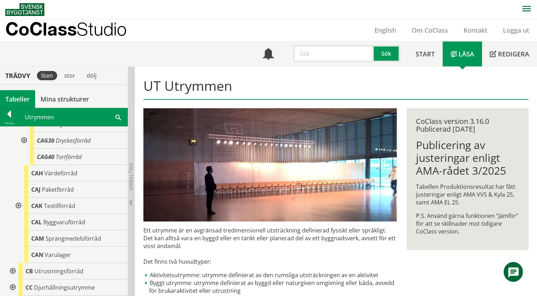
scroll to position [780, 0]
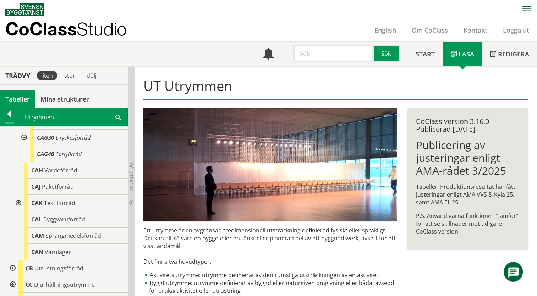
click at [23, 146] on div at bounding box center [23, 137] width 13 height 16
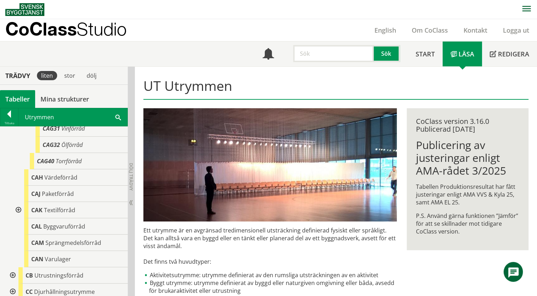
scroll to position [816, 0]
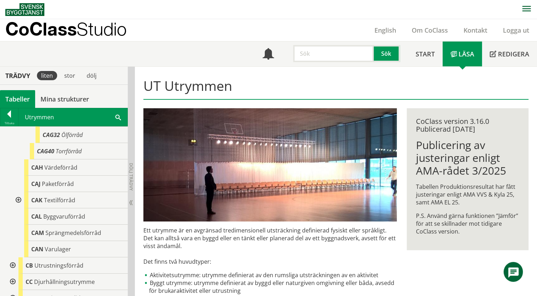
click at [20, 208] on div at bounding box center [17, 200] width 13 height 16
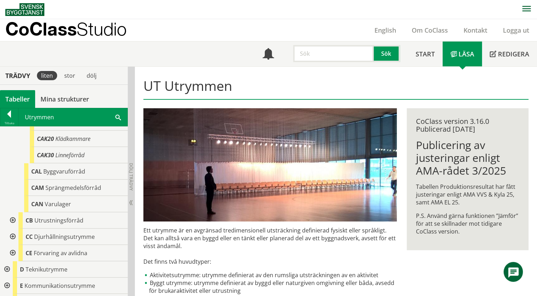
scroll to position [958, 0]
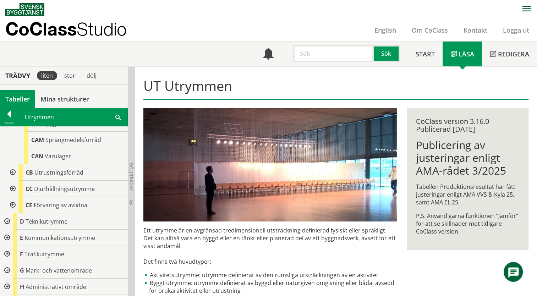
click at [11, 181] on div at bounding box center [12, 172] width 13 height 16
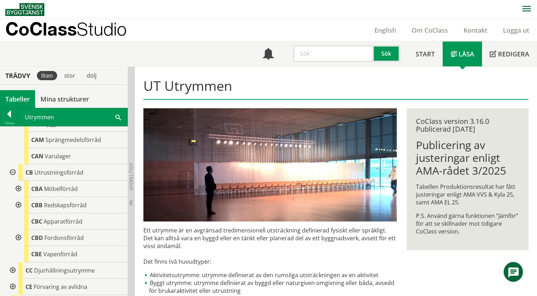
click at [18, 197] on div at bounding box center [17, 189] width 13 height 16
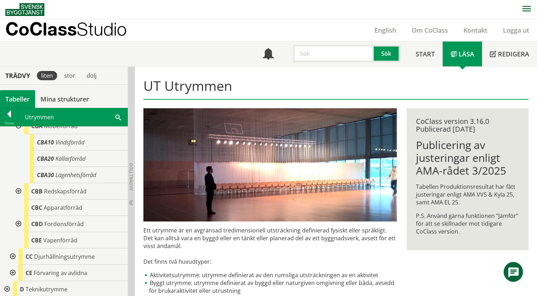
scroll to position [1029, 0]
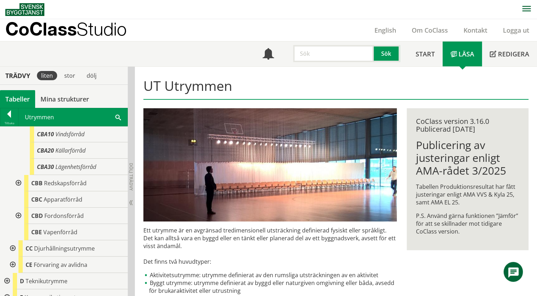
click at [18, 191] on div at bounding box center [17, 183] width 13 height 16
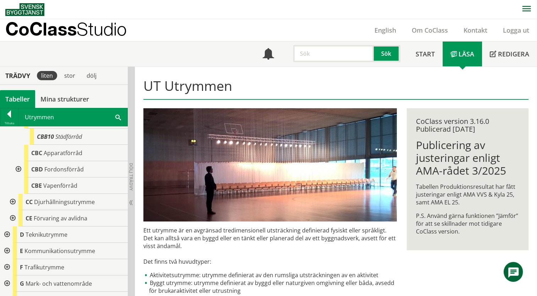
scroll to position [1100, 0]
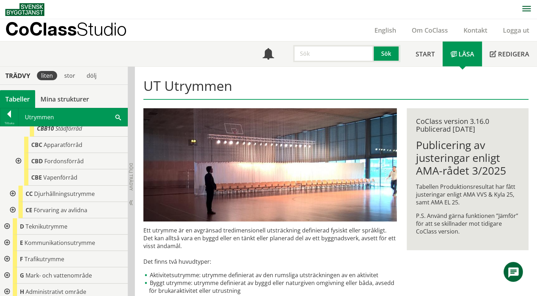
click at [15, 169] on div at bounding box center [17, 161] width 13 height 16
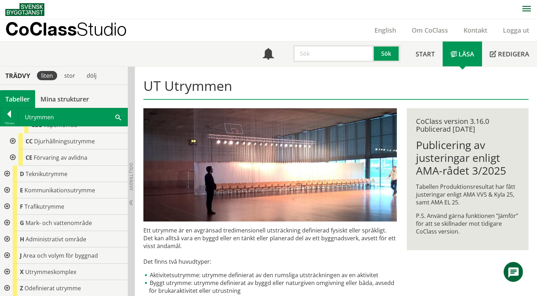
scroll to position [1279, 0]
click at [6, 256] on div at bounding box center [6, 255] width 13 height 16
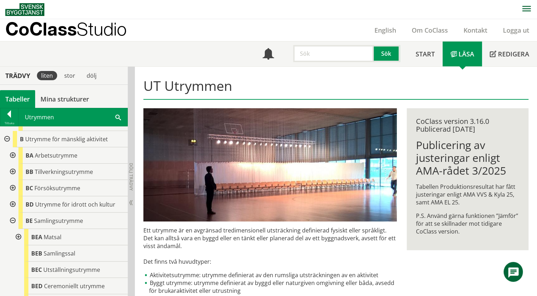
scroll to position [355, 0]
click at [12, 180] on div at bounding box center [12, 172] width 13 height 16
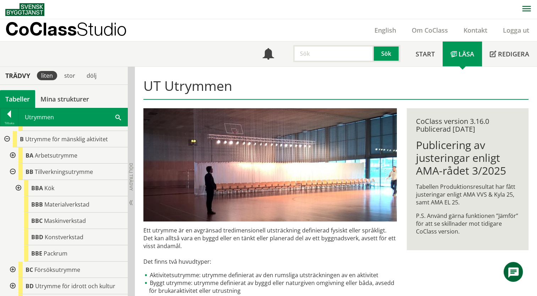
click at [19, 196] on div at bounding box center [17, 188] width 13 height 16
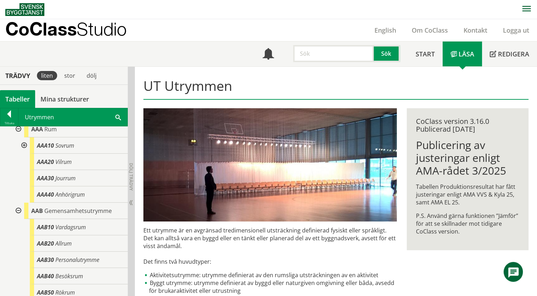
scroll to position [0, 0]
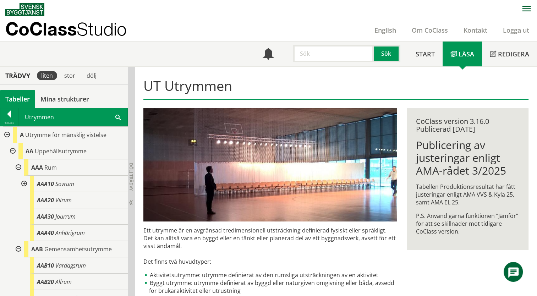
click at [116, 114] on span at bounding box center [118, 116] width 6 height 7
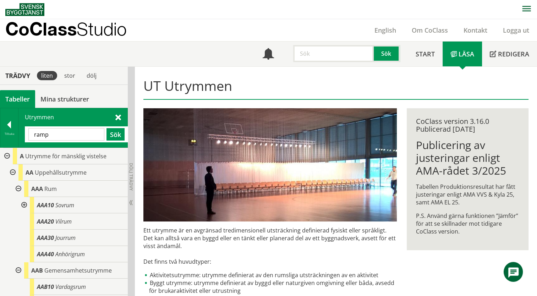
type input "ramp"
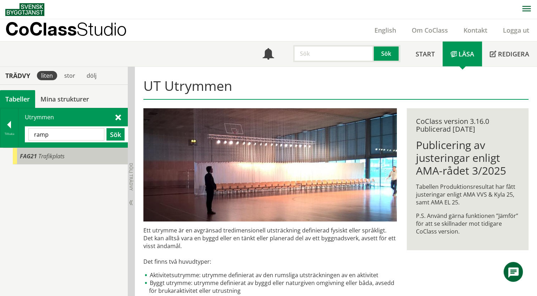
click at [52, 157] on span "Trafikplats" at bounding box center [51, 156] width 26 height 8
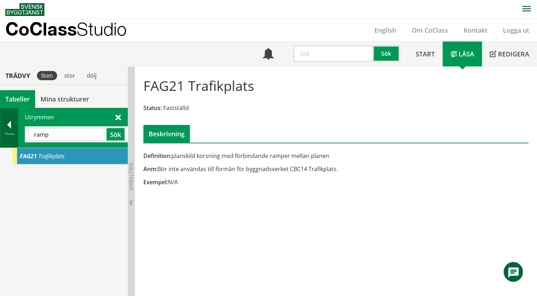
click at [6, 127] on div at bounding box center [9, 126] width 18 height 10
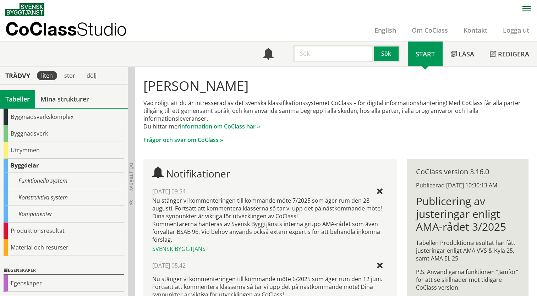
scroll to position [35, 0]
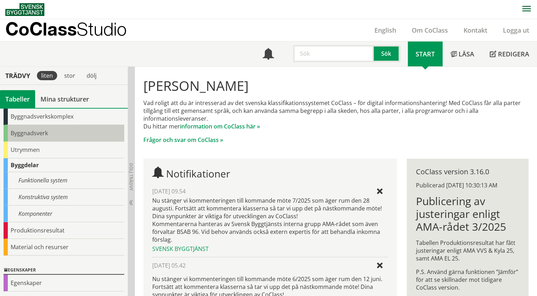
click at [35, 133] on div "Byggnadsverk" at bounding box center [64, 133] width 121 height 17
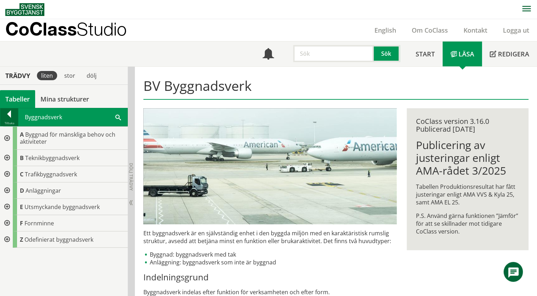
click at [3, 117] on div at bounding box center [9, 115] width 18 height 10
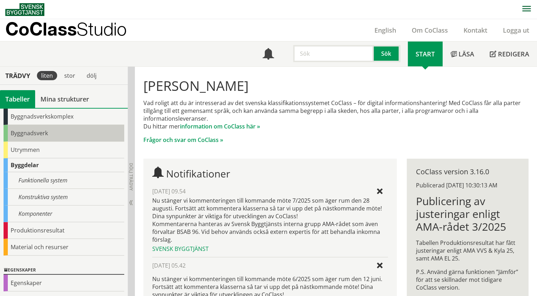
click at [23, 135] on div "Byggnadsverk" at bounding box center [64, 133] width 121 height 17
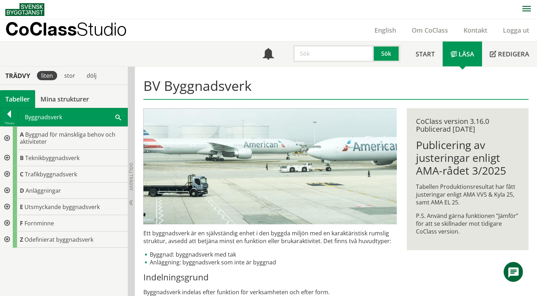
click at [7, 174] on div at bounding box center [6, 174] width 13 height 16
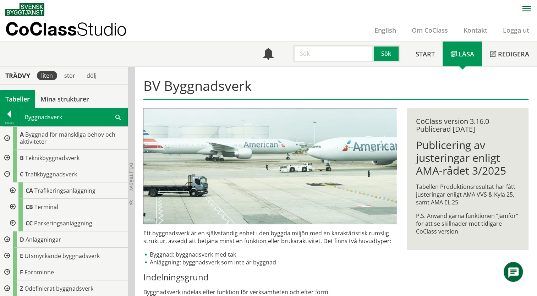
click at [13, 192] on div at bounding box center [12, 190] width 13 height 16
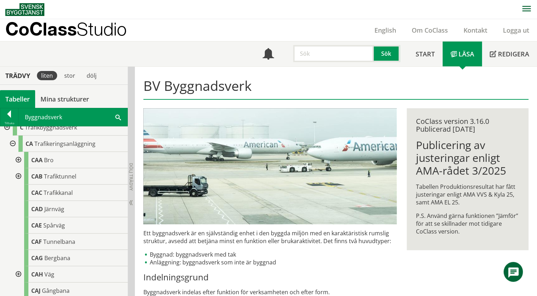
scroll to position [35, 0]
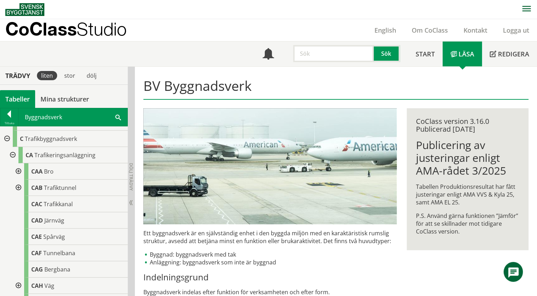
click at [18, 170] on div at bounding box center [17, 171] width 13 height 16
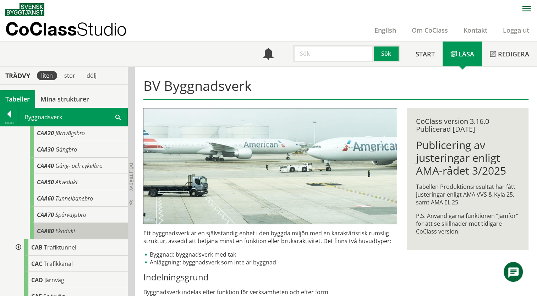
scroll to position [142, 0]
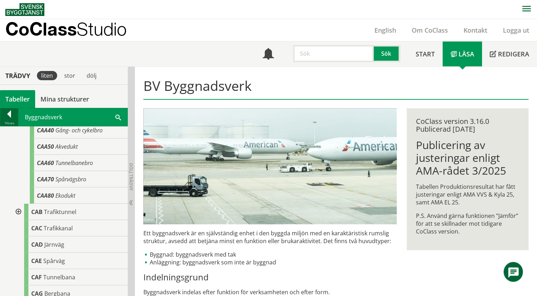
click at [6, 115] on div at bounding box center [9, 115] width 18 height 10
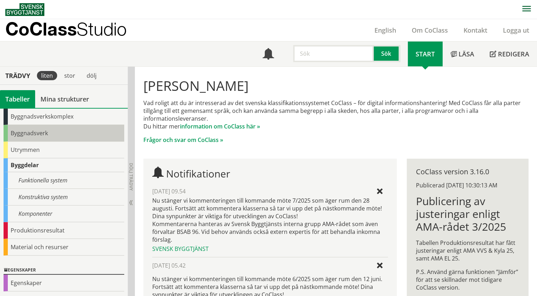
click at [46, 128] on div "Byggnadsverk" at bounding box center [64, 133] width 121 height 17
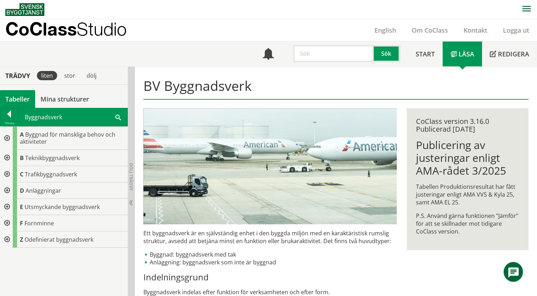
click at [7, 174] on div at bounding box center [6, 174] width 13 height 16
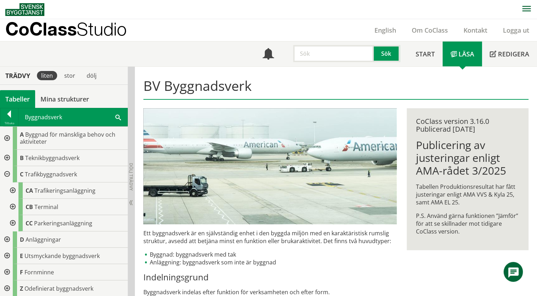
click at [13, 189] on div at bounding box center [12, 190] width 13 height 16
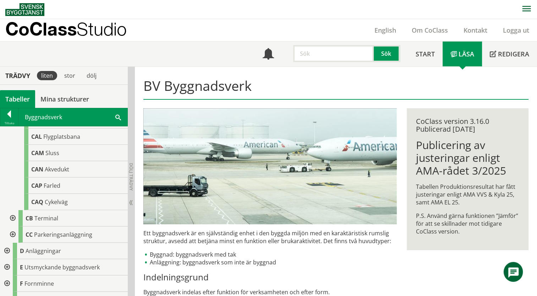
scroll to position [245, 0]
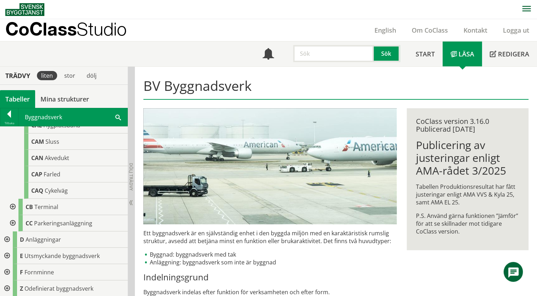
click at [12, 206] on div at bounding box center [12, 207] width 13 height 16
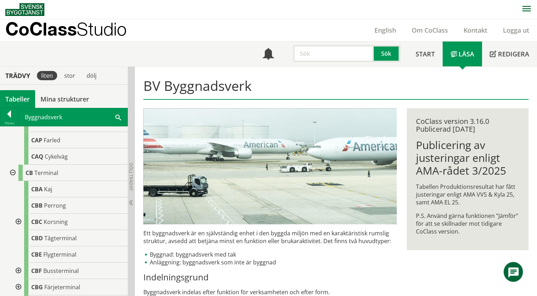
scroll to position [316, 0]
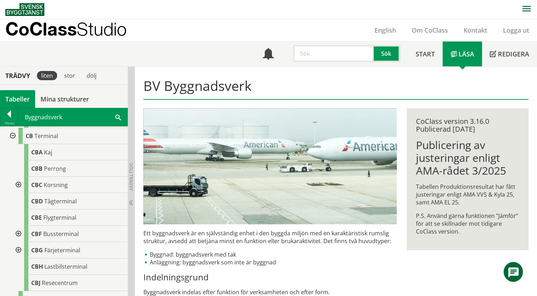
click at [20, 184] on div at bounding box center [17, 185] width 13 height 16
click at [24, 200] on div at bounding box center [23, 201] width 13 height 16
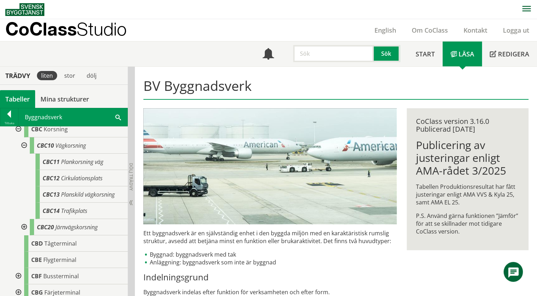
scroll to position [387, 0]
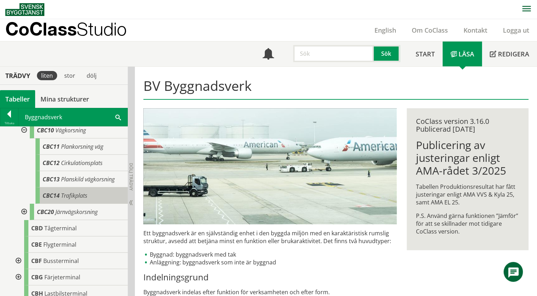
click at [64, 197] on span "Trafikplats" at bounding box center [74, 196] width 26 height 8
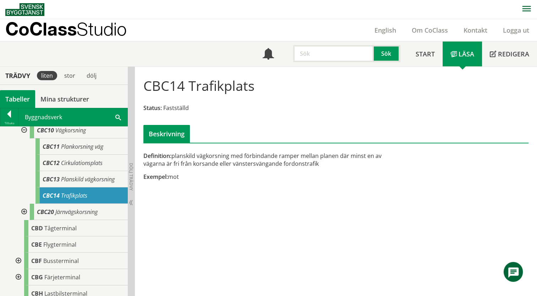
click at [378, 141] on div "Beskrivning" at bounding box center [335, 134] width 385 height 18
click at [12, 113] on div at bounding box center [9, 115] width 18 height 10
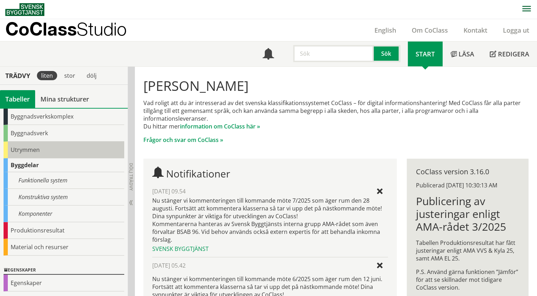
drag, startPoint x: 19, startPoint y: 150, endPoint x: 30, endPoint y: 145, distance: 12.4
click at [20, 150] on div "Utrymmen" at bounding box center [64, 150] width 121 height 17
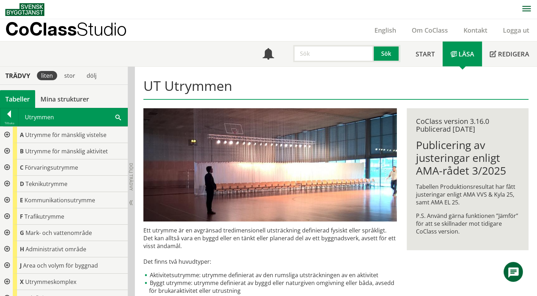
click at [119, 116] on span at bounding box center [118, 116] width 6 height 7
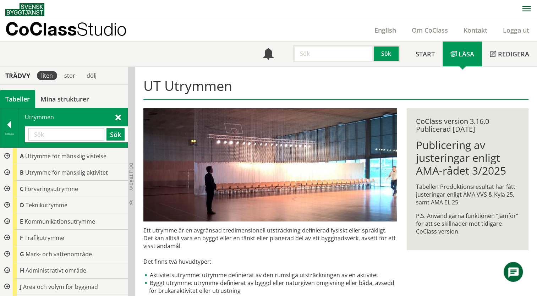
click at [70, 137] on input "text" at bounding box center [66, 134] width 76 height 12
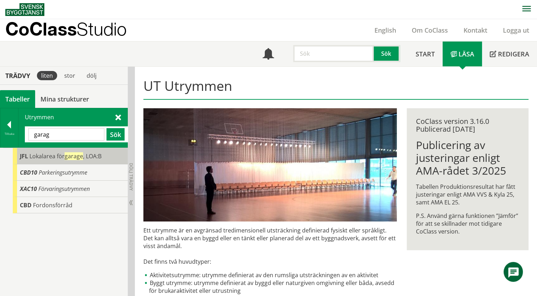
click at [21, 156] on span "JFL" at bounding box center [24, 156] width 8 height 8
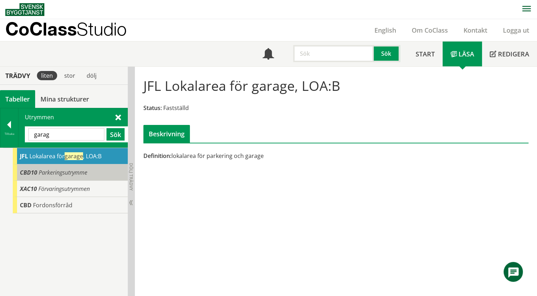
click at [70, 172] on span "Parkeringsutrymme" at bounding box center [63, 172] width 49 height 8
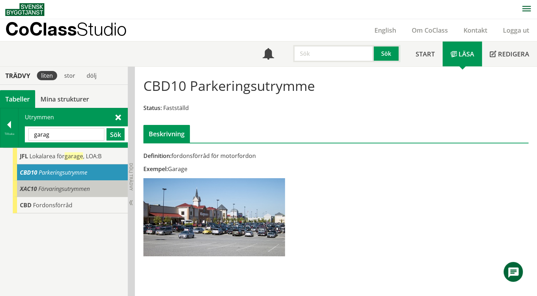
click at [86, 190] on span "Förvaringsutrymmen" at bounding box center [63, 189] width 51 height 8
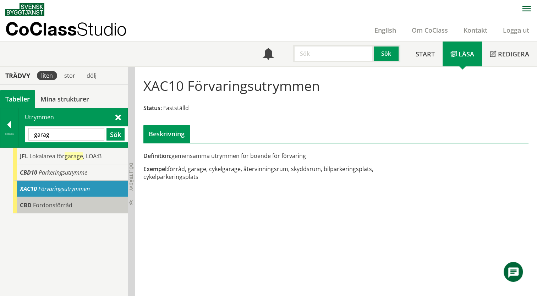
click at [83, 205] on div "CBD Fordonsförråd" at bounding box center [70, 205] width 115 height 16
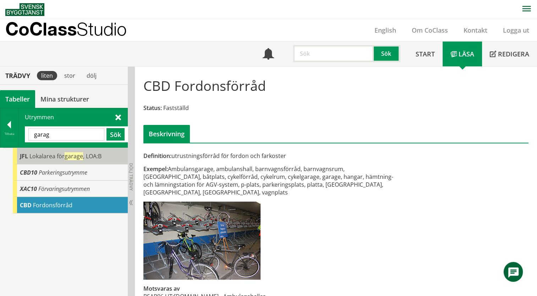
click at [59, 155] on span "Lokalarea för garage , LOA:B" at bounding box center [65, 156] width 72 height 8
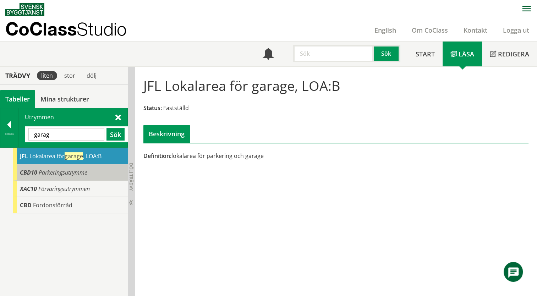
click at [51, 172] on span "Parkeringsutrymme" at bounding box center [63, 172] width 49 height 8
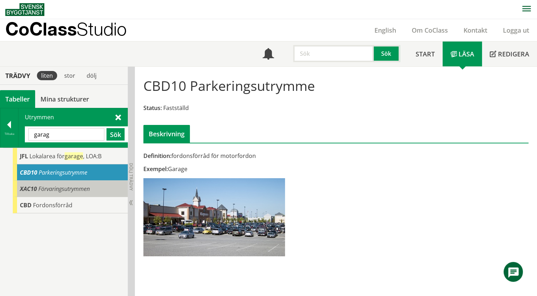
click at [44, 188] on body "AMA AMA Beskrivningsverktyg AMA Funktion BSAB Bygginfo Byggjura Byggkatalogen […" at bounding box center [268, 148] width 537 height 296
click at [75, 190] on span "Förvaringsutrymmen" at bounding box center [63, 189] width 51 height 8
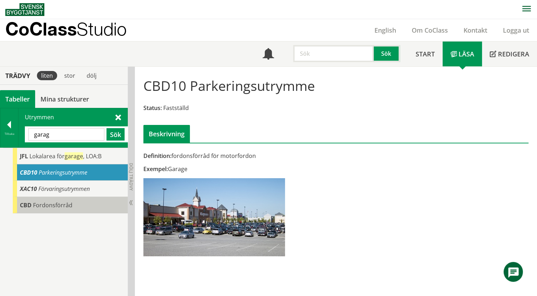
click at [85, 205] on div "CBD Fordonsförråd" at bounding box center [70, 205] width 115 height 16
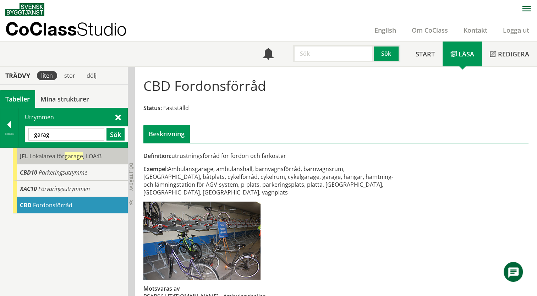
click at [79, 161] on div "JFL Lokalarea för garage , LOA:B" at bounding box center [70, 156] width 115 height 16
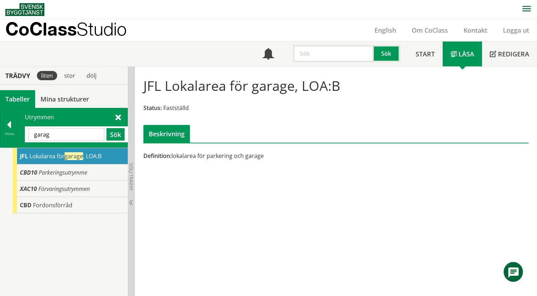
click at [61, 135] on input "garag" at bounding box center [66, 134] width 76 height 12
type input "g"
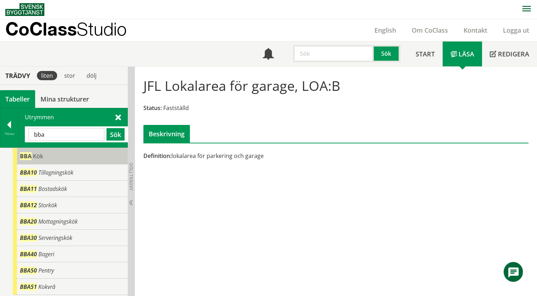
click at [27, 155] on span "BBA" at bounding box center [26, 156] width 12 height 8
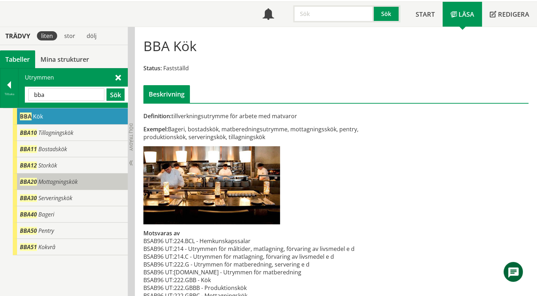
scroll to position [70, 0]
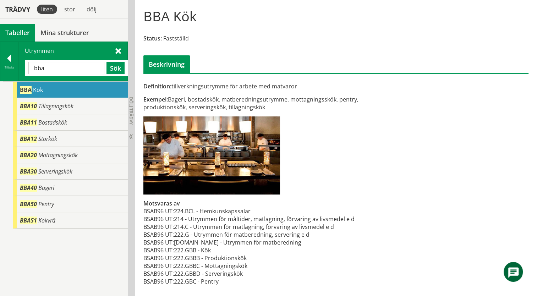
click at [71, 71] on input "bba" at bounding box center [66, 68] width 76 height 12
click at [117, 68] on button "Sök" at bounding box center [115, 68] width 18 height 12
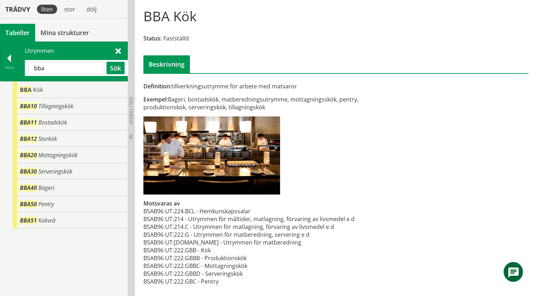
drag, startPoint x: 47, startPoint y: 70, endPoint x: 27, endPoint y: 70, distance: 20.2
click at [27, 70] on div "bba Sök" at bounding box center [76, 68] width 103 height 16
type input "b"
type input "resption"
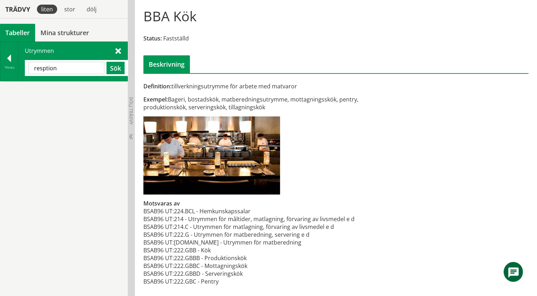
drag, startPoint x: 66, startPoint y: 71, endPoint x: 27, endPoint y: 72, distance: 38.7
click at [27, 72] on div "resption Sök" at bounding box center [76, 68] width 103 height 16
type input "bib"
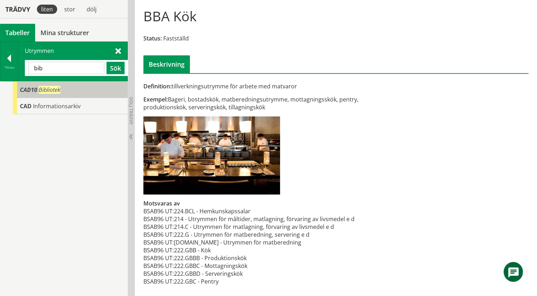
click at [21, 90] on span "CAD10" at bounding box center [28, 90] width 17 height 8
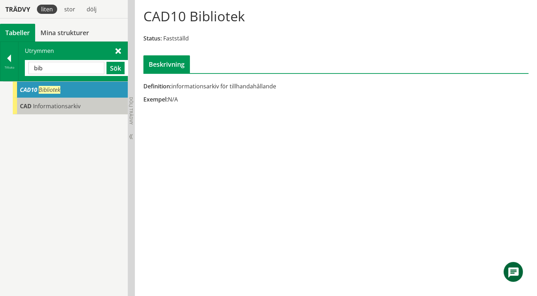
click at [18, 98] on div "CAD Informationsarkiv" at bounding box center [70, 106] width 115 height 16
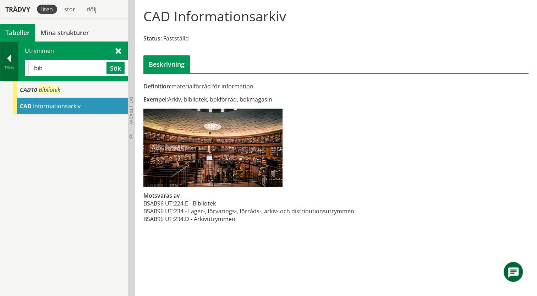
click at [10, 62] on div at bounding box center [9, 60] width 18 height 10
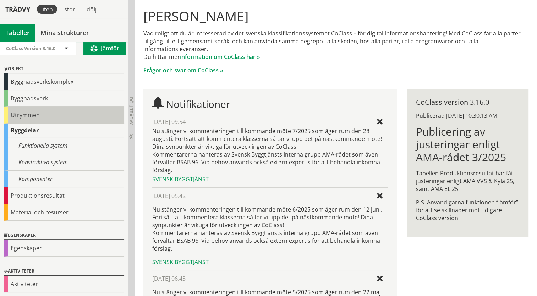
click at [4, 114] on div "Utrymmen" at bounding box center [64, 115] width 121 height 17
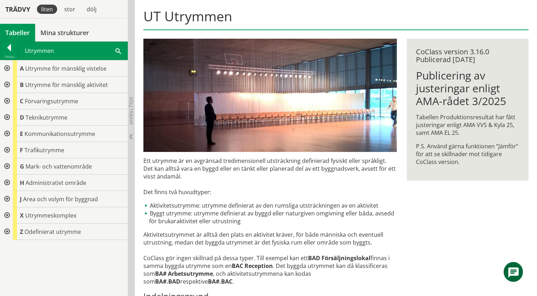
click at [7, 117] on div at bounding box center [6, 117] width 13 height 16
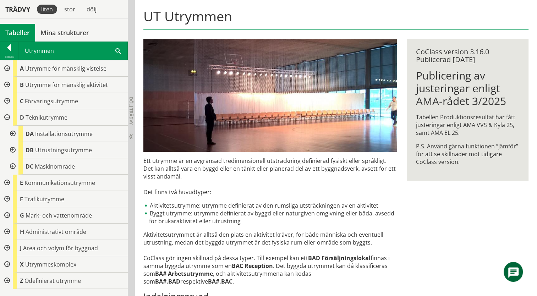
click at [8, 117] on div at bounding box center [6, 117] width 13 height 16
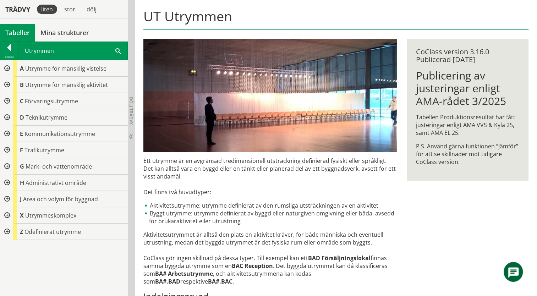
click at [5, 83] on div at bounding box center [6, 85] width 13 height 16
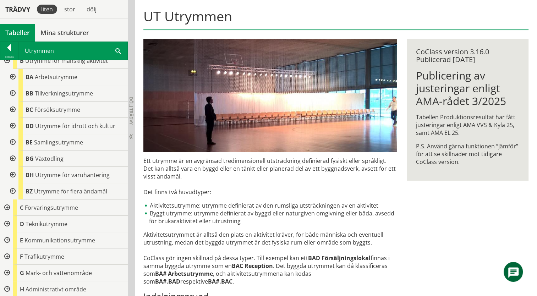
scroll to position [35, 0]
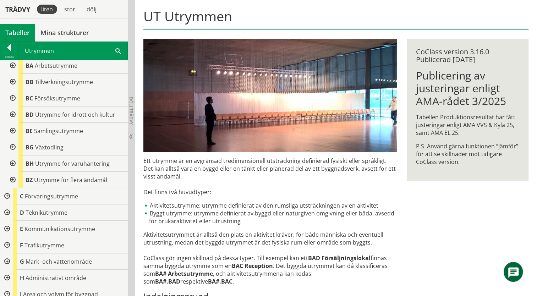
click at [12, 67] on div at bounding box center [12, 65] width 13 height 16
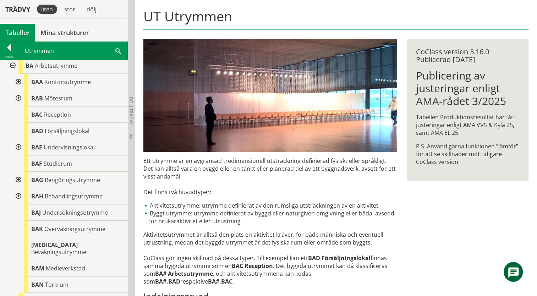
click at [20, 81] on div at bounding box center [17, 82] width 13 height 16
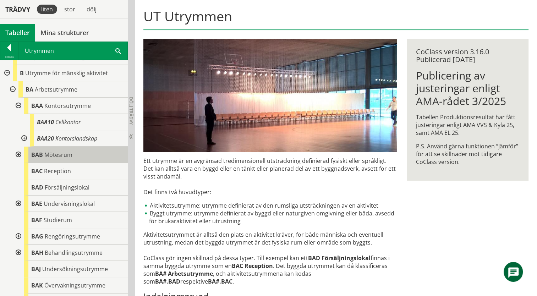
scroll to position [0, 0]
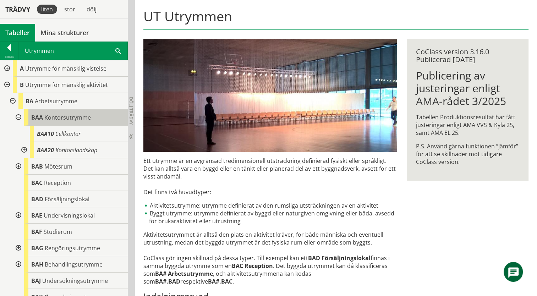
click at [41, 116] on span "BAA" at bounding box center [37, 118] width 12 height 8
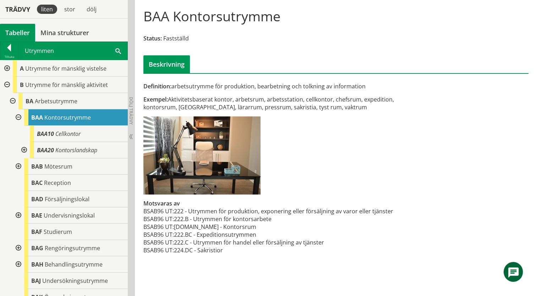
click at [114, 51] on div "Utrymmen Sök" at bounding box center [72, 51] width 109 height 18
click at [117, 50] on span at bounding box center [118, 50] width 6 height 7
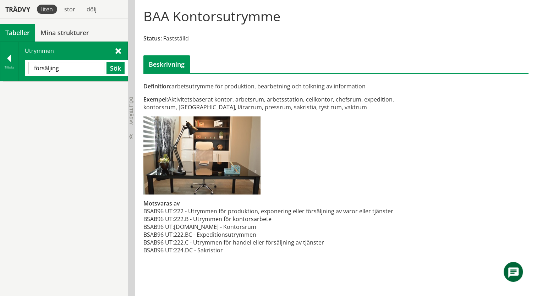
drag, startPoint x: 66, startPoint y: 68, endPoint x: 21, endPoint y: 71, distance: 45.5
click at [21, 71] on div "Utrymmen försäljing Sök" at bounding box center [72, 61] width 109 height 39
paste input "Försäljninhgslokal"
click at [115, 69] on button "Sök" at bounding box center [115, 68] width 18 height 12
click at [90, 66] on input "Försäljninhgslokal" at bounding box center [66, 68] width 76 height 12
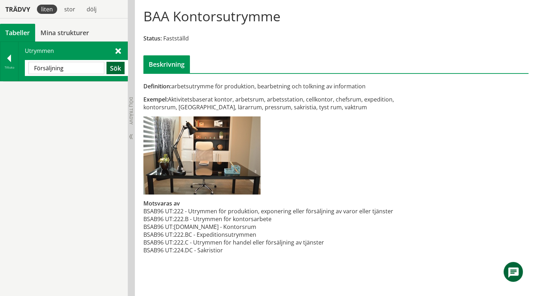
click at [118, 66] on button "Sök" at bounding box center [115, 68] width 18 height 12
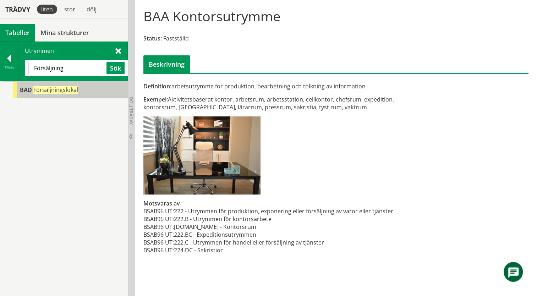
click at [66, 90] on span "Försäljningslokal" at bounding box center [55, 90] width 45 height 8
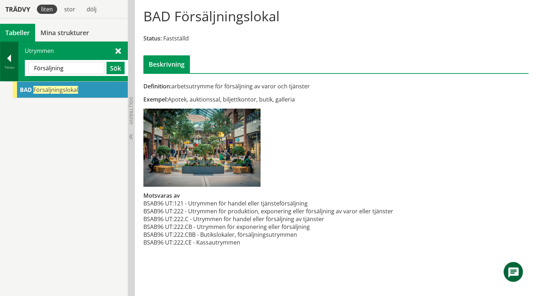
drag, startPoint x: 78, startPoint y: 67, endPoint x: 11, endPoint y: 65, distance: 66.7
click at [10, 65] on div "Tillbaka Utrymmen Försäljning Sök" at bounding box center [64, 62] width 128 height 40
type input "Baa"
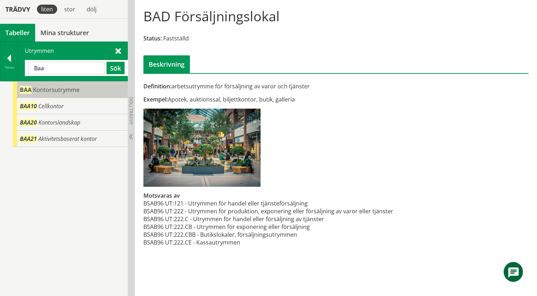
click at [36, 93] on span "Kontorsutrymme" at bounding box center [56, 90] width 46 height 8
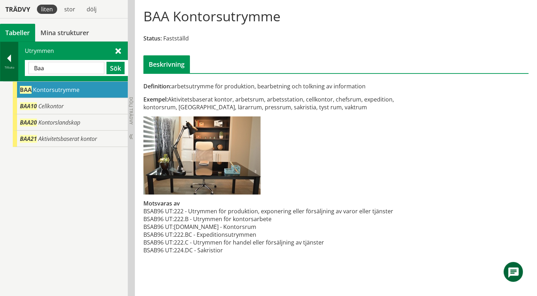
click at [6, 62] on div at bounding box center [9, 60] width 18 height 10
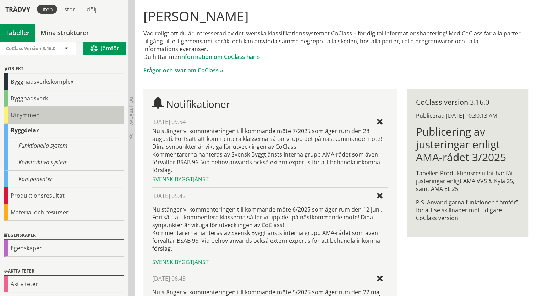
click at [35, 118] on div "Utrymmen" at bounding box center [64, 115] width 121 height 17
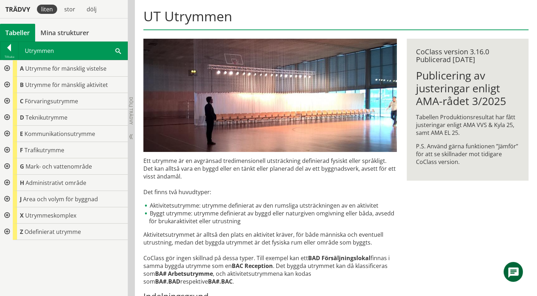
click at [116, 48] on span at bounding box center [118, 50] width 6 height 7
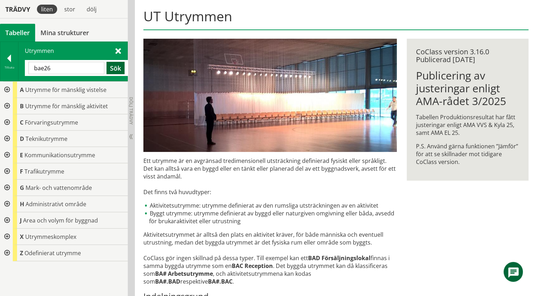
click at [115, 68] on button "Sök" at bounding box center [115, 68] width 18 height 12
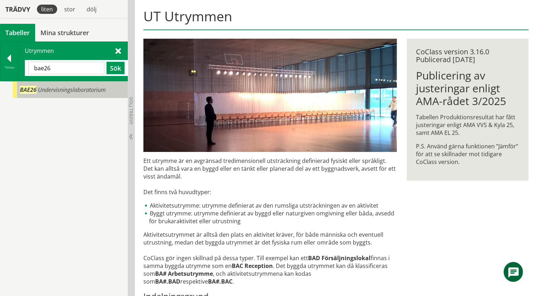
click at [100, 94] on div "BAE26 Undervisningslaboratorium" at bounding box center [70, 90] width 115 height 16
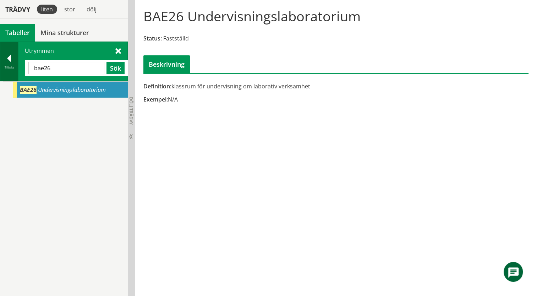
drag, startPoint x: 56, startPoint y: 71, endPoint x: 14, endPoint y: 72, distance: 41.5
click at [14, 72] on div "Tillbaka Utrymmen bae26 Sök" at bounding box center [64, 62] width 128 height 40
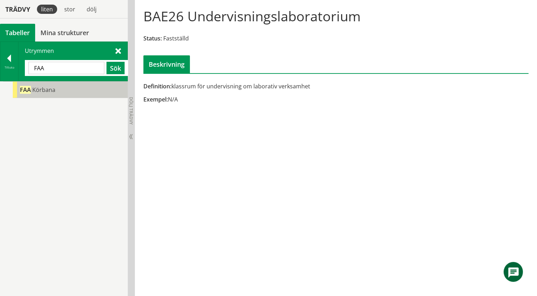
click at [40, 91] on span "Körbana" at bounding box center [43, 90] width 23 height 8
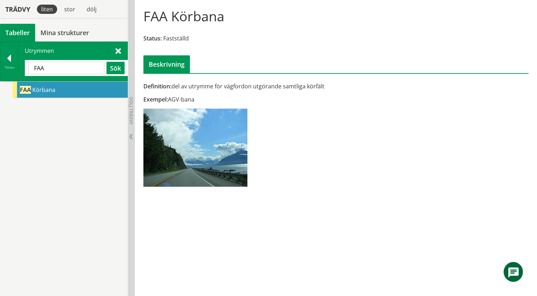
drag, startPoint x: 54, startPoint y: 70, endPoint x: 27, endPoint y: 68, distance: 27.0
click at [27, 68] on div "FAA Sök" at bounding box center [76, 68] width 103 height 16
type input "BAB10"
click at [117, 65] on button "Sök" at bounding box center [115, 68] width 18 height 12
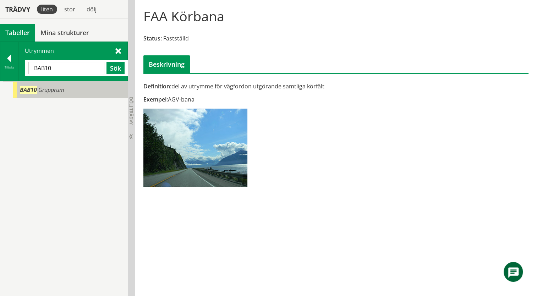
click at [33, 88] on span "BAB10" at bounding box center [28, 90] width 17 height 8
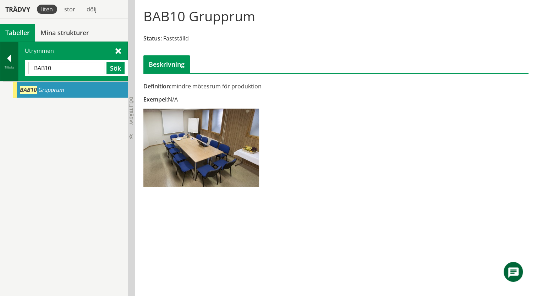
click at [11, 62] on div at bounding box center [9, 60] width 18 height 10
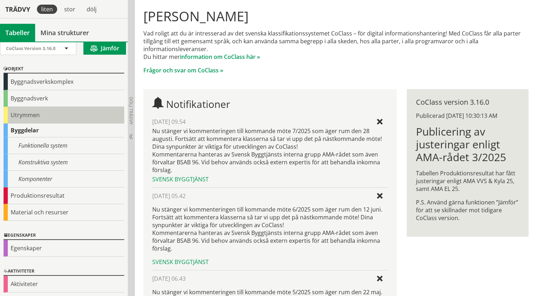
click at [12, 115] on div "Utrymmen" at bounding box center [64, 115] width 121 height 17
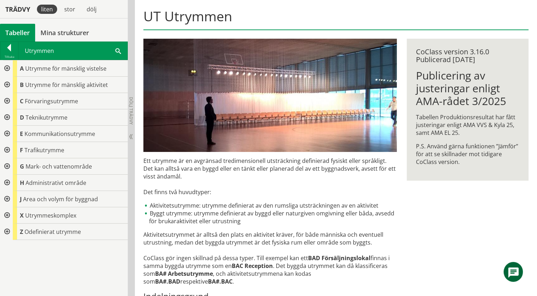
click at [10, 85] on div at bounding box center [6, 85] width 13 height 16
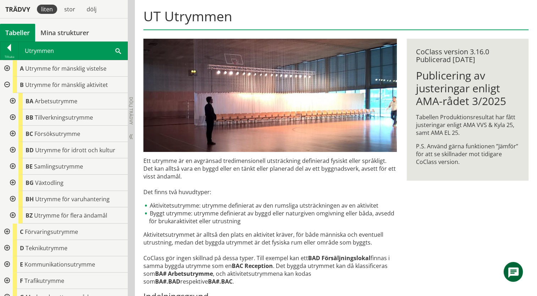
click at [11, 99] on div at bounding box center [12, 101] width 13 height 16
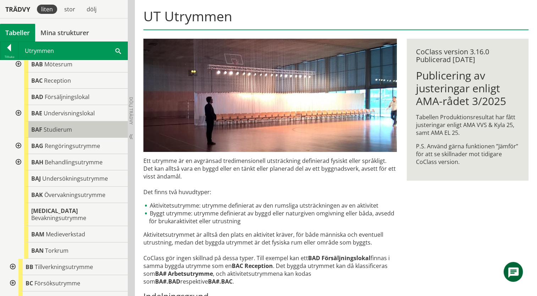
scroll to position [71, 0]
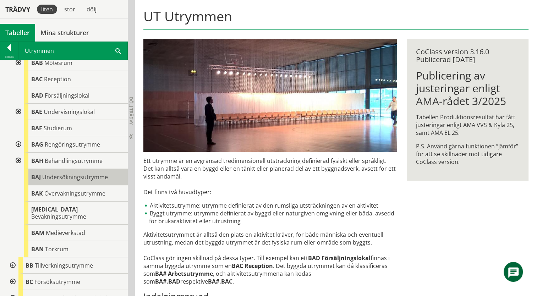
click at [70, 179] on span "Undersökningsutrymme" at bounding box center [75, 177] width 66 height 8
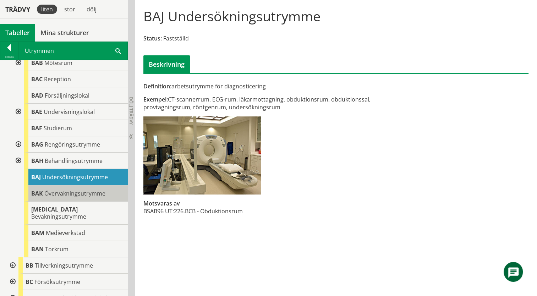
click at [69, 192] on body "AMA AMA Beskrivningsverktyg AMA Funktion BSAB Bygginfo Byggjura Byggkatalogen […" at bounding box center [268, 78] width 537 height 296
click at [92, 191] on span "Övervakningsutrymme" at bounding box center [74, 193] width 61 height 8
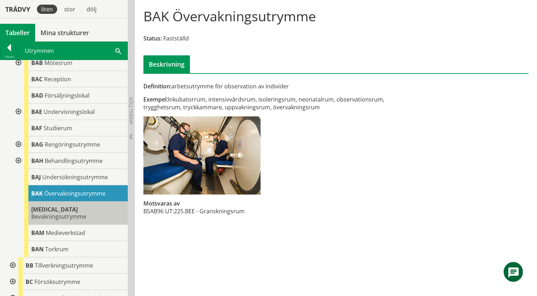
click at [86, 212] on span "Bevakningsutrymme" at bounding box center [58, 216] width 55 height 8
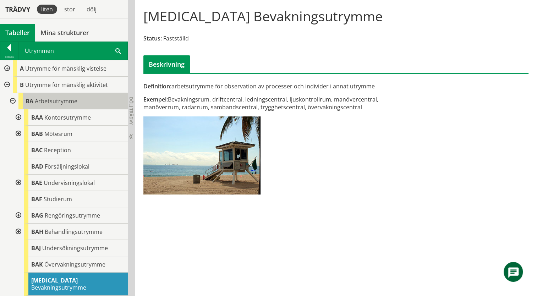
click at [42, 103] on span "Arbetsutrymme" at bounding box center [56, 101] width 43 height 8
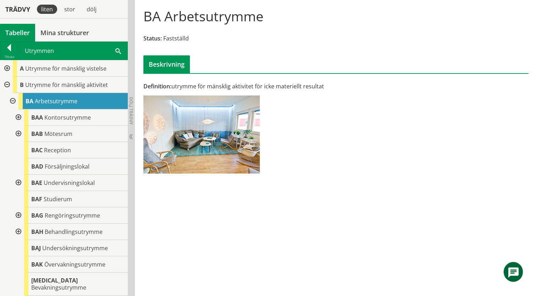
click at [20, 118] on div at bounding box center [17, 117] width 13 height 16
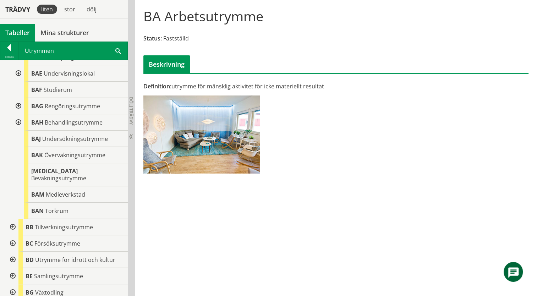
scroll to position [106, 0]
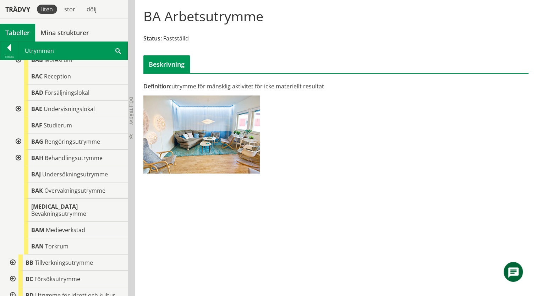
click at [17, 154] on div at bounding box center [17, 158] width 13 height 16
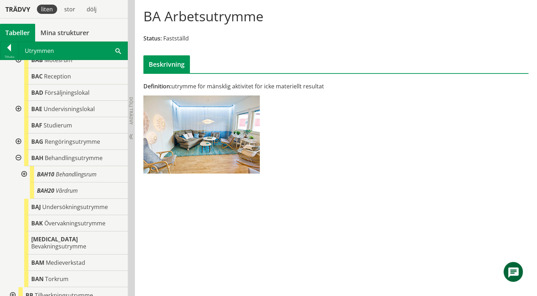
click at [18, 157] on div at bounding box center [17, 158] width 13 height 16
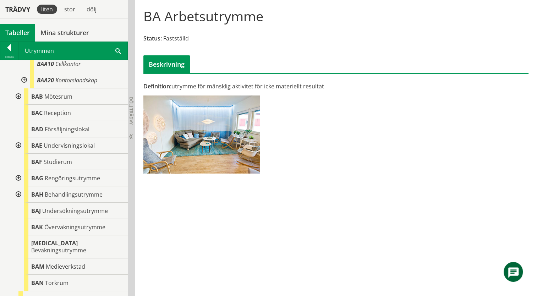
scroll to position [35, 0]
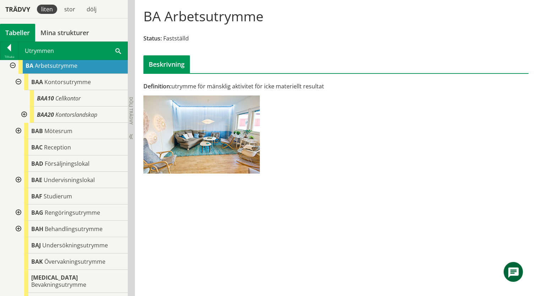
click at [19, 177] on div at bounding box center [17, 180] width 13 height 16
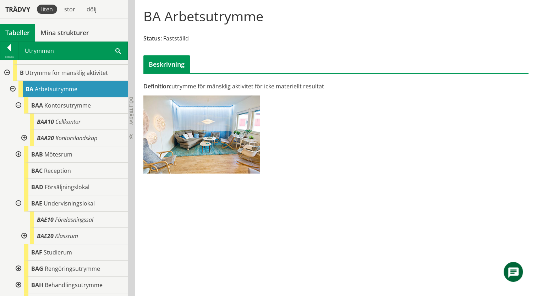
scroll to position [0, 0]
